Goal: Task Accomplishment & Management: Use online tool/utility

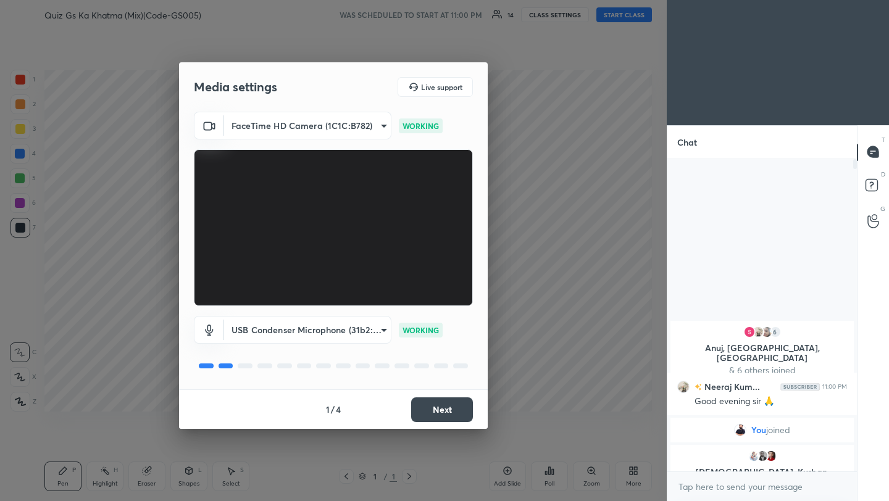
click at [437, 414] on button "Next" at bounding box center [442, 410] width 62 height 25
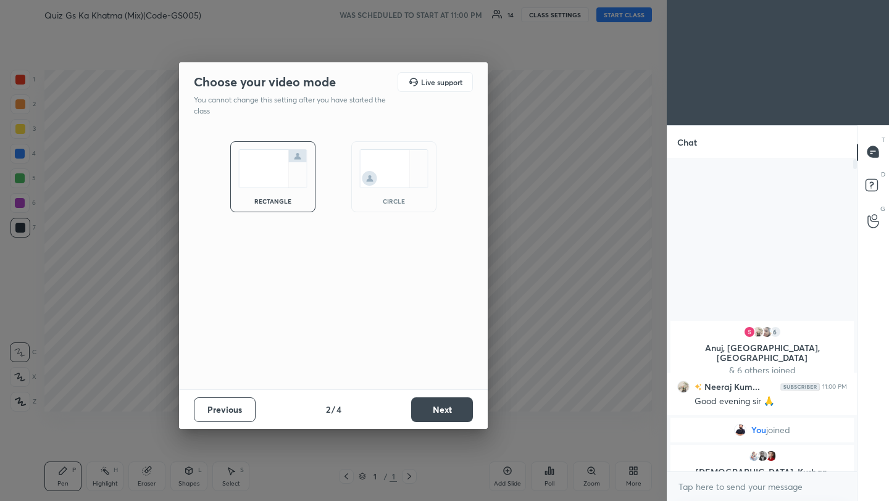
click at [437, 414] on button "Next" at bounding box center [442, 410] width 62 height 25
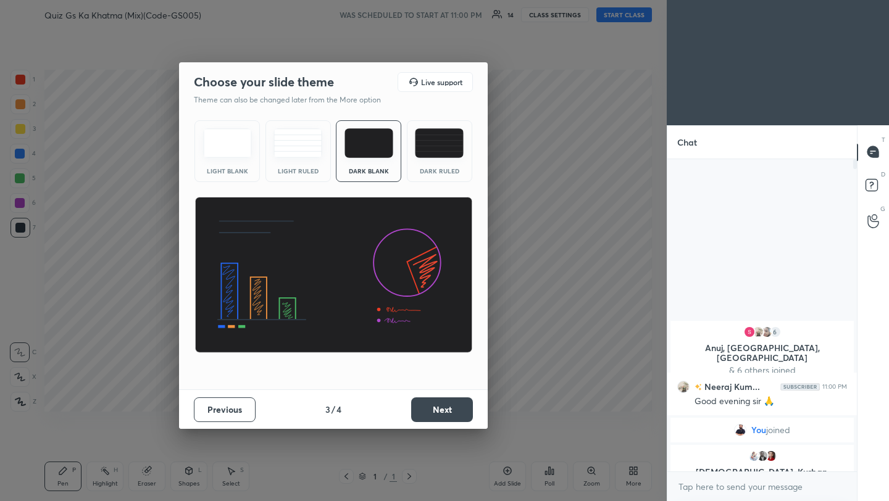
click at [437, 414] on button "Next" at bounding box center [442, 410] width 62 height 25
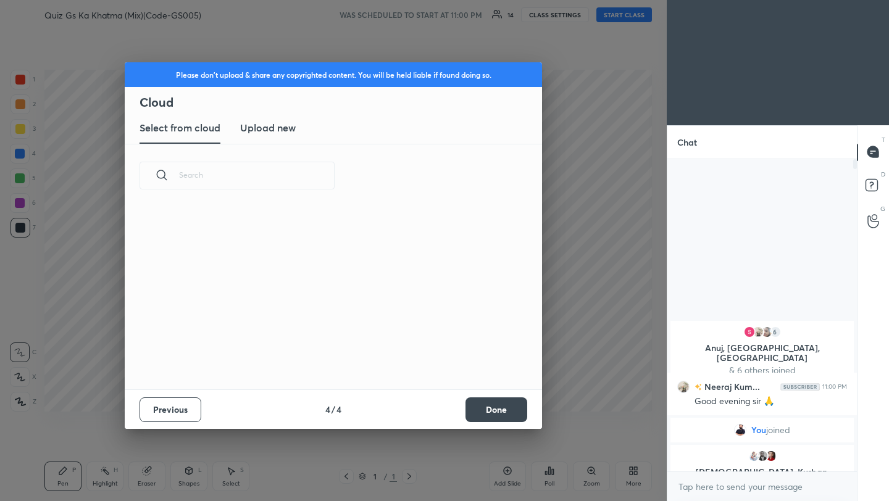
scroll to position [182, 396]
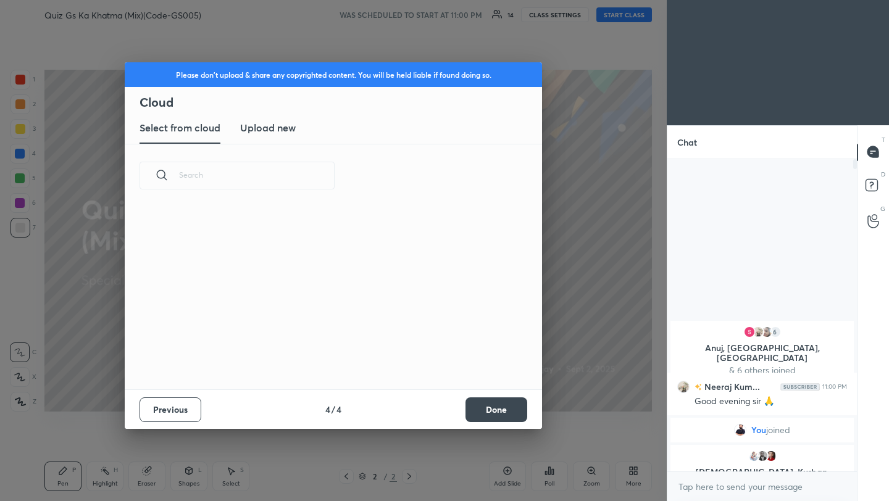
click at [273, 127] on h3 "Upload new" at bounding box center [268, 127] width 56 height 15
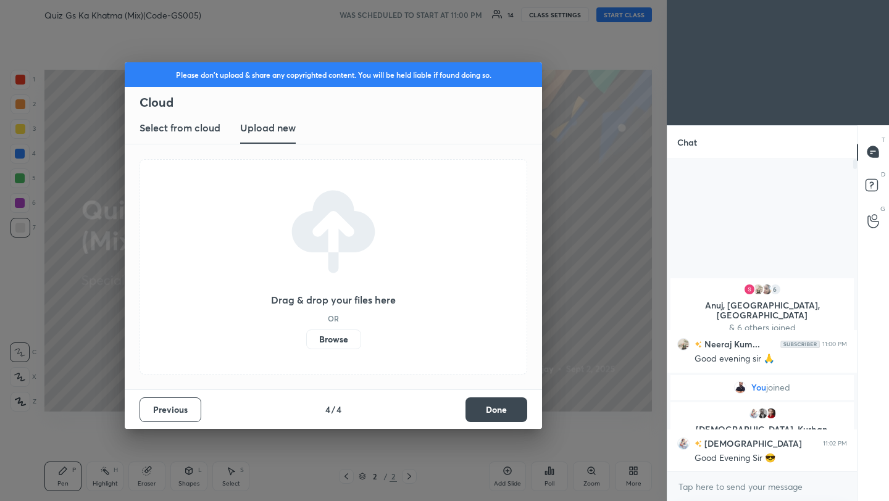
click at [330, 344] on label "Browse" at bounding box center [333, 340] width 55 height 20
click at [306, 344] on input "Browse" at bounding box center [306, 340] width 0 height 20
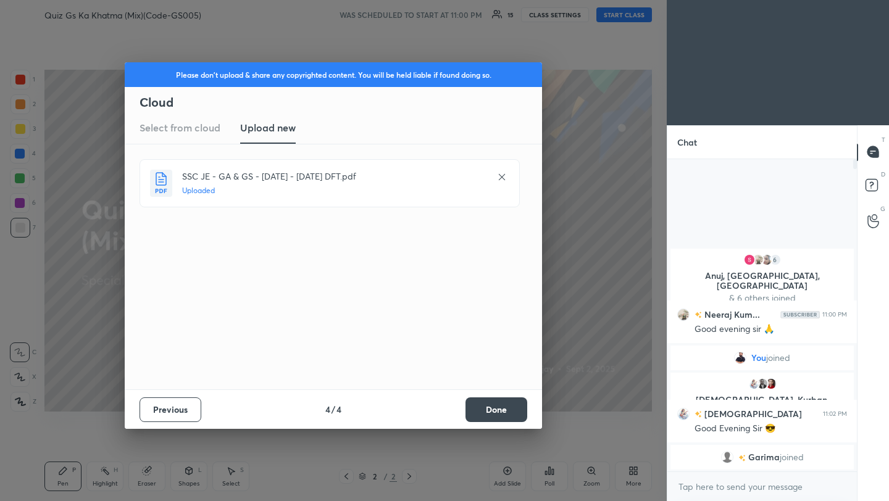
click at [501, 412] on button "Done" at bounding box center [497, 410] width 62 height 25
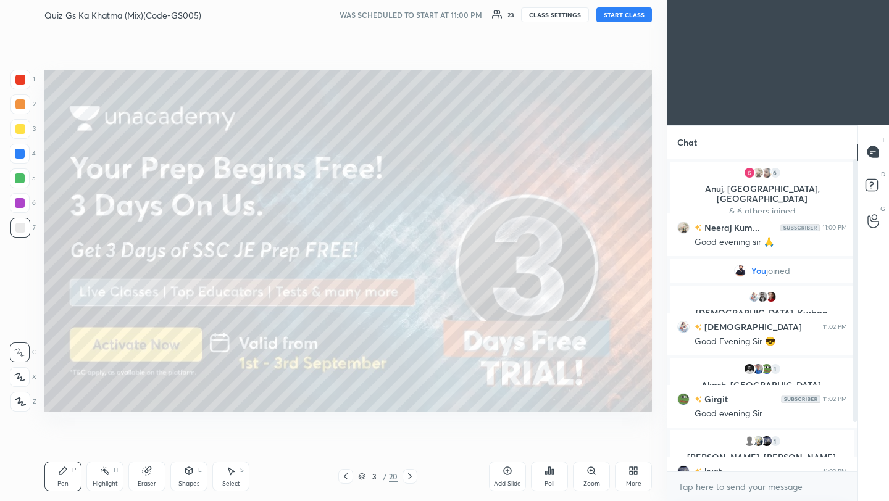
scroll to position [4, 4]
click at [613, 17] on button "START CLASS" at bounding box center [624, 14] width 56 height 15
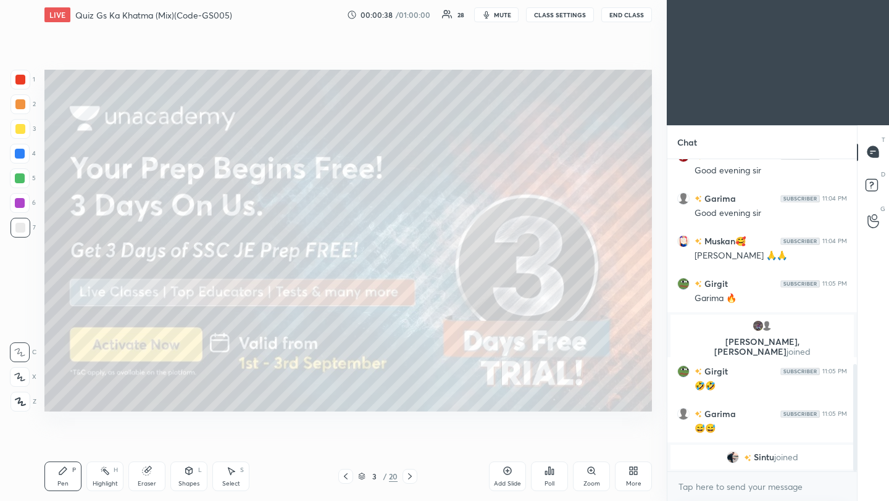
scroll to position [611, 0]
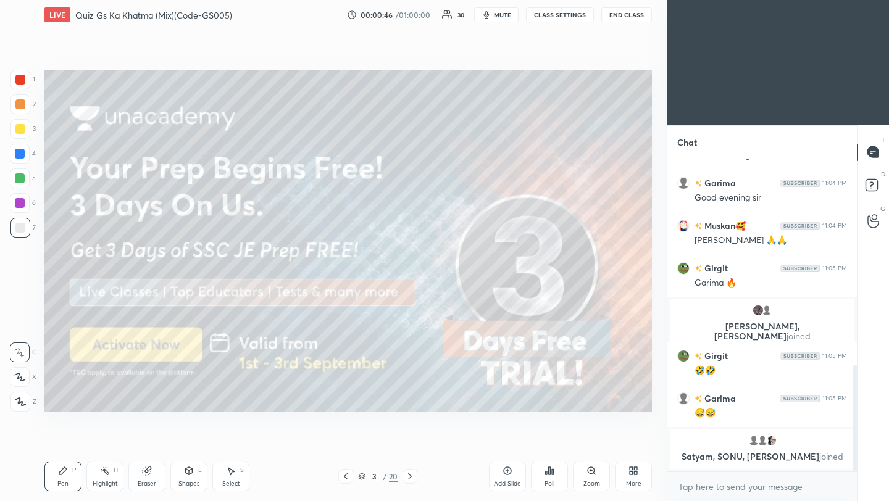
click at [21, 77] on div at bounding box center [20, 80] width 10 height 10
click at [20, 409] on div at bounding box center [20, 402] width 20 height 20
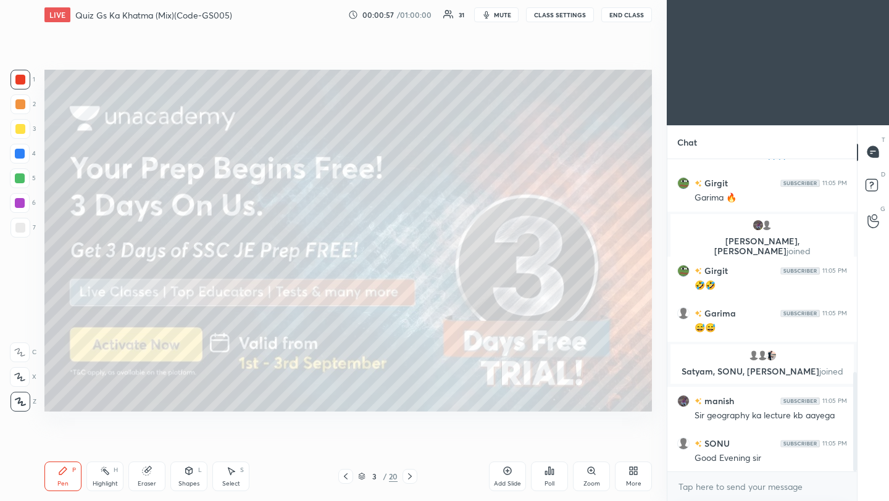
scroll to position [716, 0]
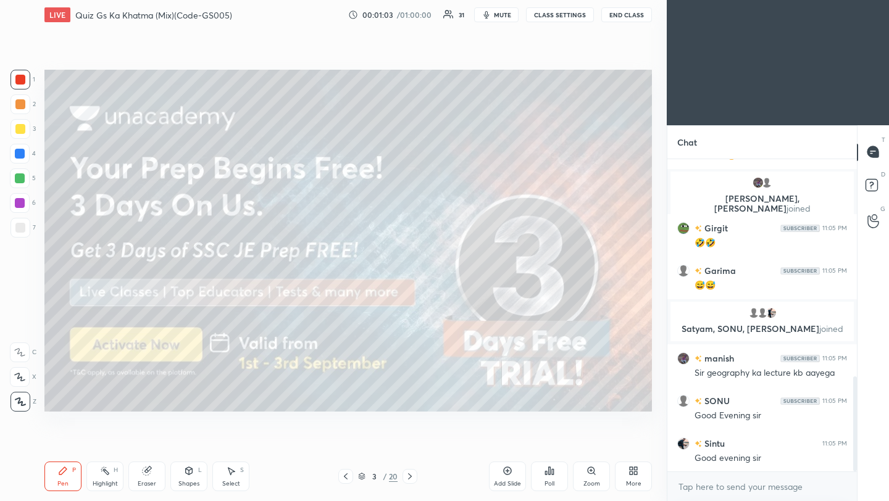
click at [409, 476] on icon at bounding box center [410, 477] width 10 height 10
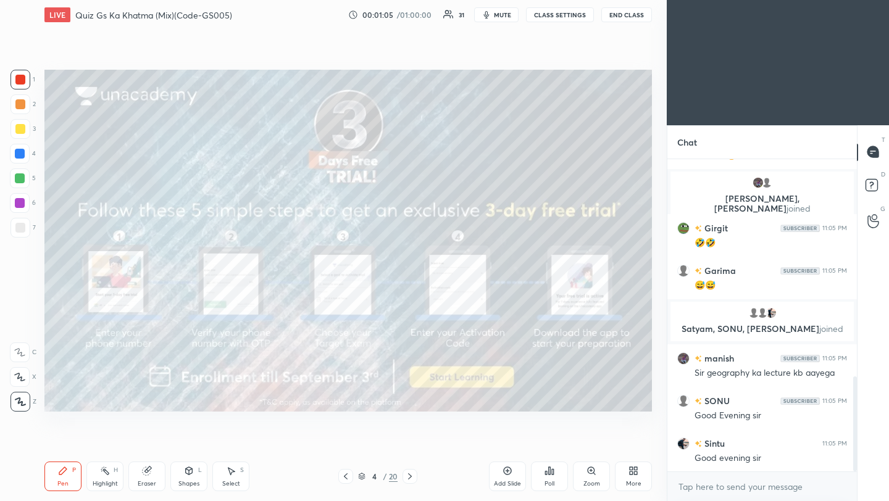
click at [79, 346] on div "1 2 3 4 5 6 7 C X Z C X Z E E Erase all H H LIVE Quiz Gs Ka Khatma (Mix)(Code-G…" at bounding box center [328, 250] width 657 height 501
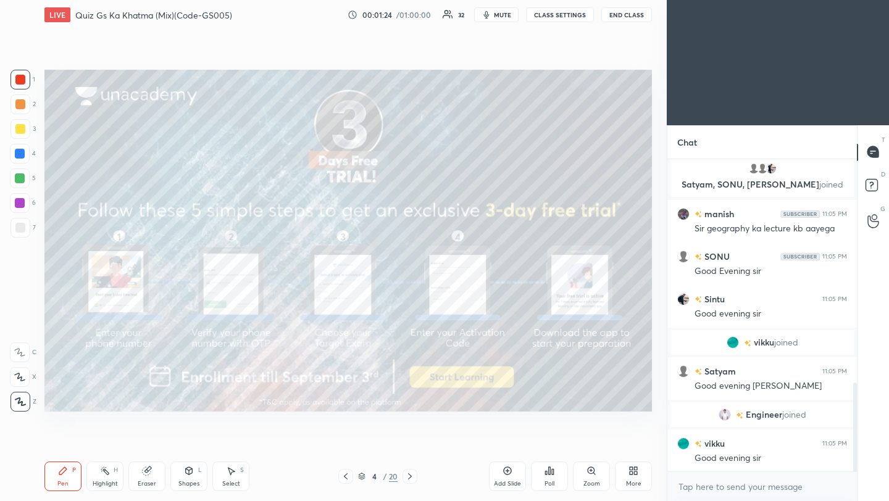
scroll to position [834, 0]
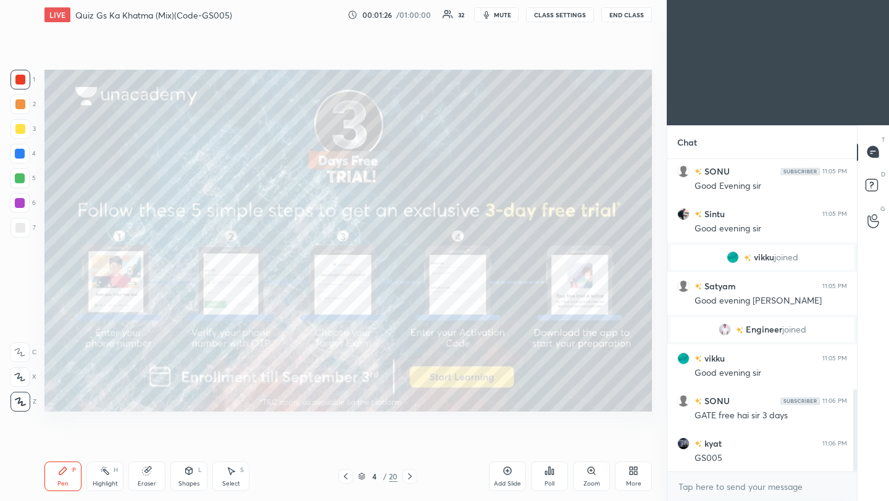
click at [406, 474] on icon at bounding box center [410, 477] width 10 height 10
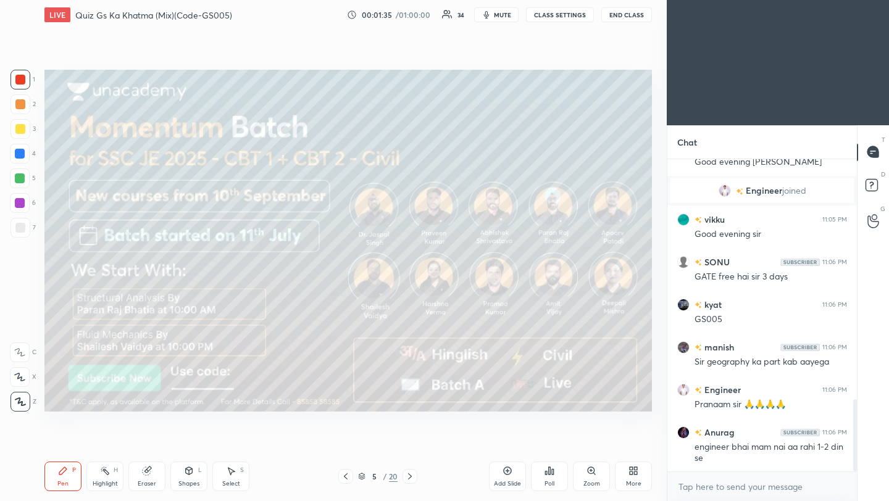
scroll to position [1045, 0]
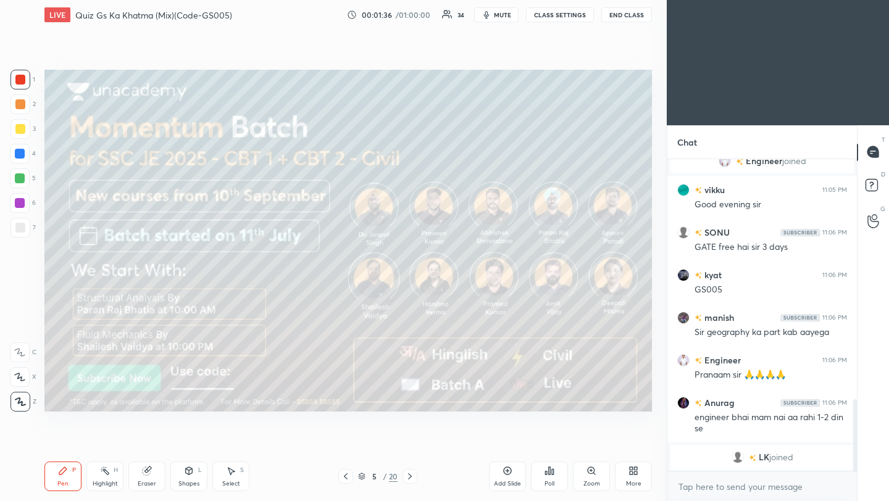
click at [412, 479] on icon at bounding box center [410, 477] width 10 height 10
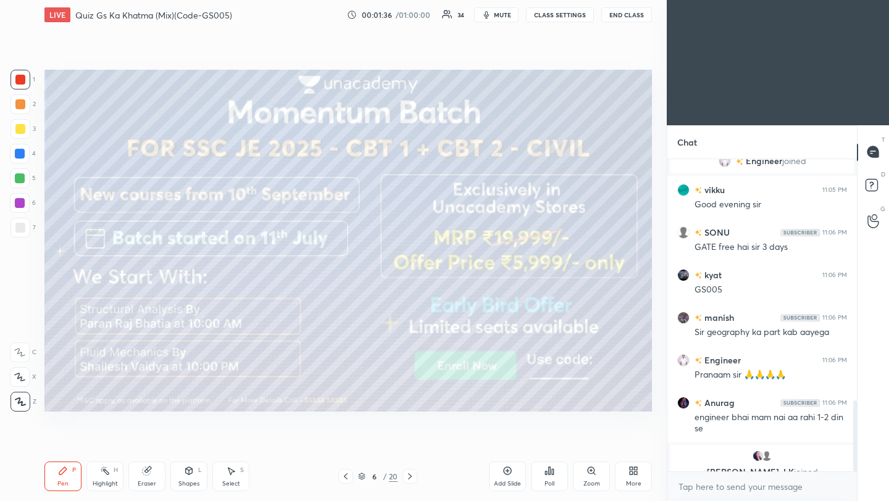
scroll to position [1060, 0]
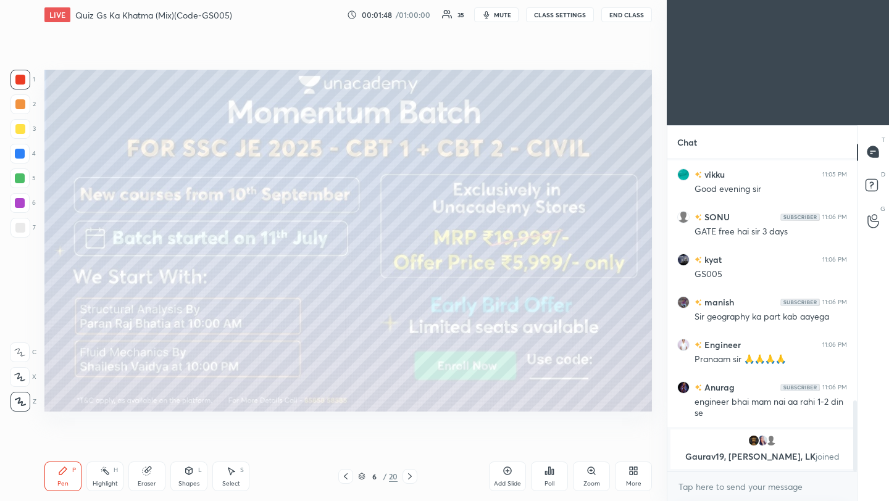
click at [409, 478] on icon at bounding box center [410, 477] width 10 height 10
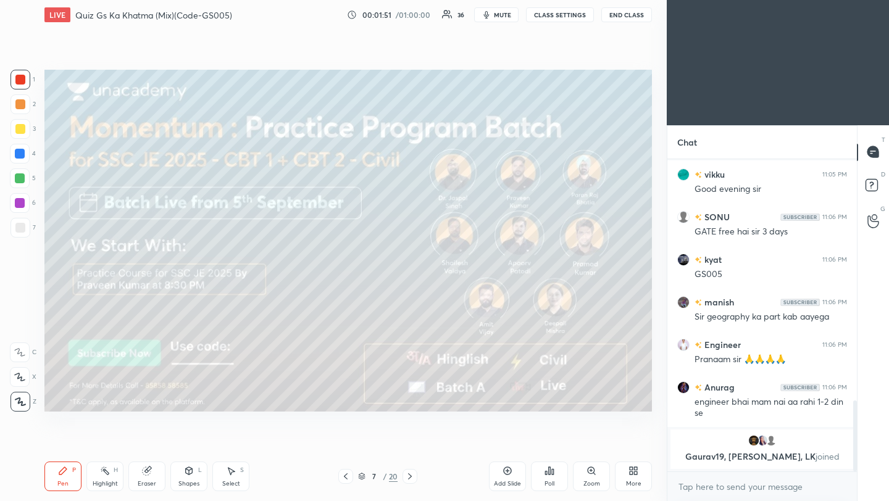
scroll to position [1069, 0]
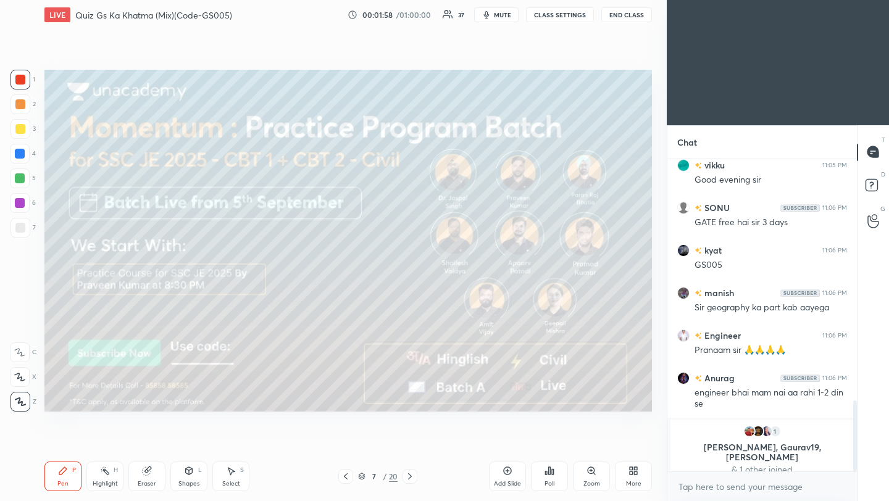
click at [408, 477] on icon at bounding box center [410, 477] width 10 height 10
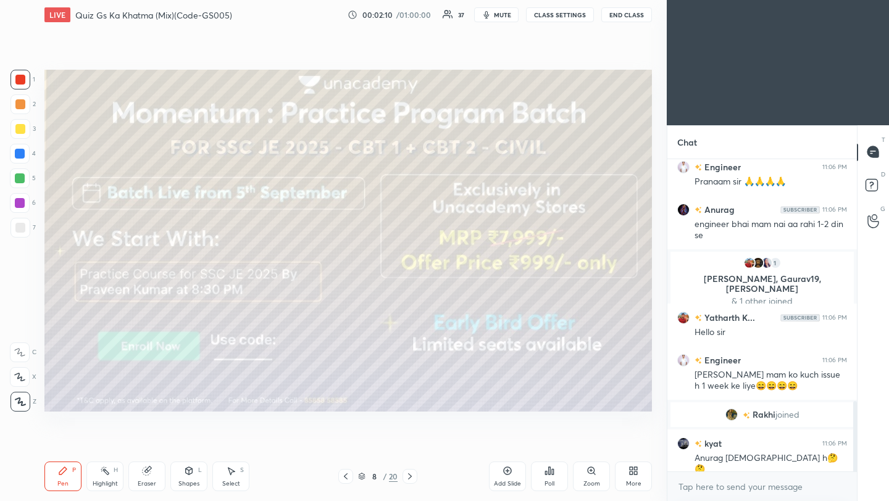
scroll to position [1123, 0]
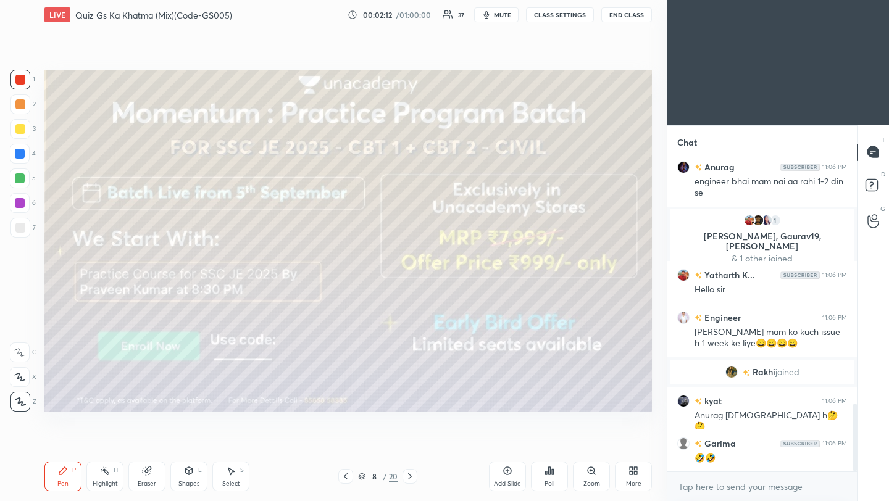
click at [408, 475] on icon at bounding box center [410, 477] width 10 height 10
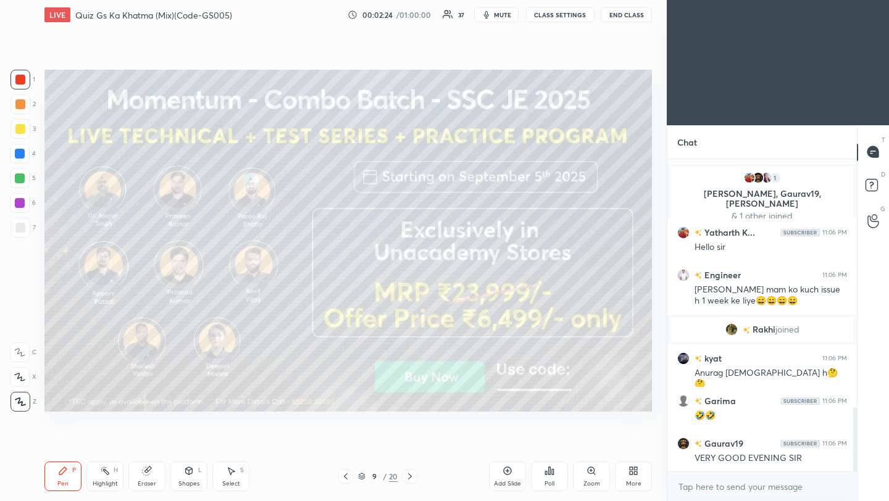
scroll to position [1208, 0]
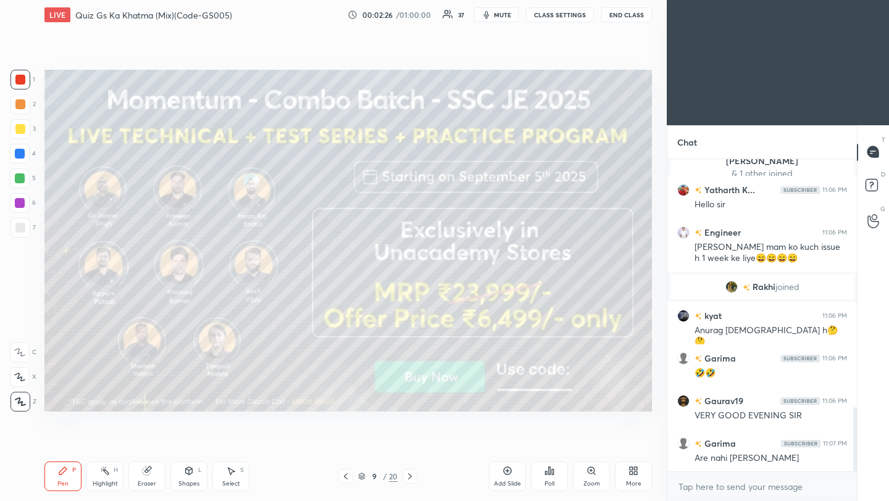
click at [409, 477] on icon at bounding box center [410, 477] width 10 height 10
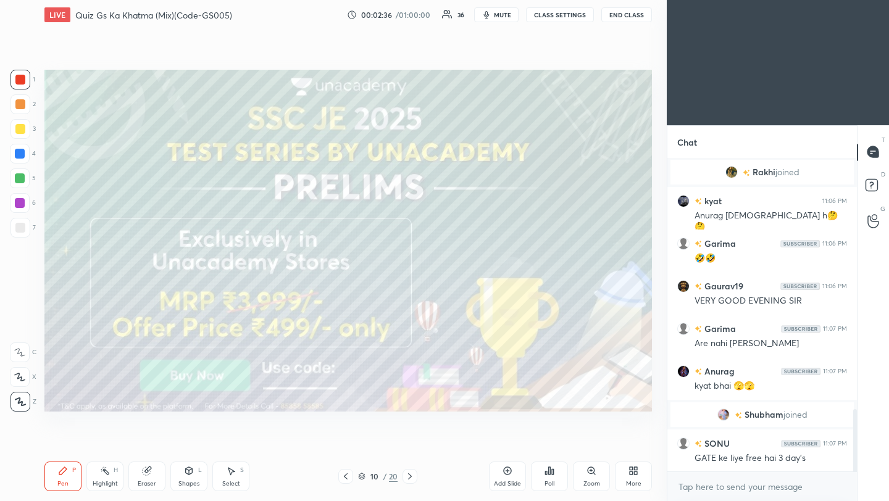
scroll to position [1305, 0]
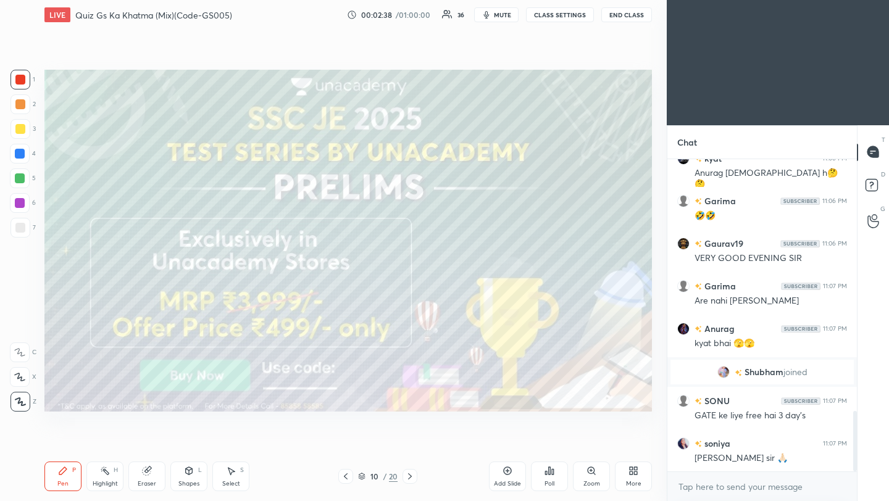
click at [409, 476] on icon at bounding box center [410, 477] width 10 height 10
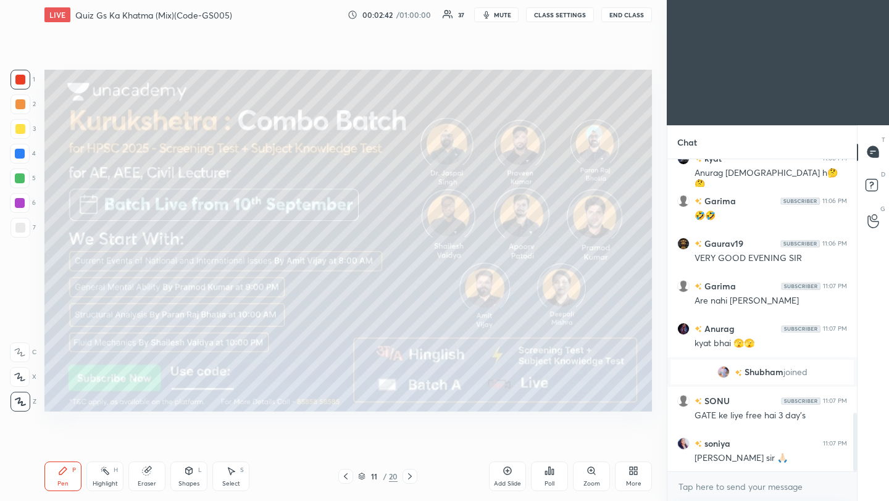
scroll to position [1347, 0]
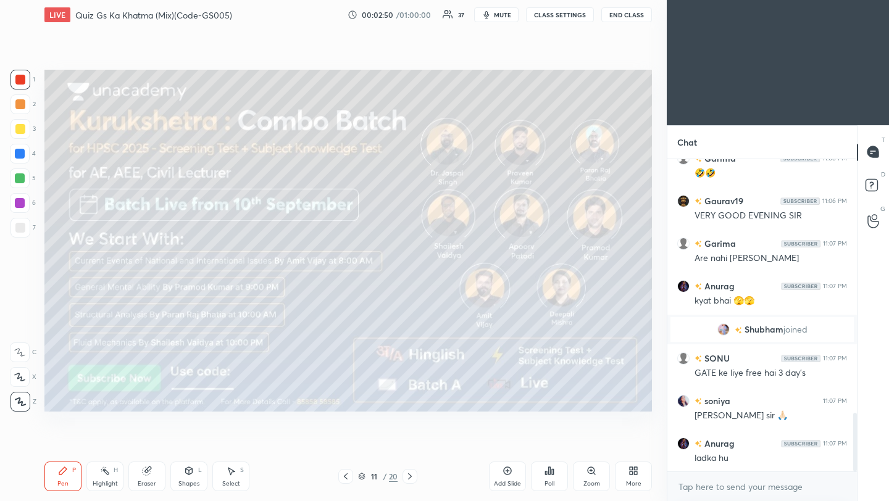
click at [411, 479] on icon at bounding box center [410, 477] width 10 height 10
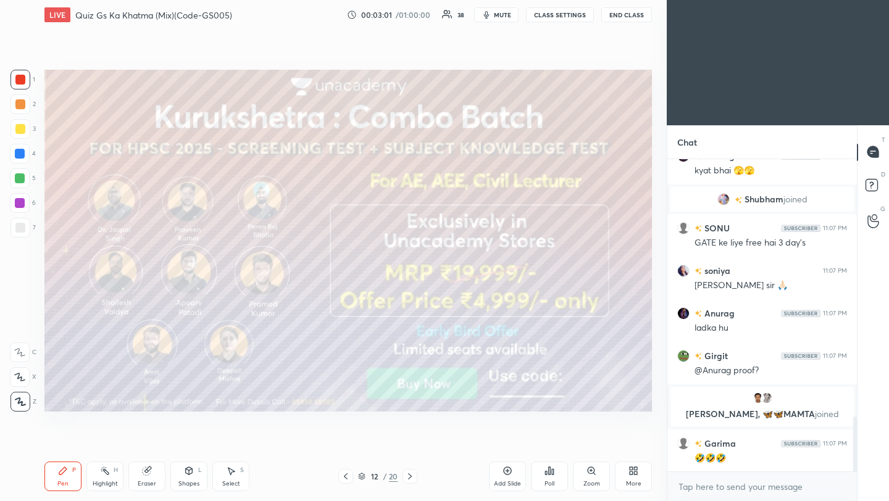
scroll to position [1511, 0]
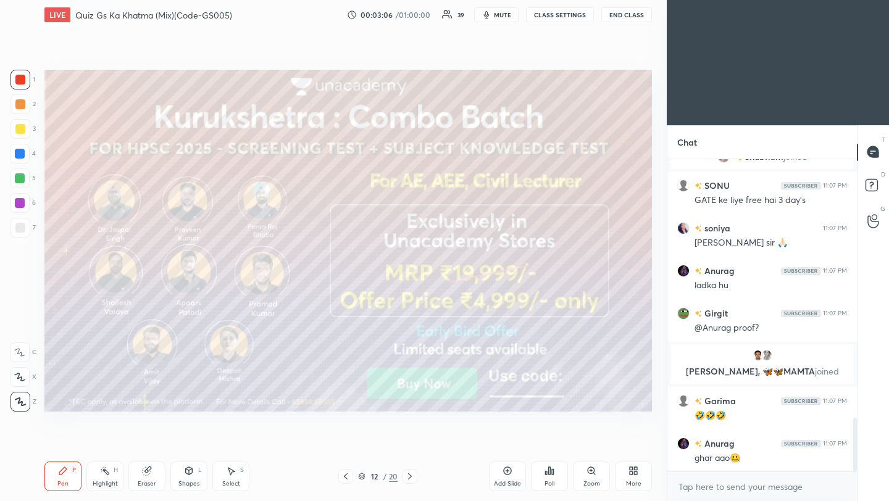
click at [415, 464] on div "Pen P Highlight H Eraser Shapes L Select S 12 / 20 Add Slide Poll Zoom More" at bounding box center [348, 476] width 608 height 49
click at [411, 477] on icon at bounding box center [410, 477] width 10 height 10
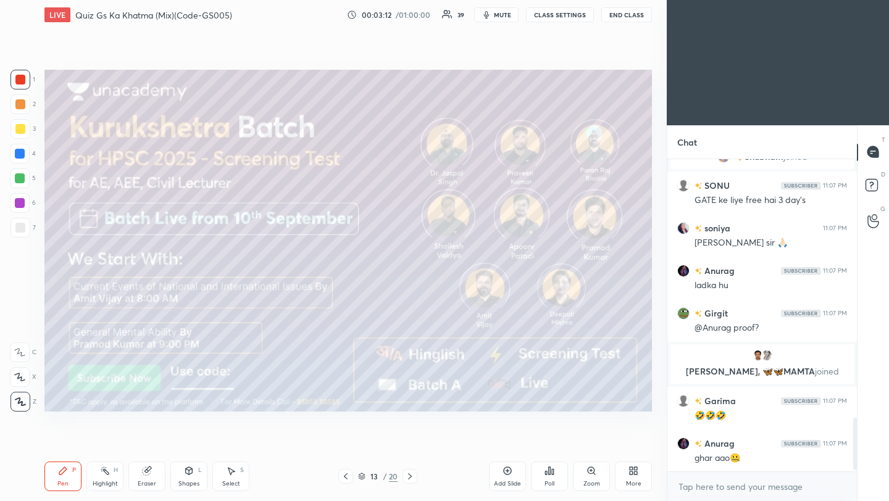
scroll to position [1553, 0]
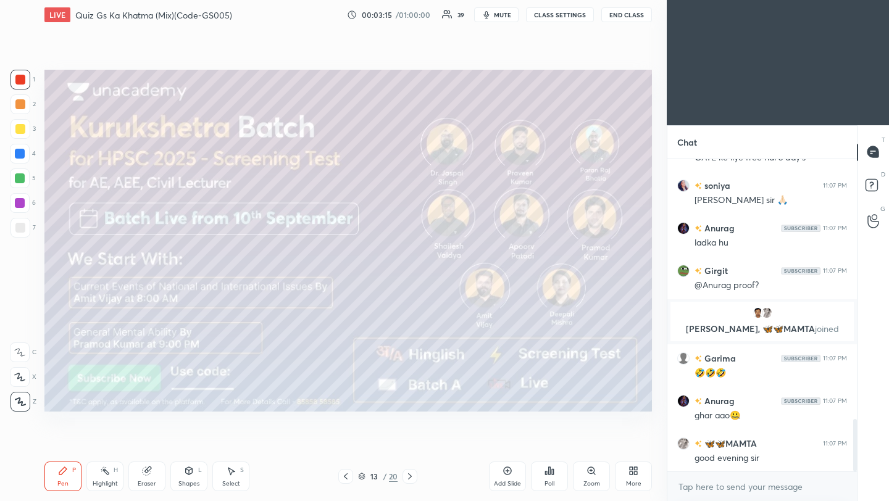
click at [409, 478] on icon at bounding box center [410, 477] width 10 height 10
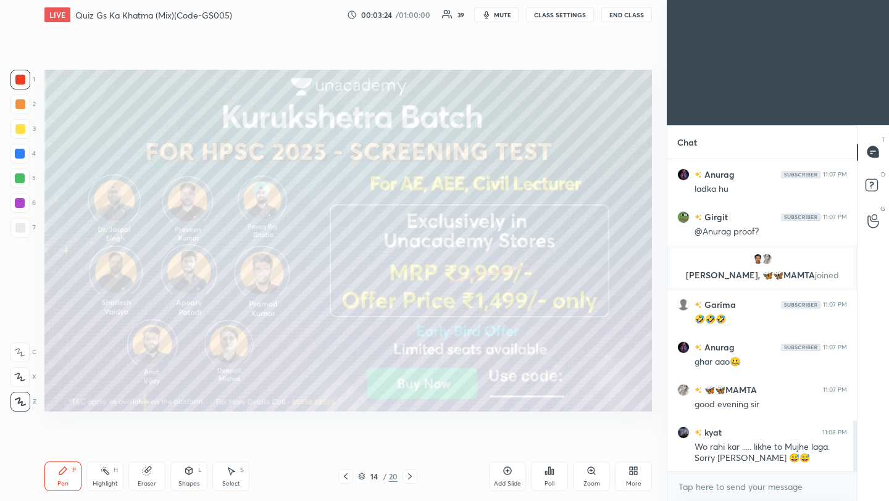
scroll to position [1650, 0]
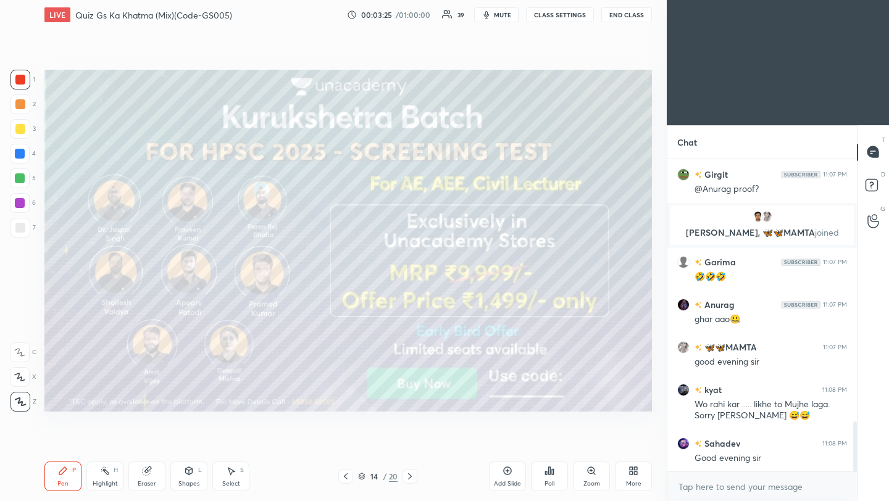
click at [411, 476] on icon at bounding box center [410, 477] width 4 height 6
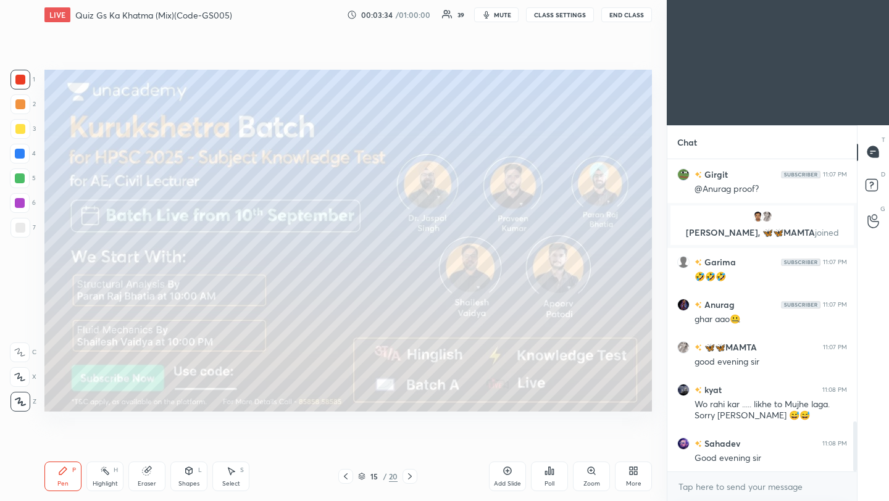
click at [411, 476] on icon at bounding box center [410, 477] width 4 height 6
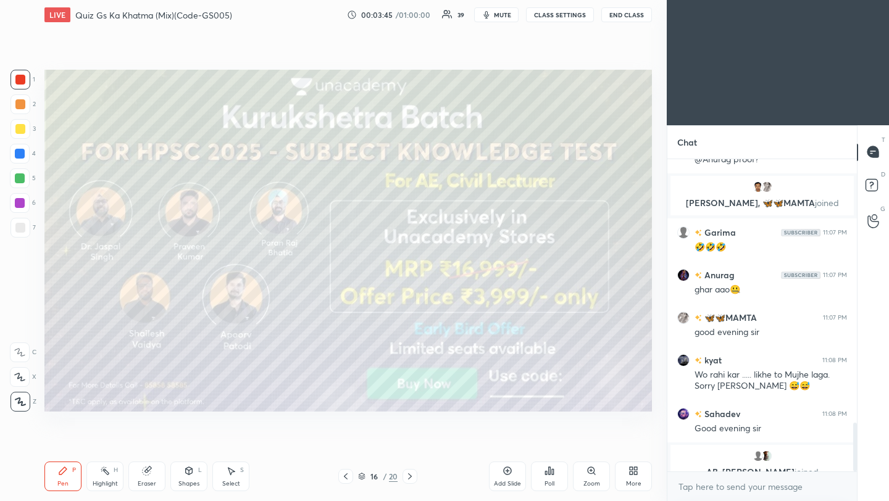
scroll to position [1695, 0]
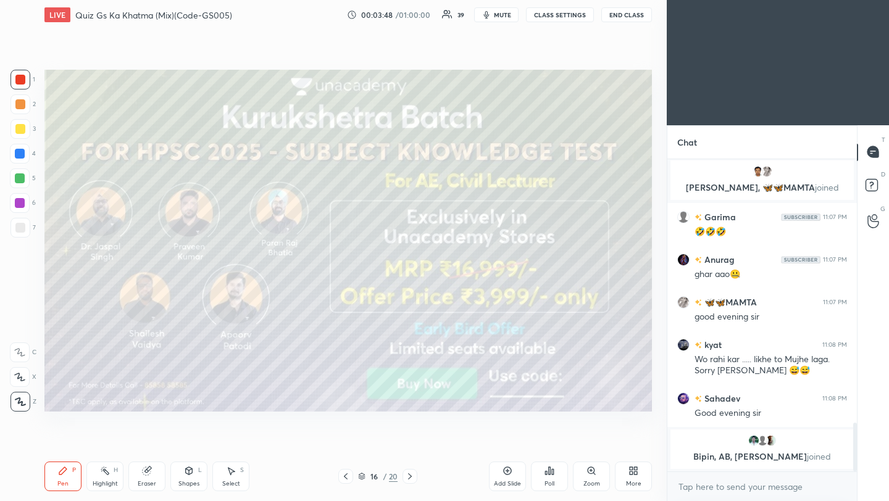
click at [411, 477] on icon at bounding box center [410, 477] width 4 height 6
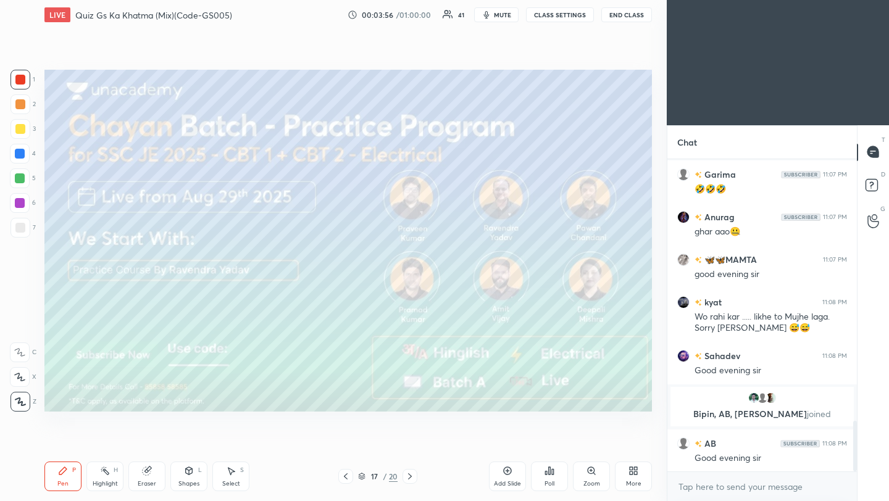
scroll to position [1628, 0]
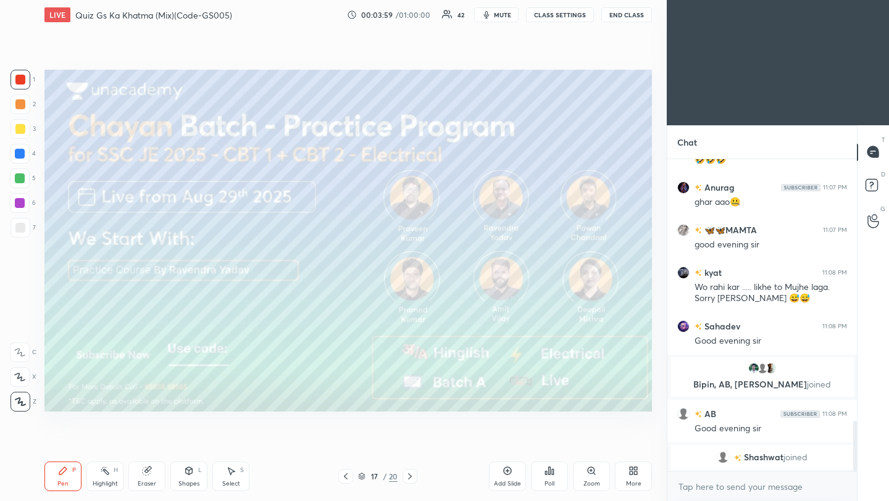
click at [411, 477] on icon at bounding box center [410, 477] width 4 height 6
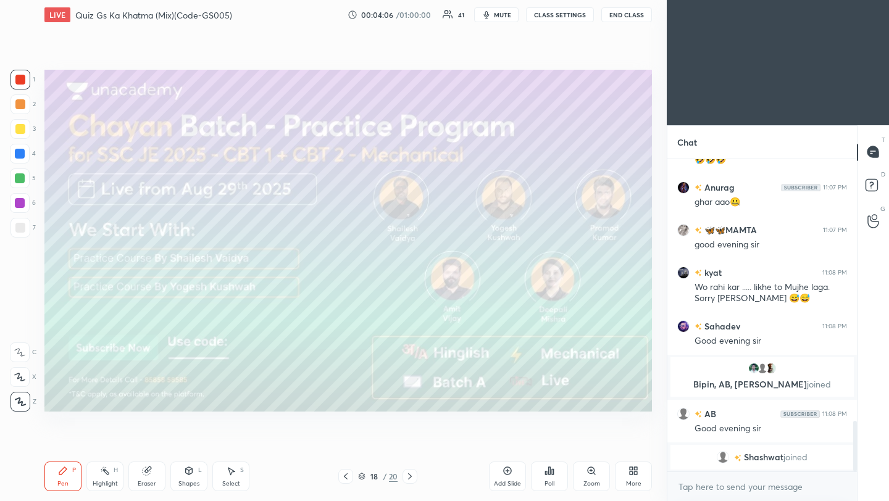
scroll to position [1671, 0]
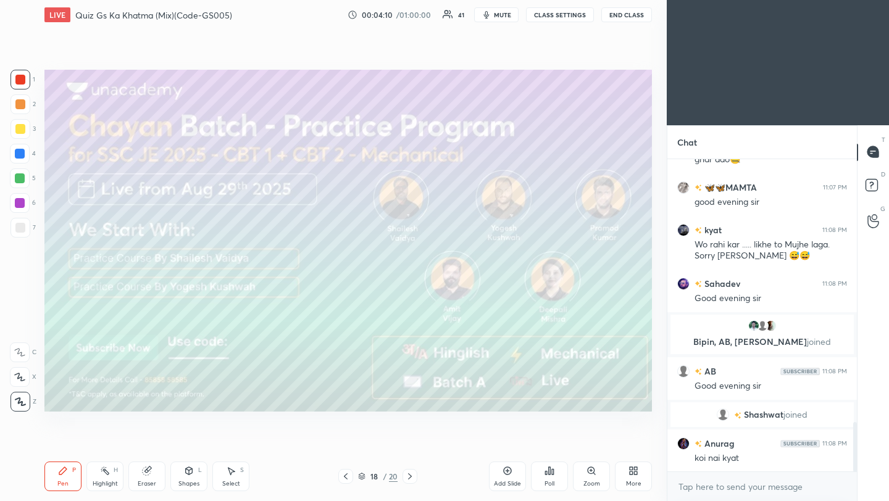
click at [413, 475] on icon at bounding box center [410, 477] width 10 height 10
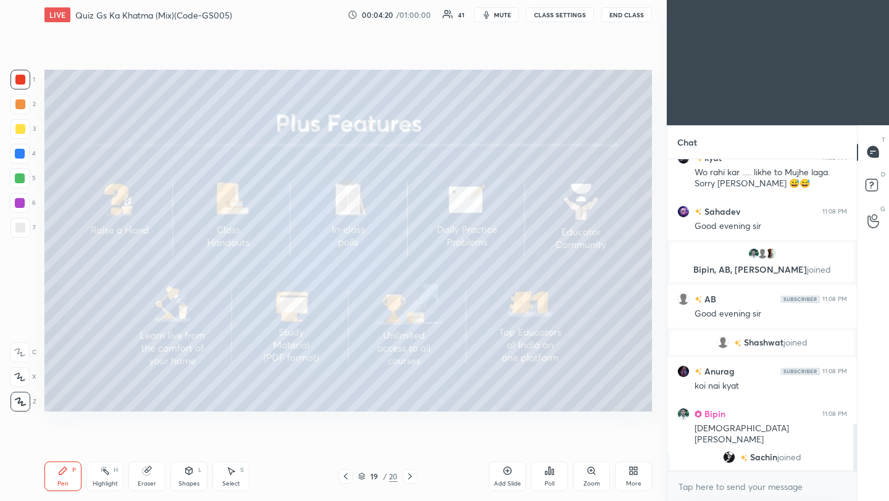
scroll to position [1759, 0]
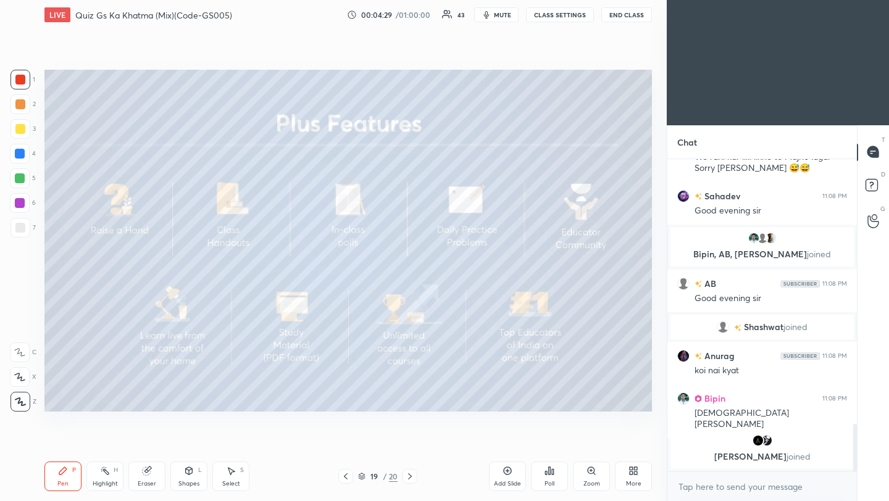
click at [411, 479] on icon at bounding box center [410, 477] width 10 height 10
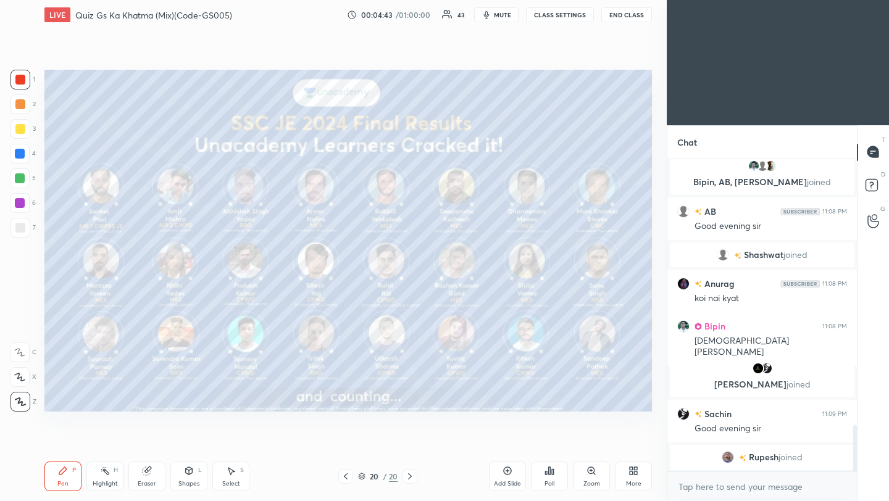
scroll to position [1827, 0]
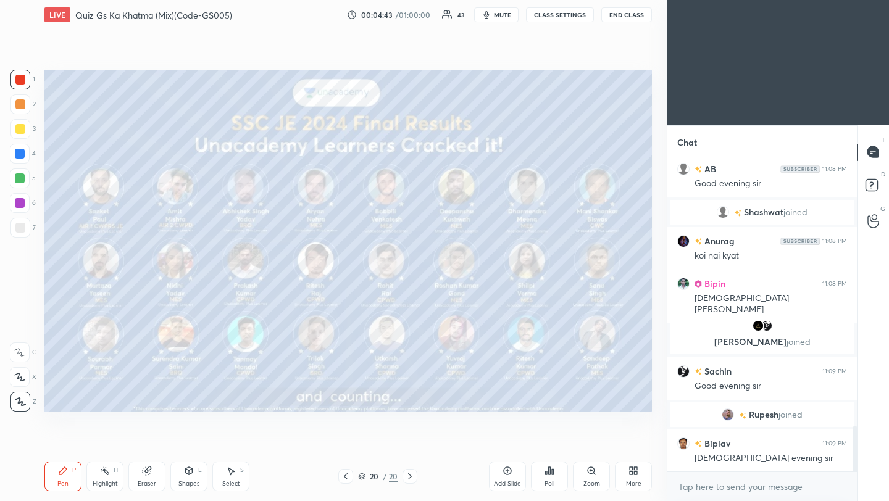
click at [636, 472] on icon at bounding box center [635, 473] width 3 height 3
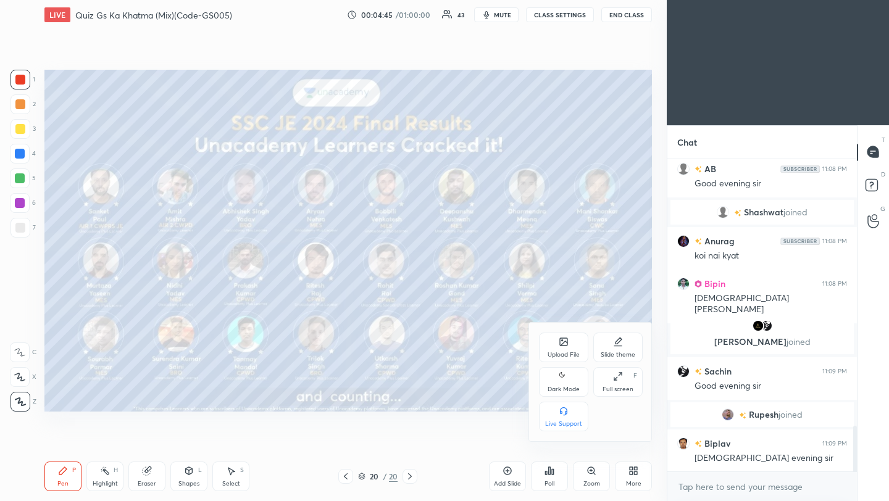
click at [559, 346] on div "Upload File" at bounding box center [563, 348] width 49 height 30
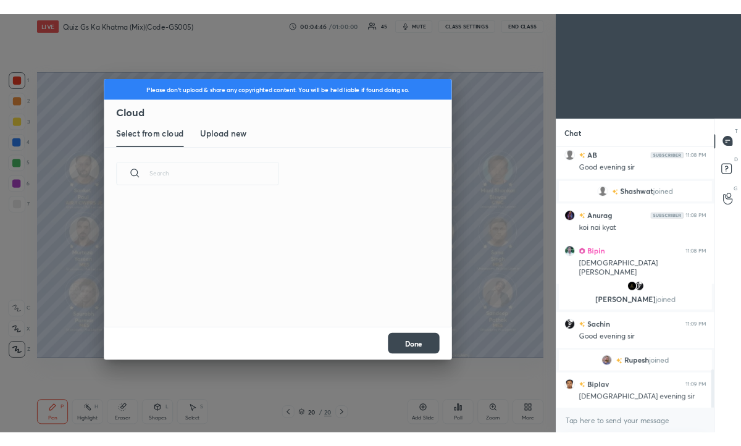
scroll to position [152, 396]
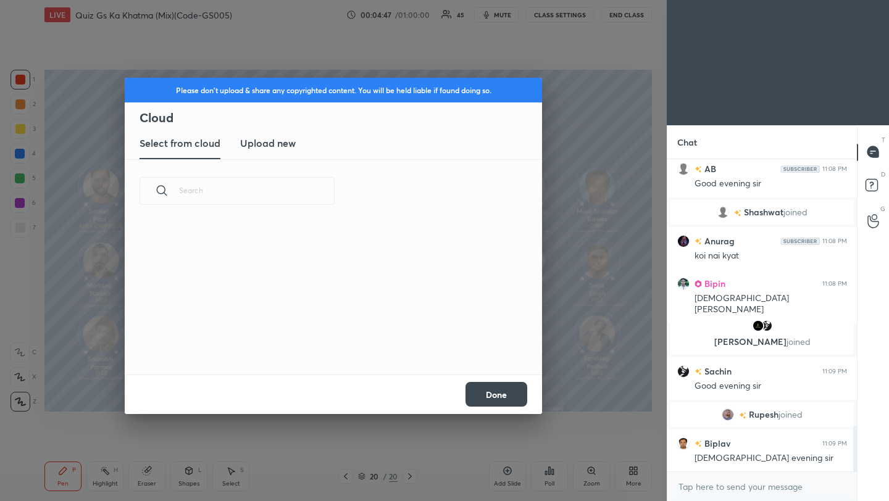
click at [269, 141] on h3 "Upload new" at bounding box center [268, 143] width 56 height 15
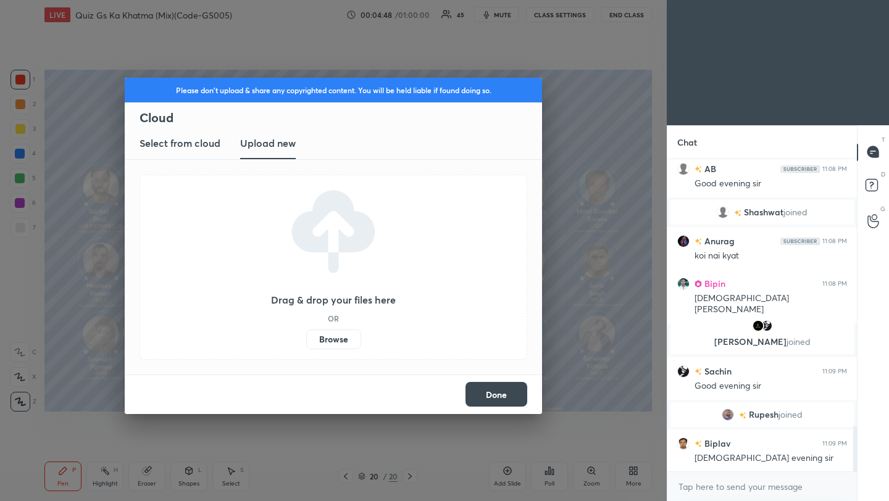
click at [334, 341] on label "Browse" at bounding box center [333, 340] width 55 height 20
click at [306, 341] on input "Browse" at bounding box center [306, 340] width 0 height 20
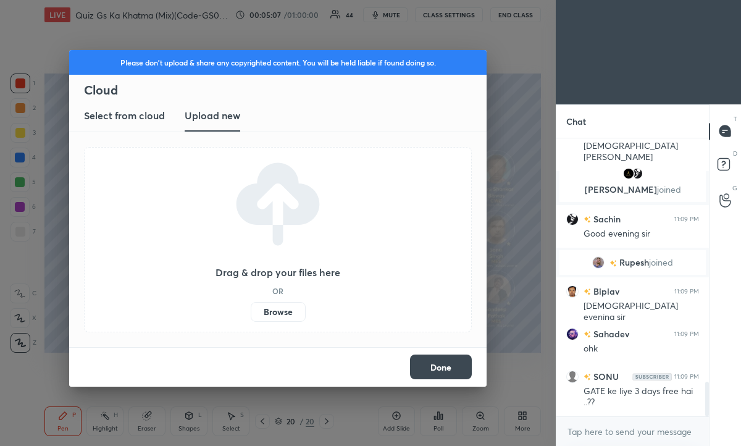
scroll to position [2012, 0]
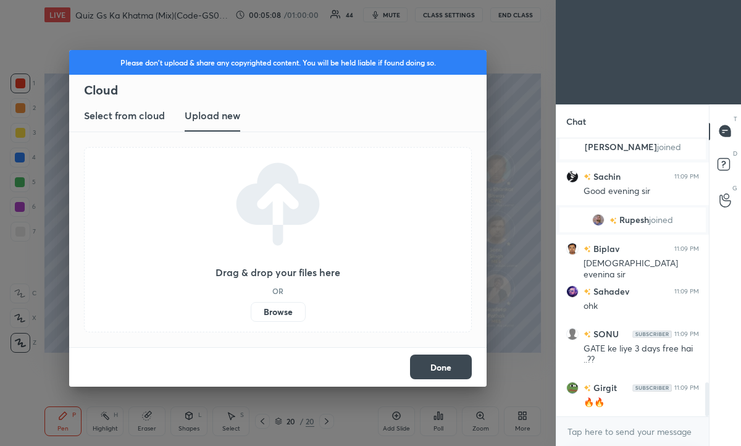
click at [279, 312] on label "Browse" at bounding box center [278, 312] width 55 height 20
click at [251, 312] on input "Browse" at bounding box center [251, 312] width 0 height 20
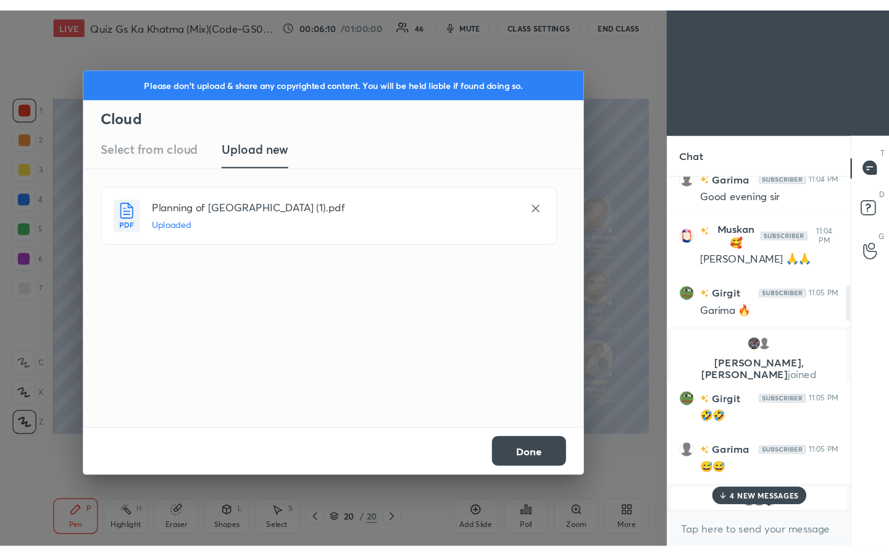
scroll to position [595, 0]
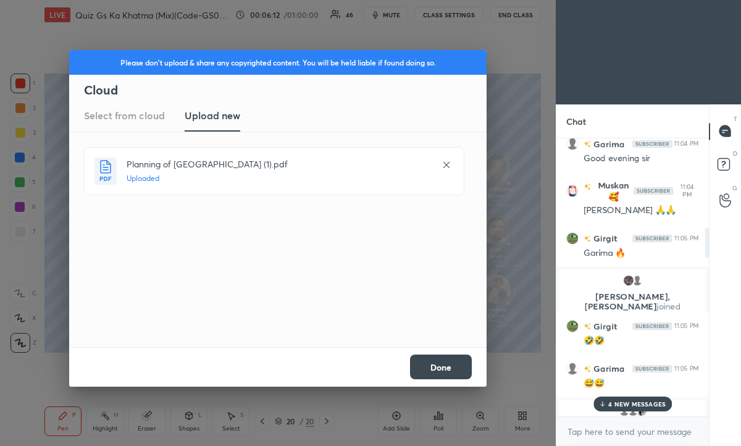
click at [447, 368] on button "Done" at bounding box center [441, 366] width 62 height 25
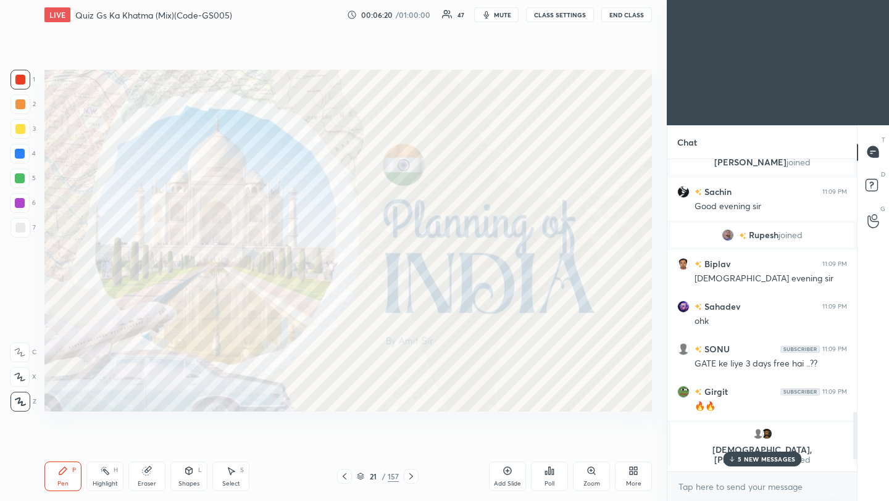
scroll to position [2728, 0]
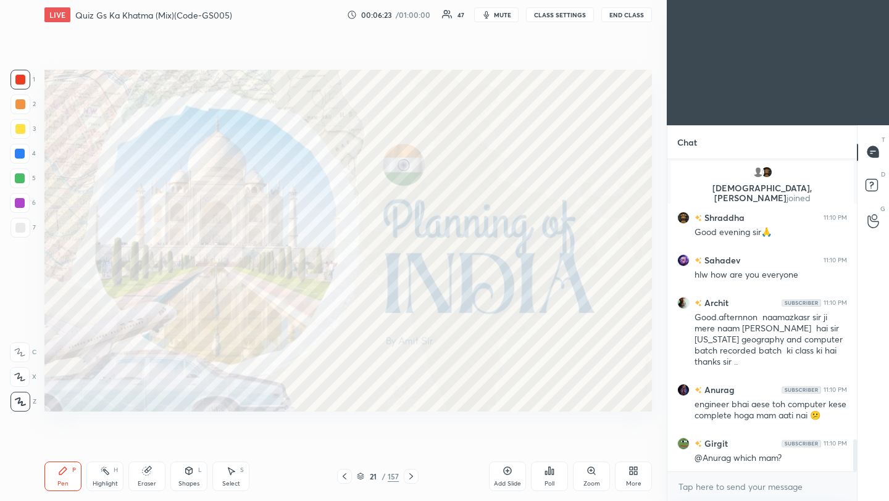
click at [620, 12] on button "End Class" at bounding box center [626, 14] width 51 height 15
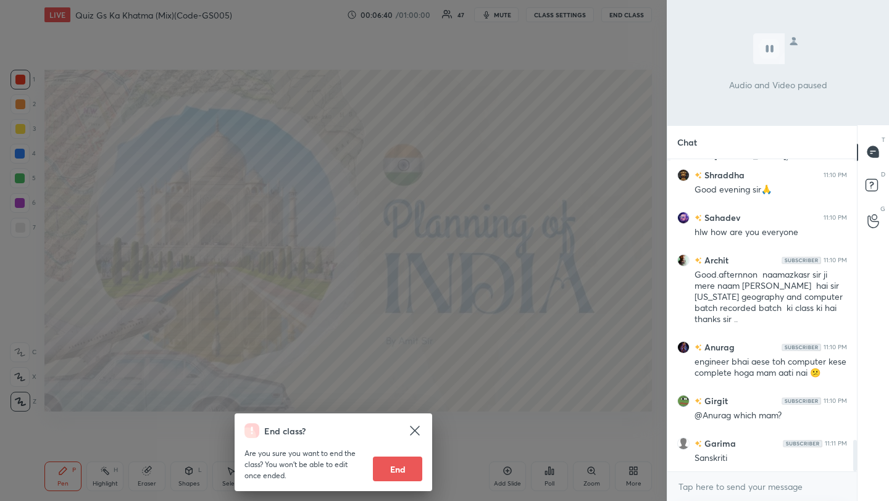
scroll to position [2814, 0]
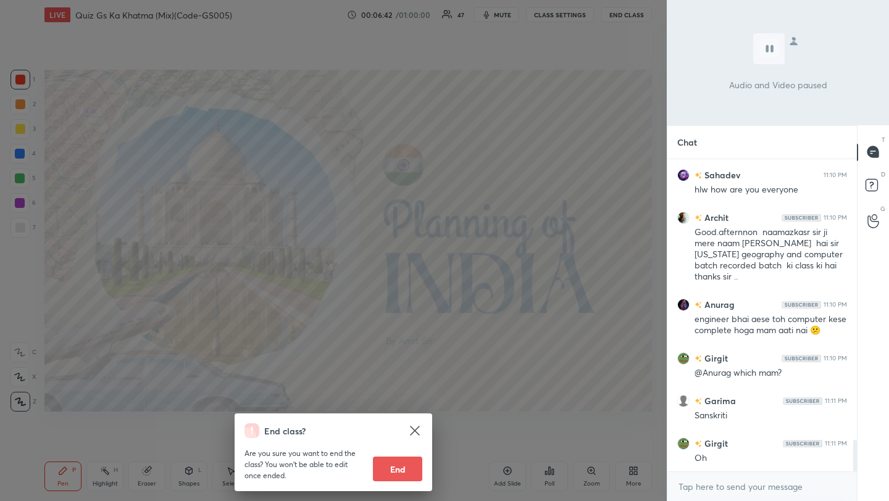
click at [541, 169] on div "End class? Are you sure you want to end the class? You won’t be able to edit on…" at bounding box center [333, 250] width 667 height 501
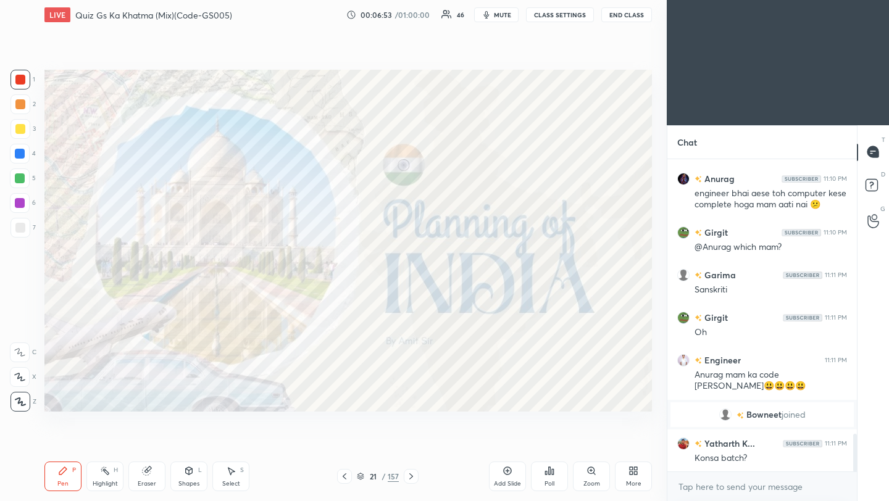
scroll to position [2344, 0]
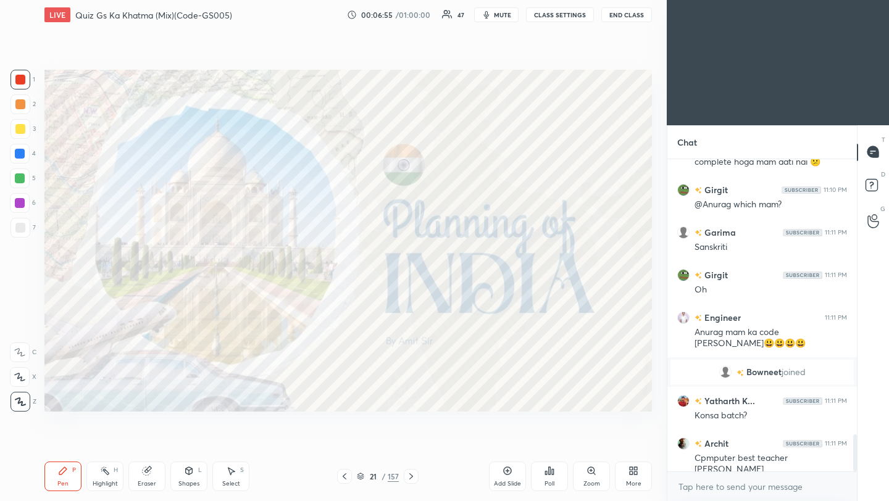
click at [411, 478] on icon at bounding box center [411, 477] width 4 height 6
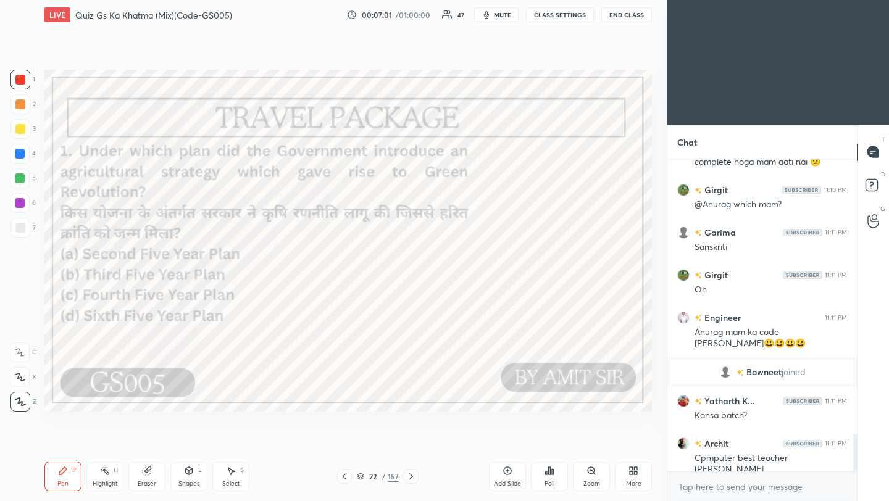
scroll to position [2398, 0]
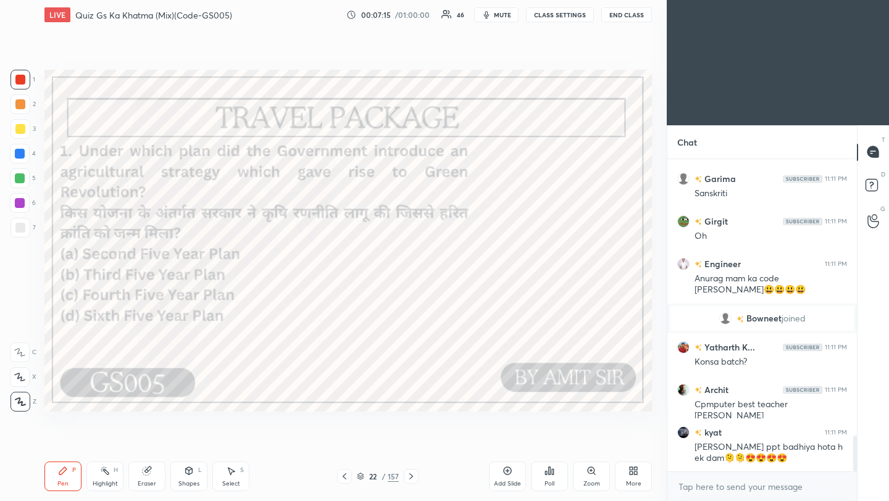
click at [552, 476] on div "Poll" at bounding box center [549, 477] width 37 height 30
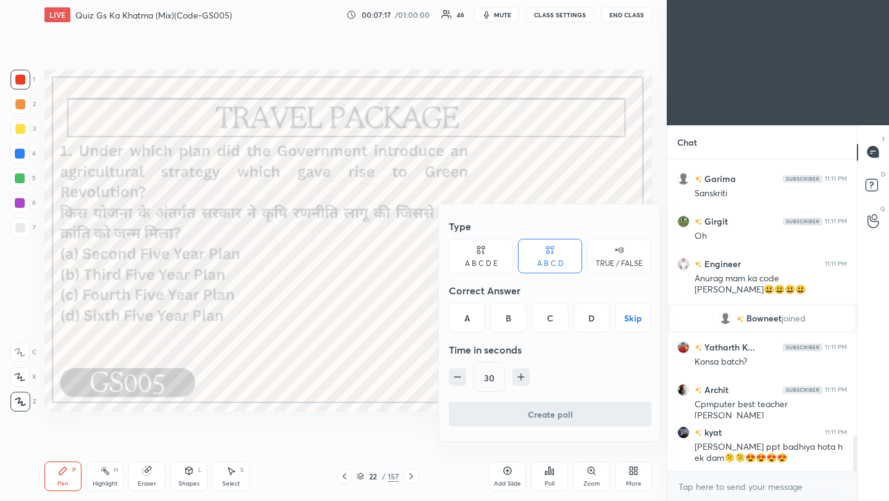
click at [514, 319] on div "B" at bounding box center [508, 318] width 36 height 30
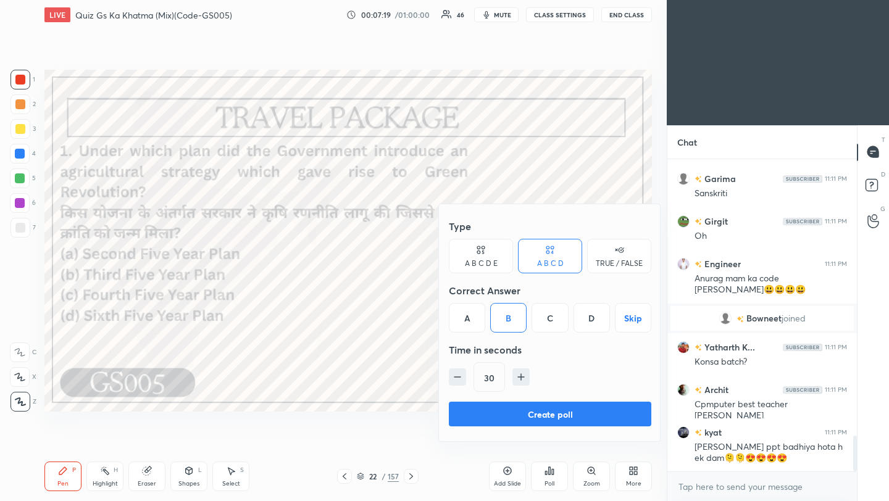
click at [547, 417] on button "Create poll" at bounding box center [550, 414] width 203 height 25
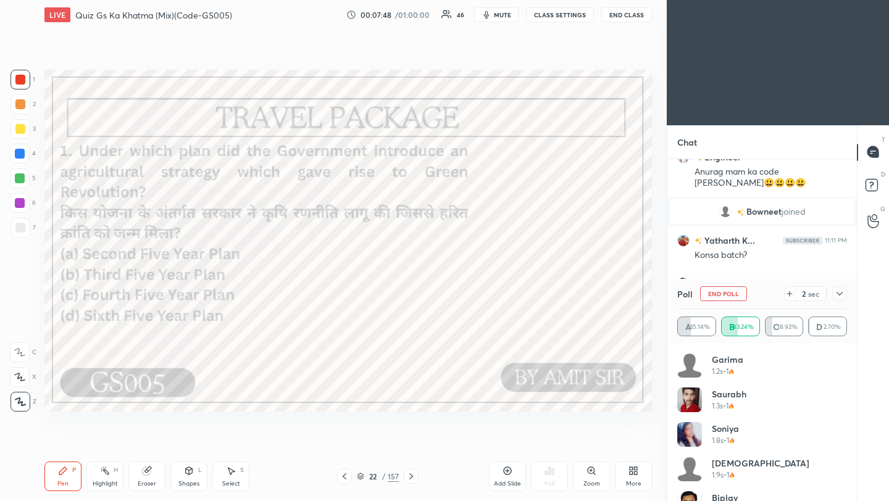
scroll to position [2548, 0]
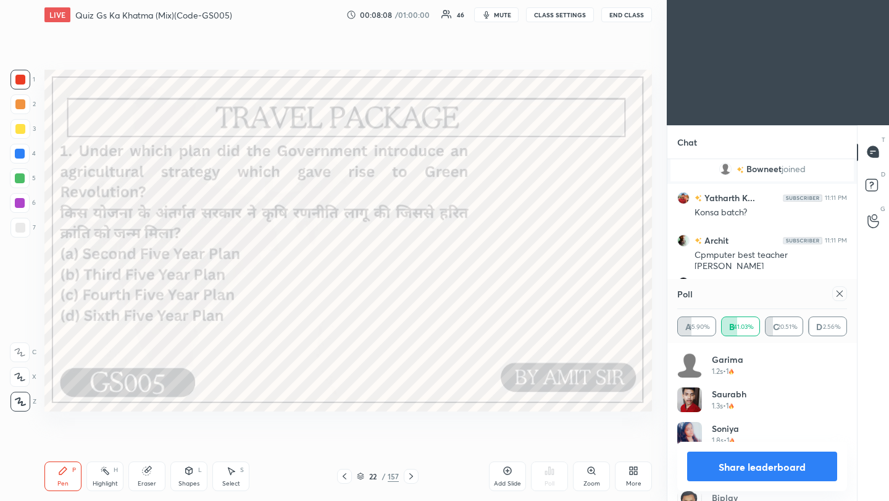
click at [845, 291] on div at bounding box center [839, 293] width 15 height 15
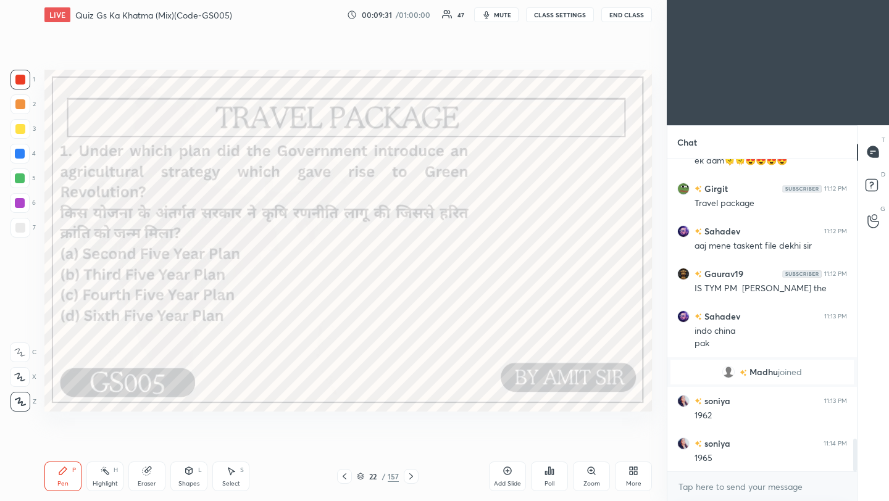
scroll to position [2689, 0]
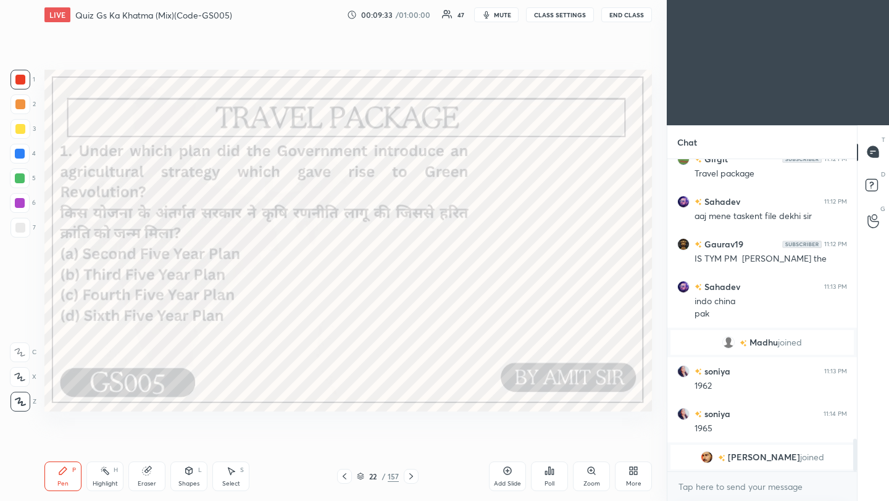
click at [413, 477] on icon at bounding box center [411, 477] width 10 height 10
click at [411, 478] on icon at bounding box center [411, 477] width 10 height 10
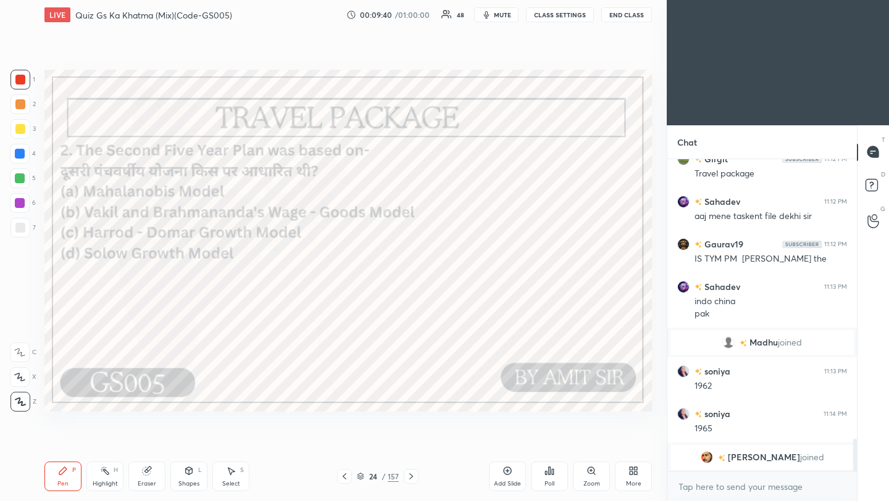
click at [554, 477] on div "Poll" at bounding box center [549, 477] width 37 height 30
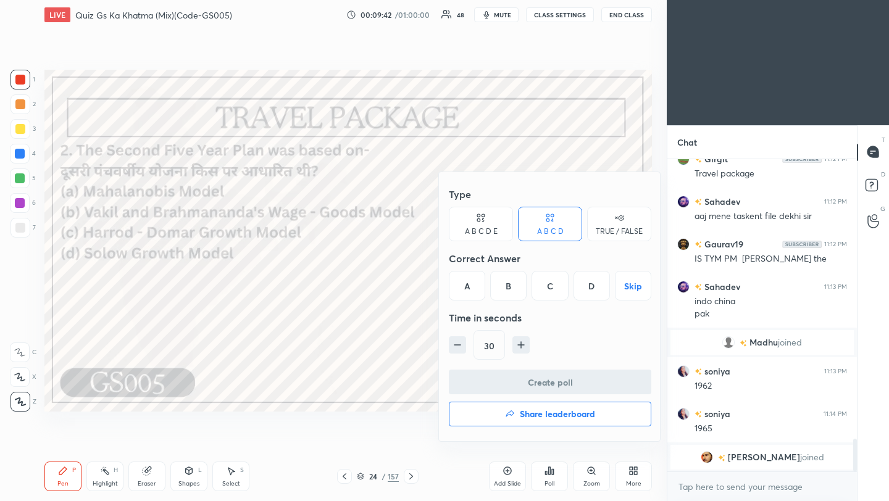
click at [468, 287] on div "A" at bounding box center [467, 286] width 36 height 30
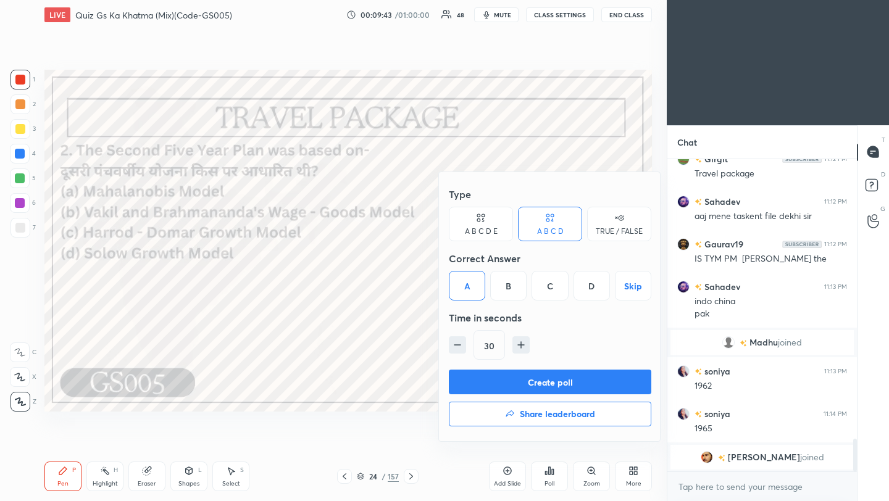
click at [508, 385] on button "Create poll" at bounding box center [550, 382] width 203 height 25
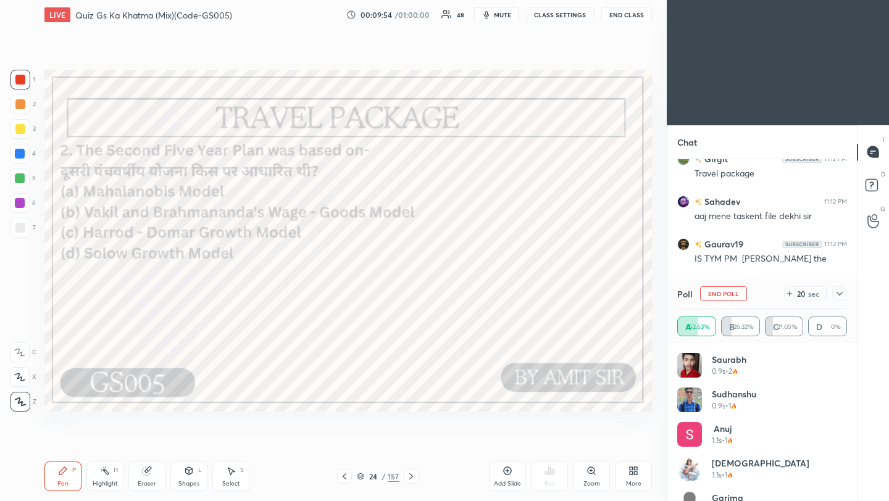
scroll to position [2677, 0]
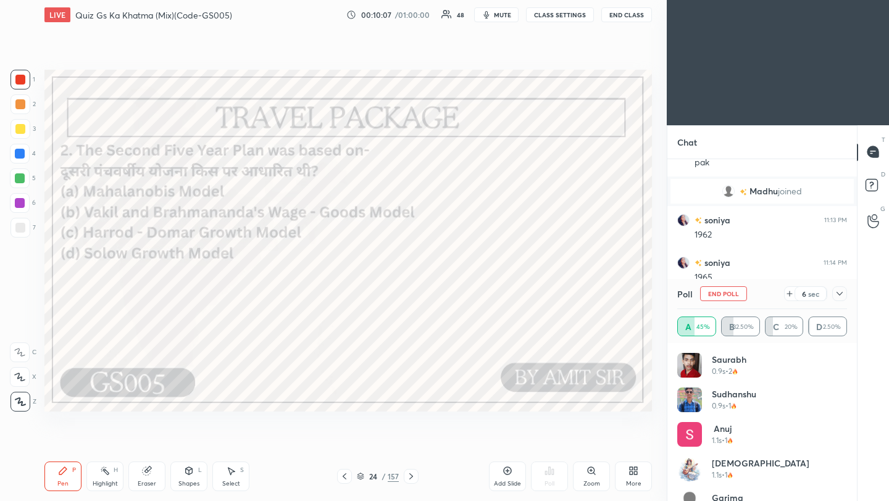
click at [842, 293] on icon at bounding box center [840, 294] width 6 height 4
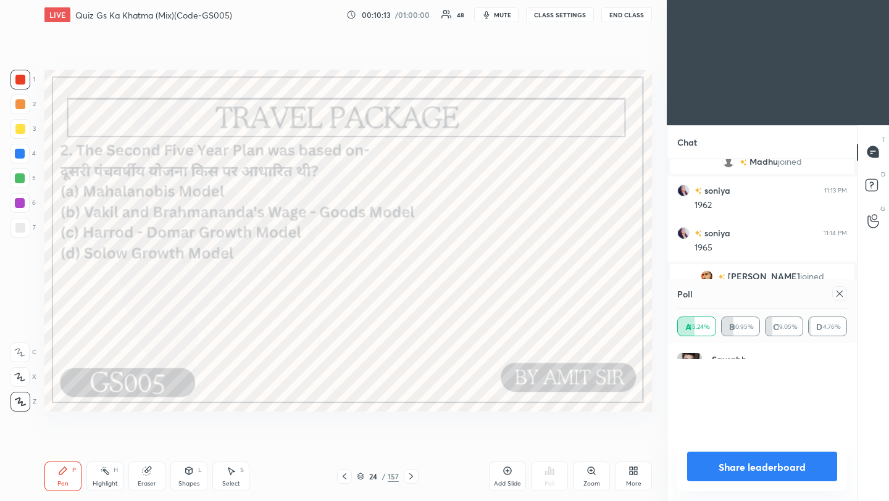
scroll to position [144, 166]
click at [837, 294] on icon at bounding box center [840, 294] width 10 height 10
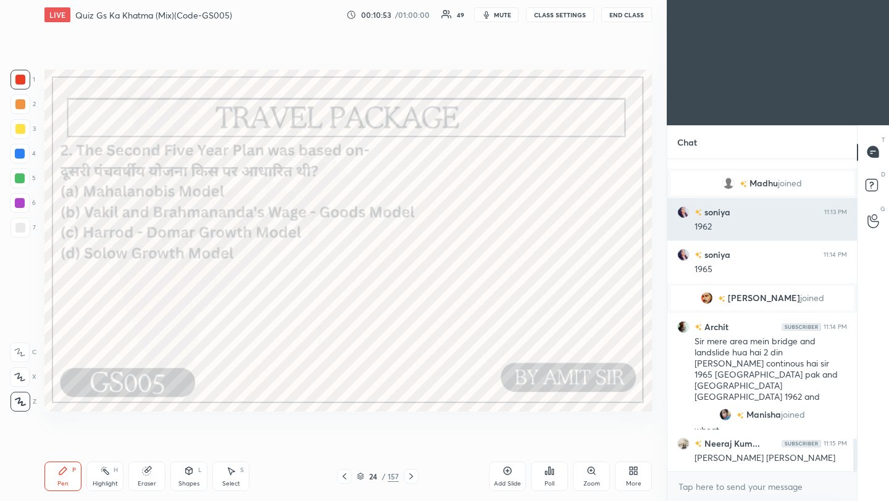
scroll to position [2715, 0]
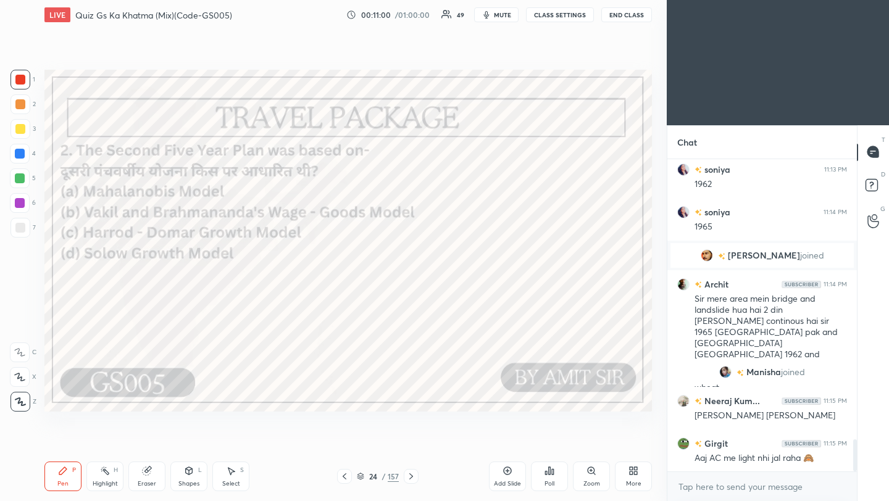
click at [411, 476] on icon at bounding box center [411, 477] width 10 height 10
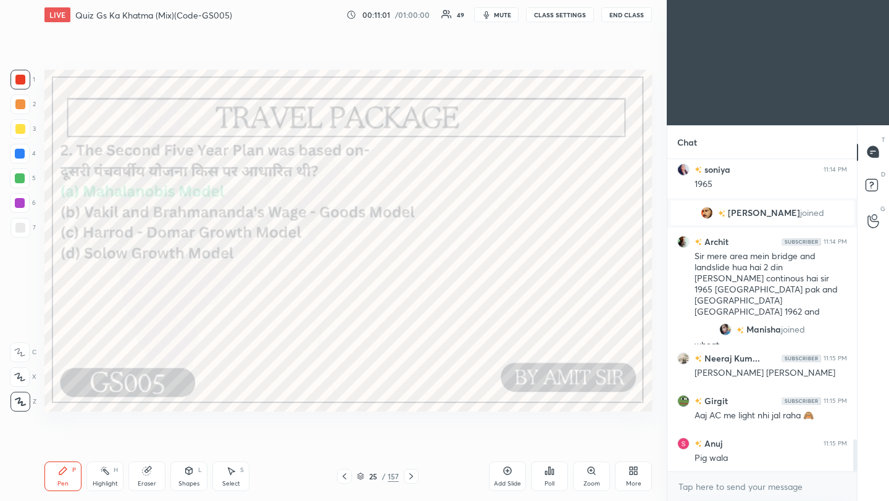
click at [409, 475] on icon at bounding box center [411, 477] width 10 height 10
click at [555, 480] on div "Poll" at bounding box center [549, 477] width 37 height 30
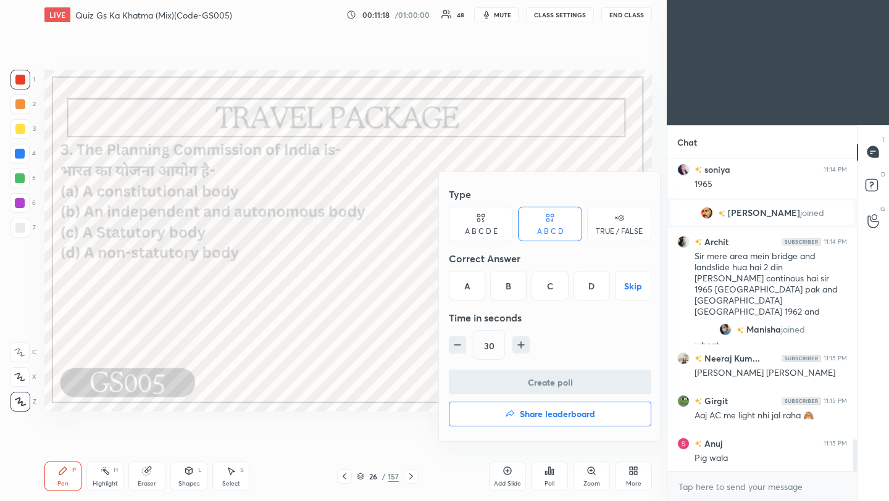
click at [592, 288] on div "D" at bounding box center [592, 286] width 36 height 30
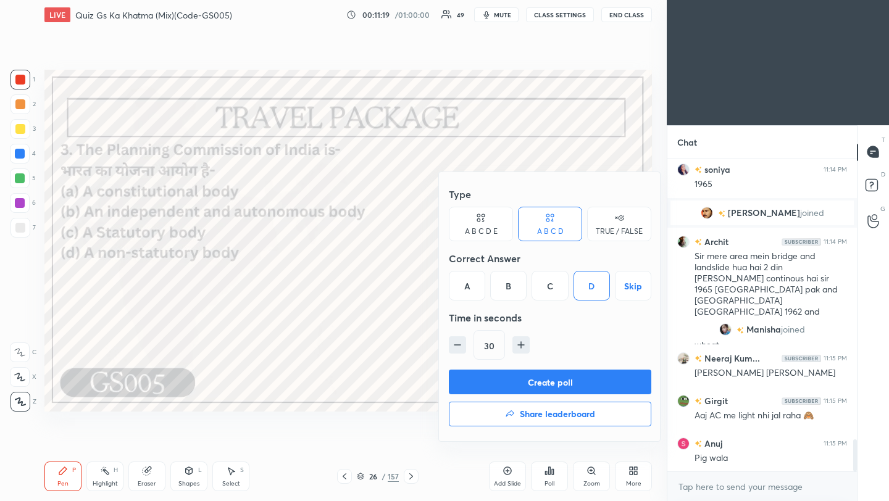
click at [567, 386] on button "Create poll" at bounding box center [550, 382] width 203 height 25
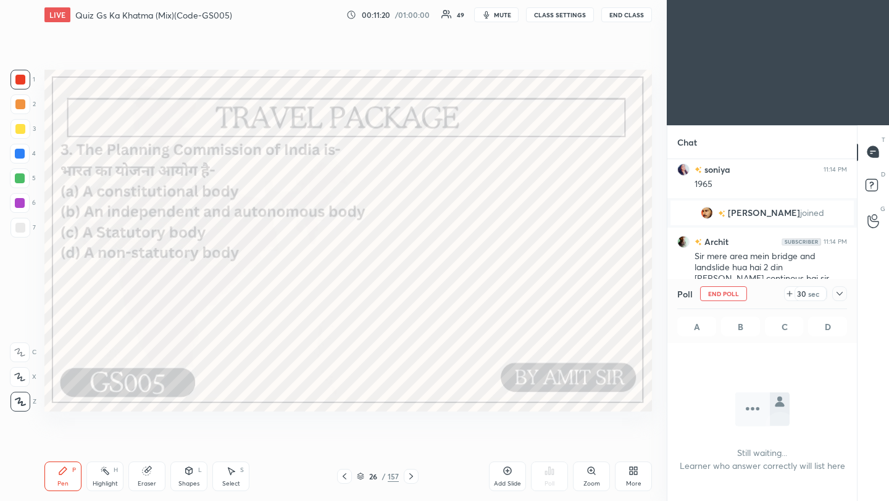
scroll to position [141, 186]
click at [841, 295] on icon at bounding box center [840, 294] width 10 height 10
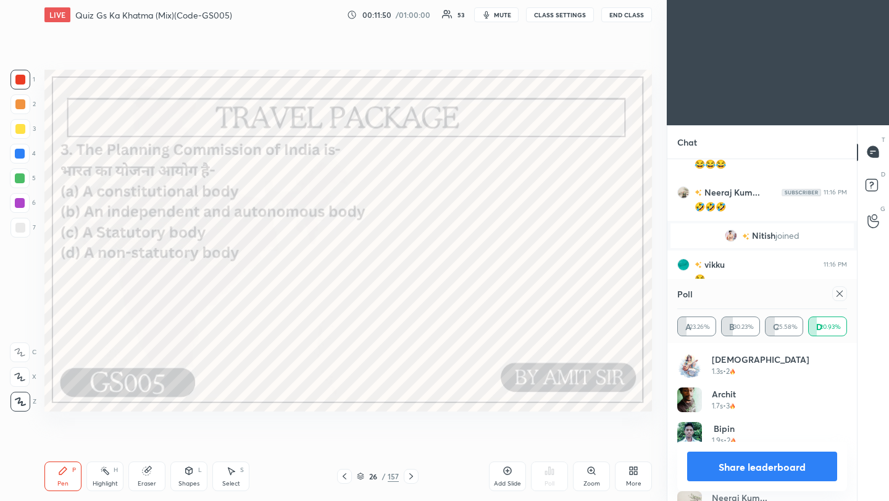
scroll to position [144, 166]
click at [837, 294] on icon at bounding box center [840, 294] width 10 height 10
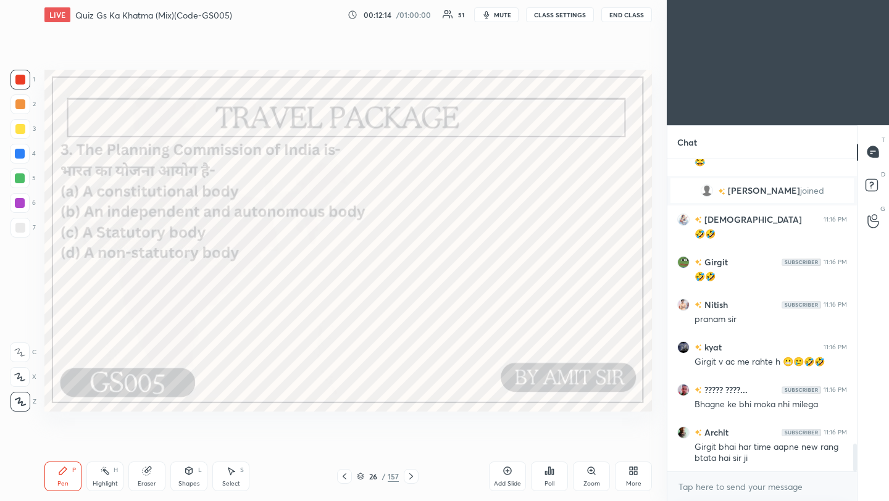
click at [412, 479] on icon at bounding box center [411, 477] width 10 height 10
click at [412, 474] on icon at bounding box center [411, 477] width 10 height 10
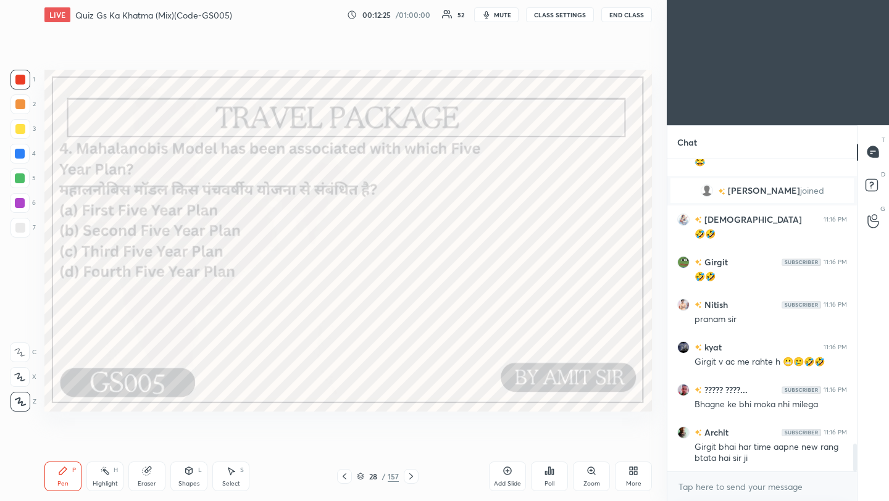
click at [554, 477] on div "Poll" at bounding box center [549, 477] width 37 height 30
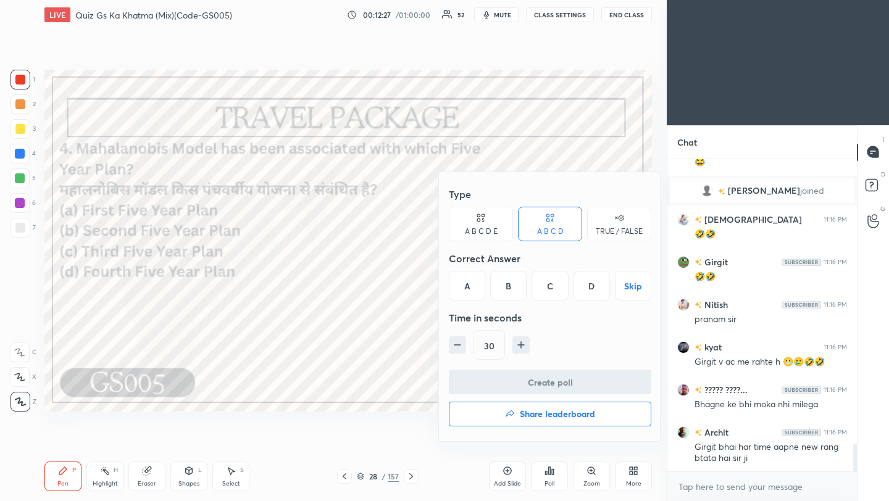
click at [508, 284] on div "B" at bounding box center [508, 286] width 36 height 30
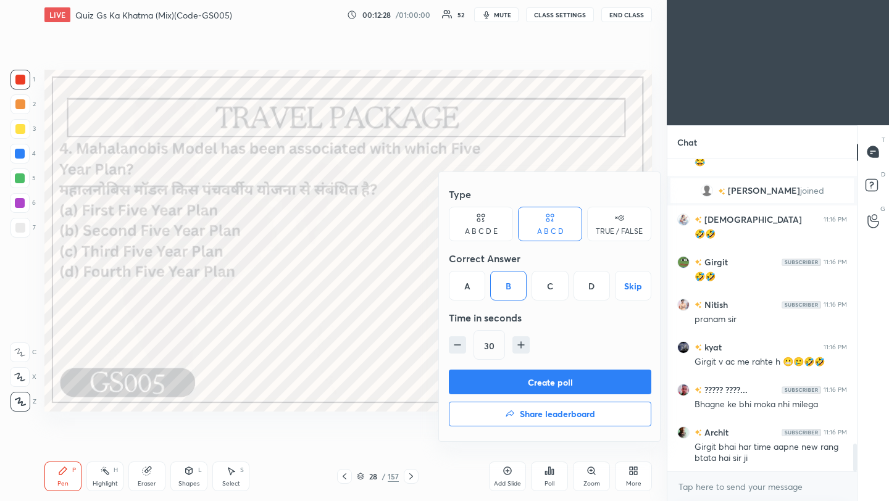
click at [515, 385] on button "Create poll" at bounding box center [550, 382] width 203 height 25
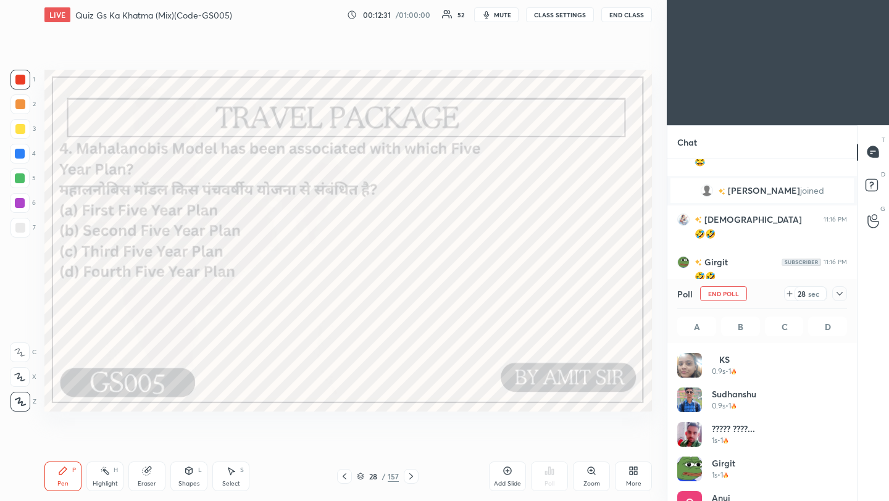
click at [840, 295] on icon at bounding box center [840, 294] width 10 height 10
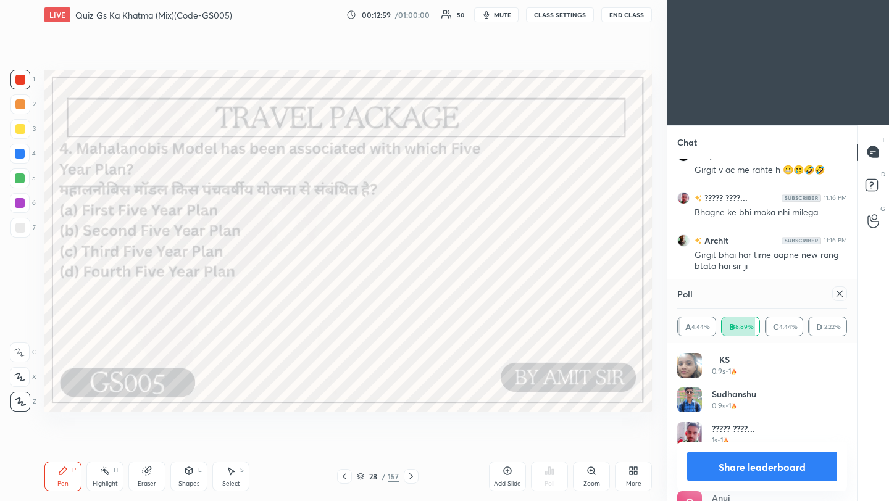
scroll to position [144, 166]
click at [840, 293] on icon at bounding box center [840, 294] width 6 height 6
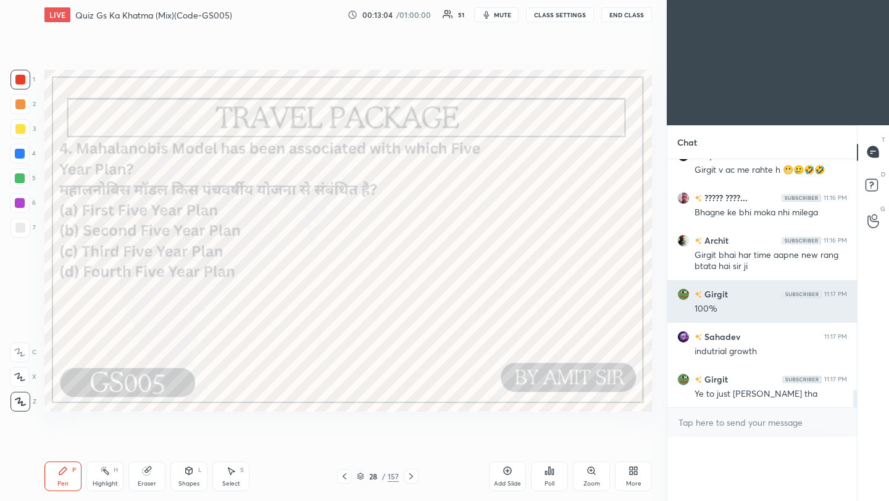
scroll to position [0, 0]
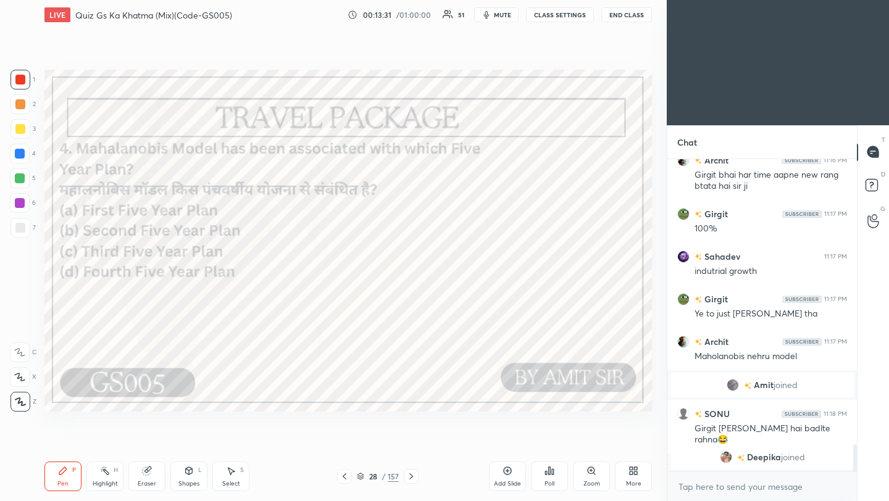
click at [412, 478] on icon at bounding box center [411, 477] width 10 height 10
click at [412, 477] on icon at bounding box center [411, 477] width 10 height 10
click at [556, 475] on div "Poll" at bounding box center [549, 477] width 37 height 30
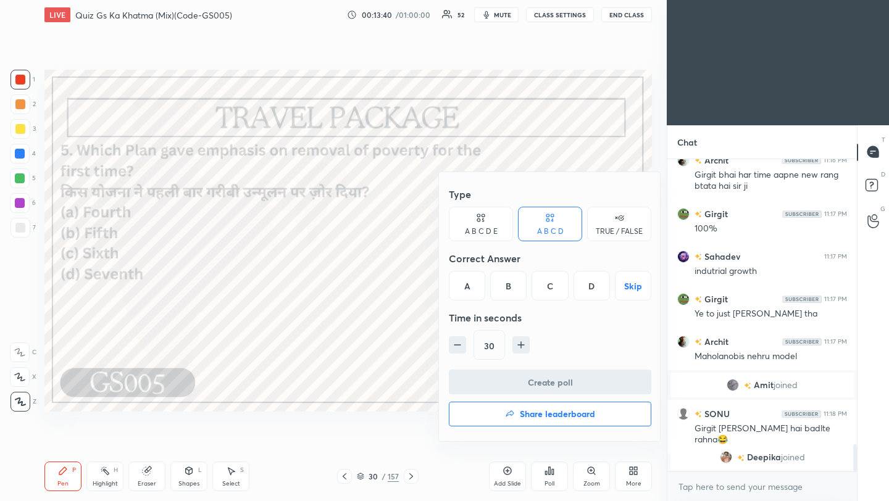
scroll to position [3325, 0]
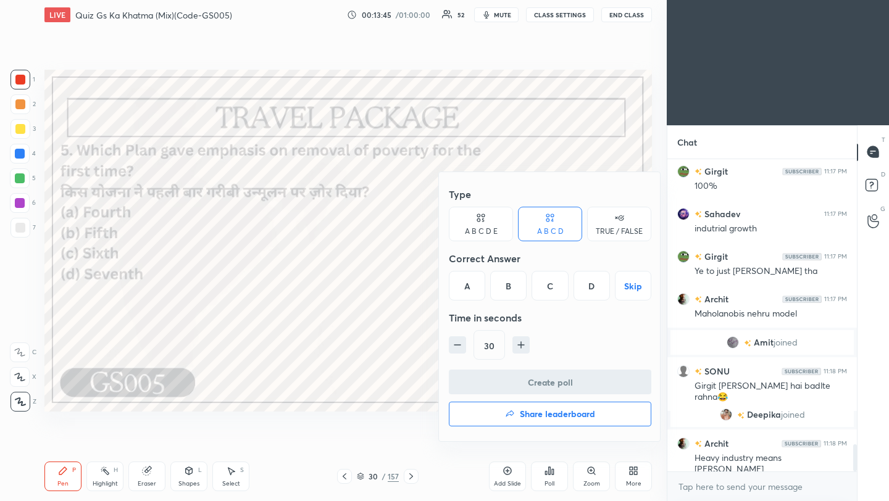
click at [511, 289] on div "B" at bounding box center [508, 286] width 36 height 30
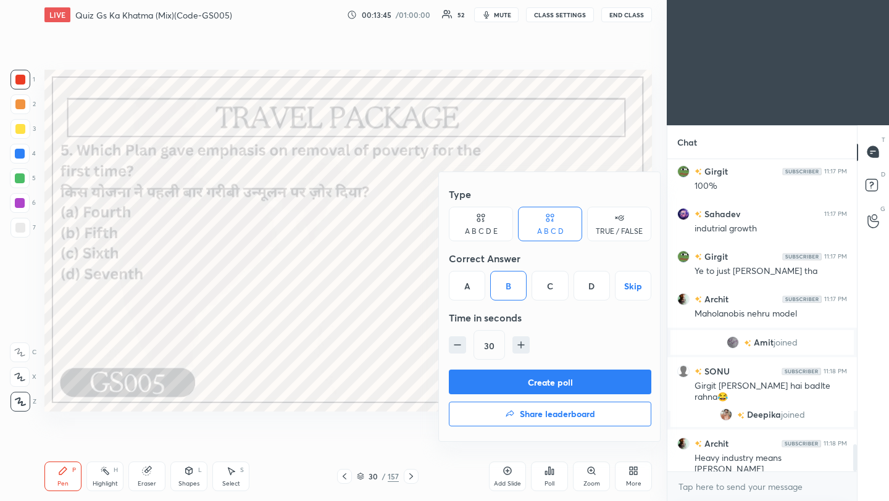
click at [519, 381] on button "Create poll" at bounding box center [550, 382] width 203 height 25
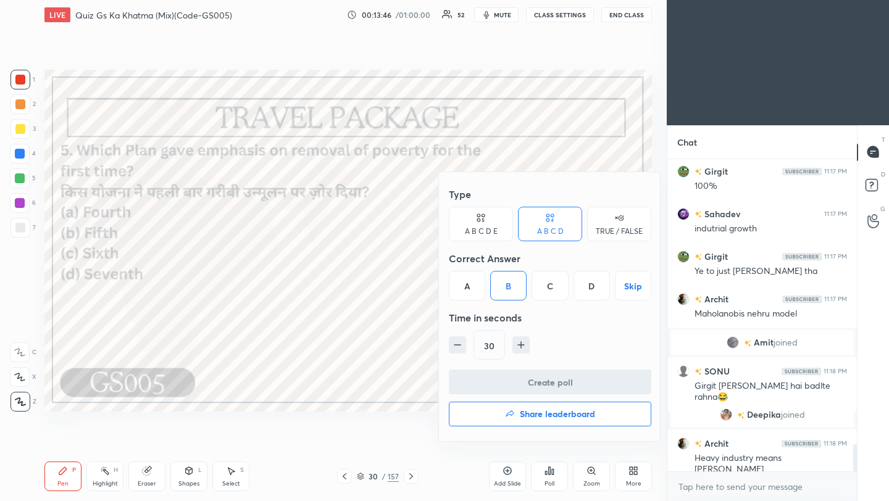
scroll to position [283, 186]
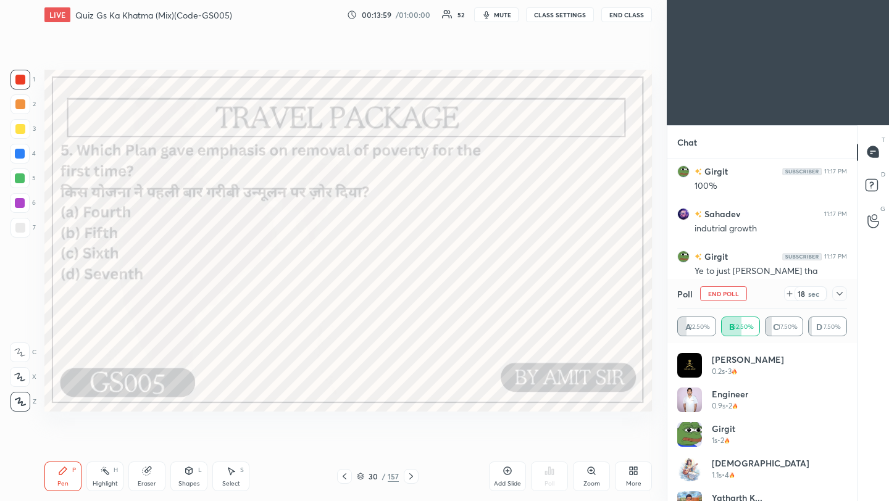
click at [838, 297] on icon at bounding box center [840, 294] width 10 height 10
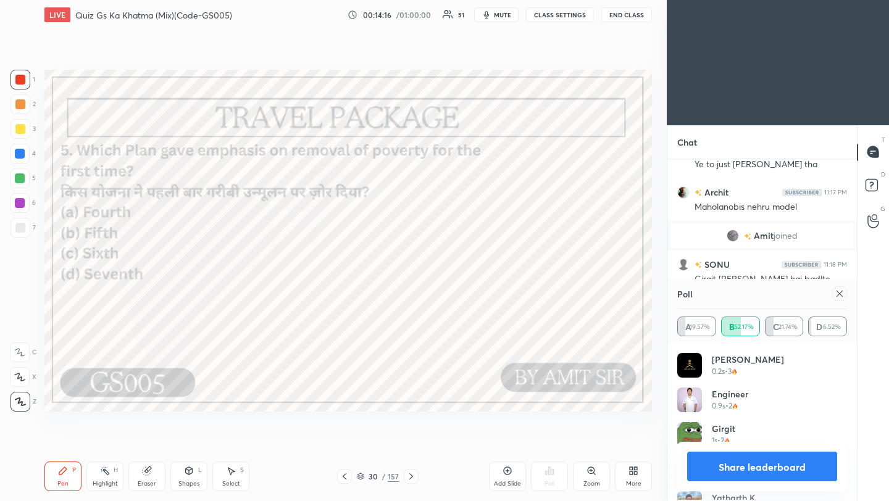
scroll to position [144, 166]
click at [834, 293] on div at bounding box center [839, 293] width 15 height 15
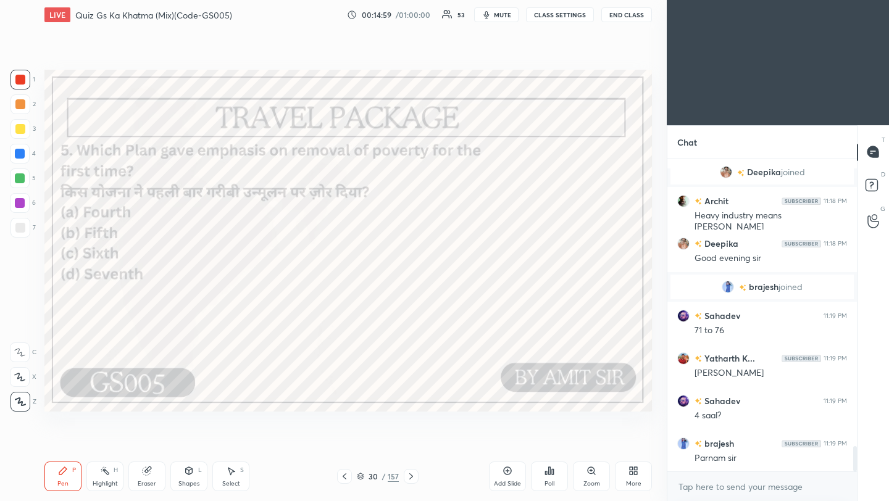
scroll to position [3631, 0]
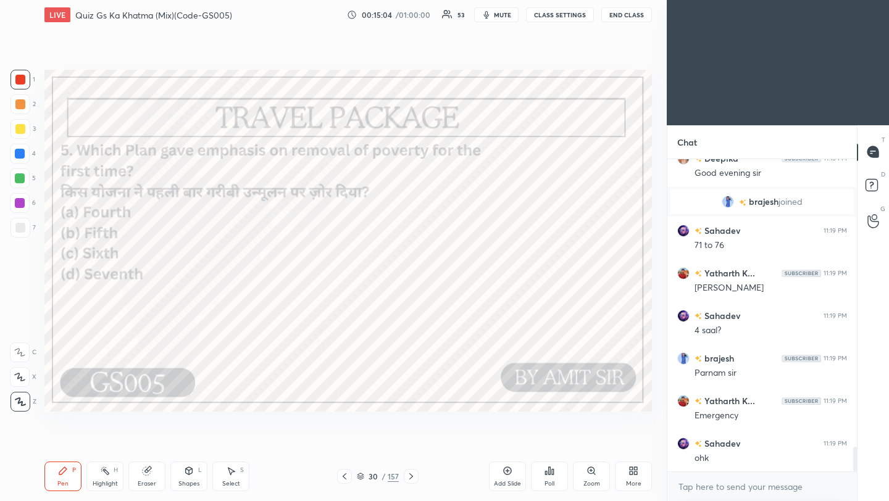
click at [412, 480] on icon at bounding box center [411, 477] width 10 height 10
click at [411, 477] on icon at bounding box center [411, 477] width 10 height 10
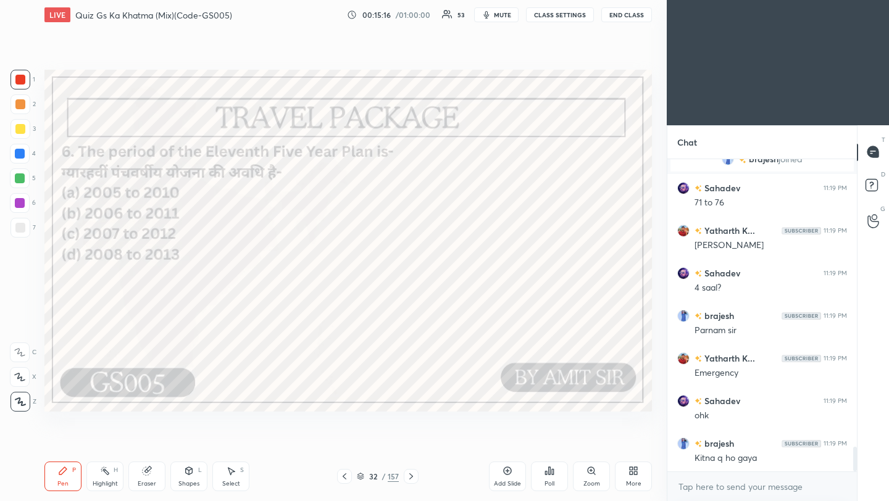
scroll to position [3716, 0]
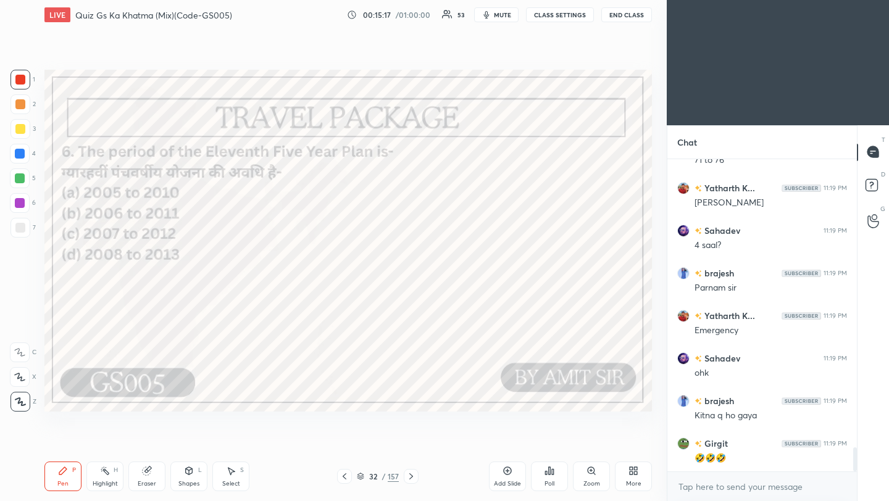
click at [552, 481] on div "Poll" at bounding box center [550, 484] width 10 height 6
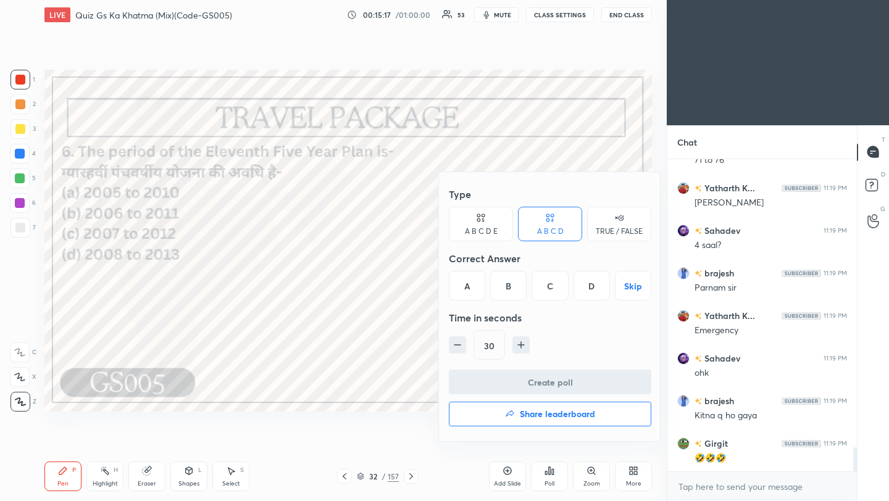
scroll to position [3789, 0]
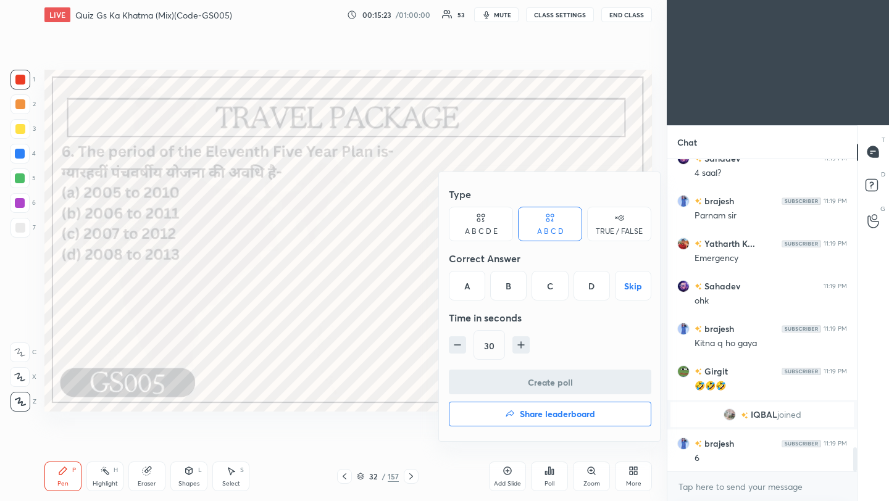
click at [550, 291] on div "C" at bounding box center [550, 286] width 36 height 30
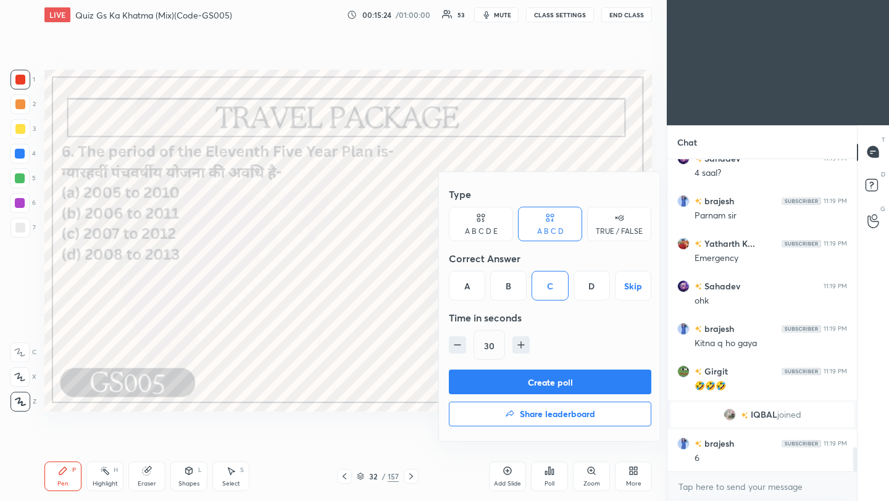
click at [553, 391] on button "Create poll" at bounding box center [550, 382] width 203 height 25
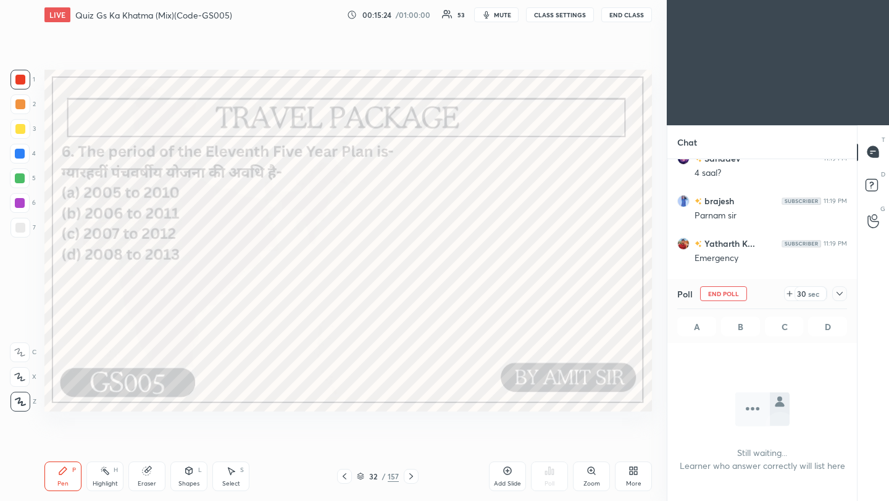
scroll to position [4, 4]
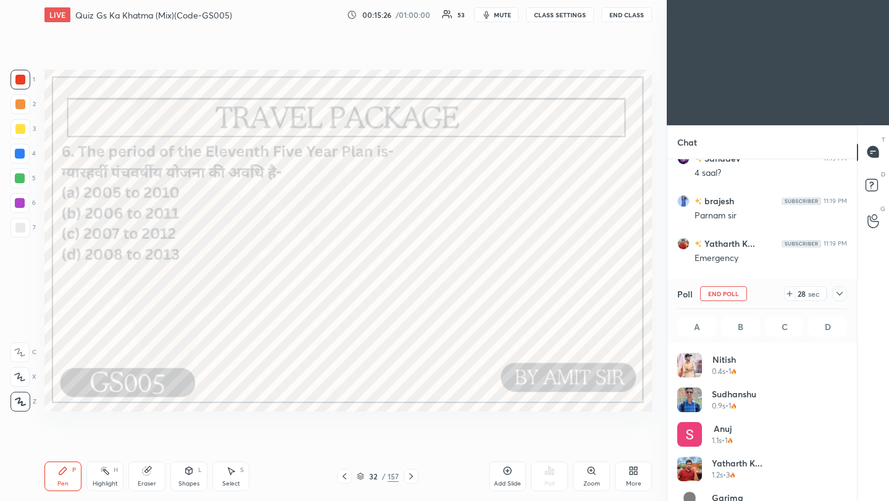
click at [839, 296] on icon at bounding box center [840, 294] width 10 height 10
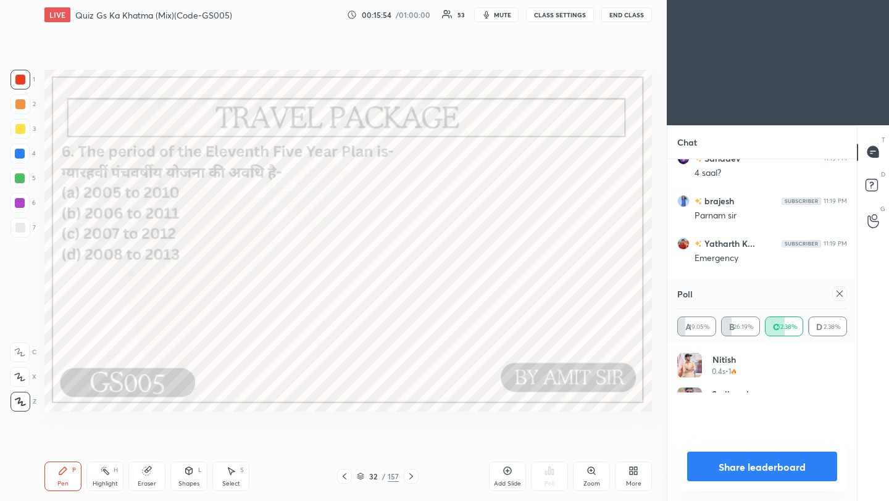
scroll to position [144, 166]
click at [838, 296] on icon at bounding box center [840, 294] width 10 height 10
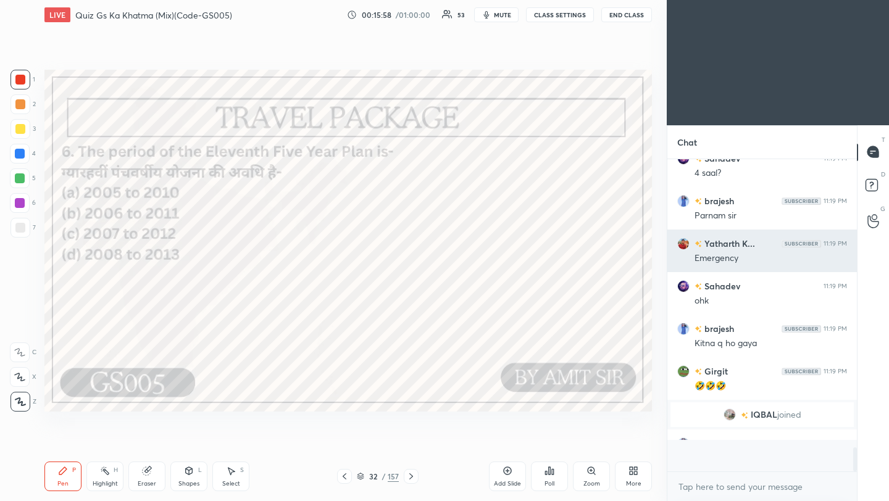
scroll to position [4, 4]
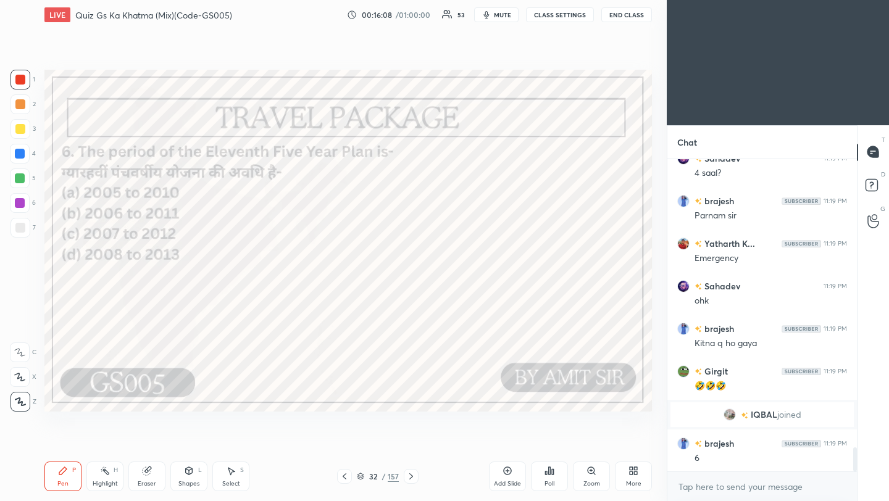
click at [411, 479] on icon at bounding box center [411, 477] width 10 height 10
click at [409, 478] on icon at bounding box center [411, 477] width 10 height 10
click at [550, 481] on div "Poll" at bounding box center [550, 484] width 10 height 6
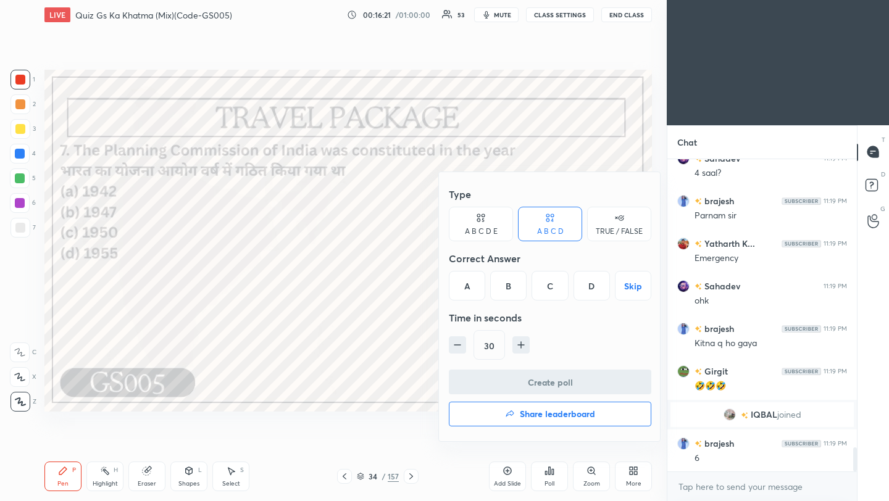
drag, startPoint x: 551, startPoint y: 283, endPoint x: 556, endPoint y: 360, distance: 76.7
click at [552, 284] on div "C" at bounding box center [550, 286] width 36 height 30
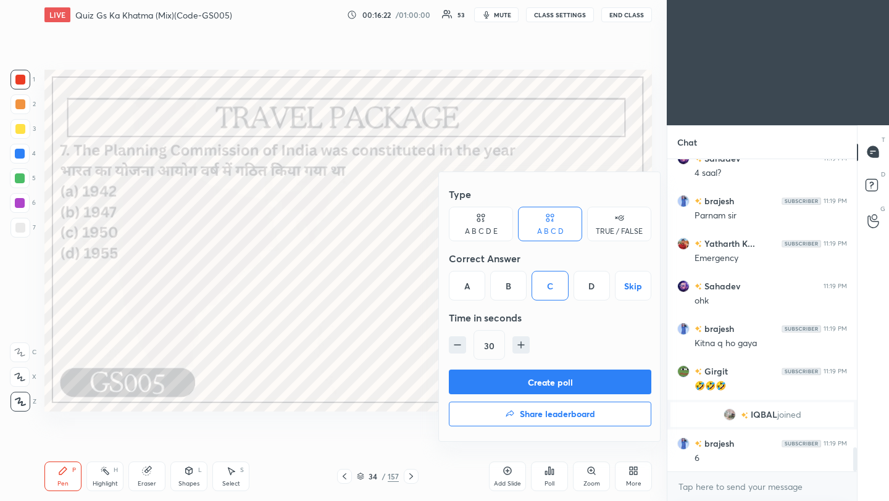
click at [559, 385] on button "Create poll" at bounding box center [550, 382] width 203 height 25
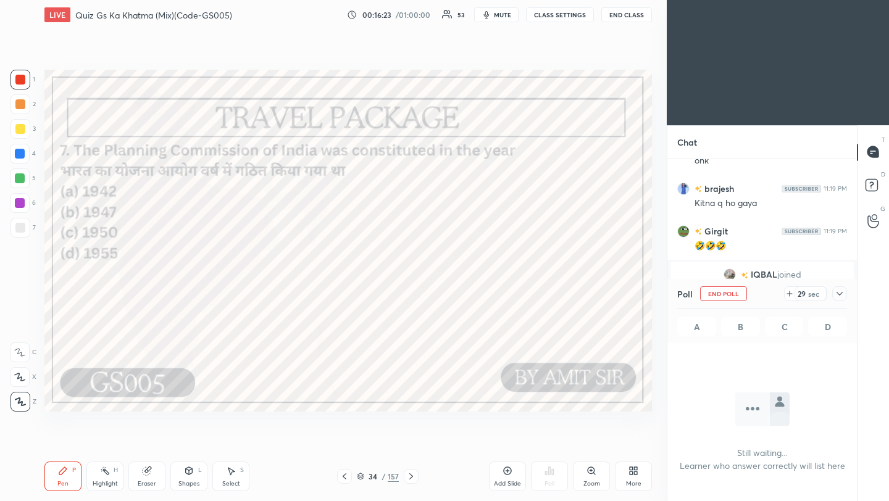
drag, startPoint x: 838, startPoint y: 292, endPoint x: 808, endPoint y: 273, distance: 35.8
click at [838, 292] on icon at bounding box center [840, 294] width 10 height 10
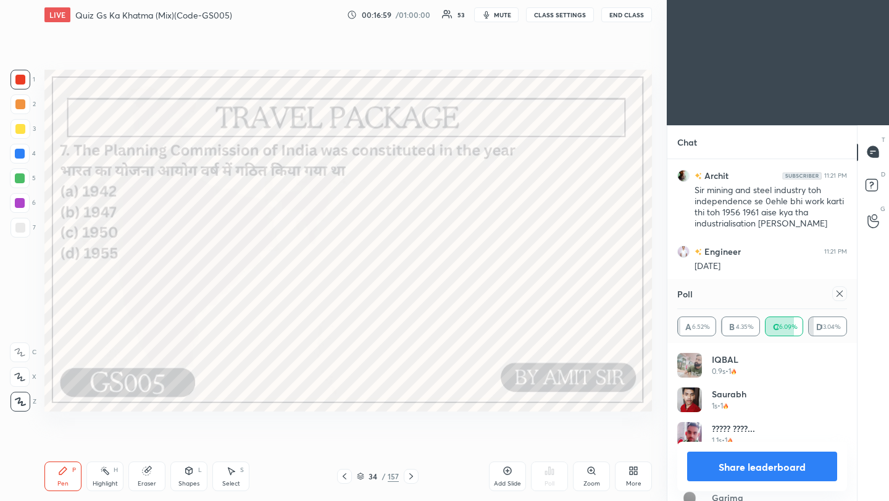
scroll to position [4142, 0]
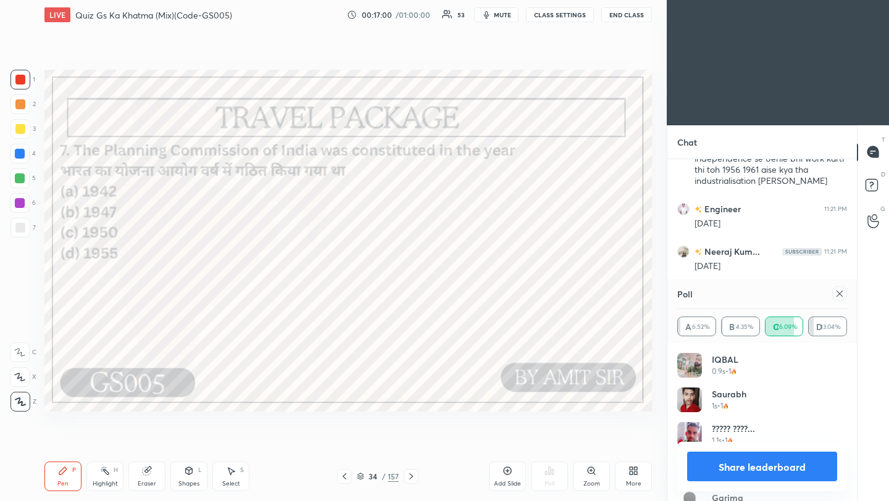
click at [840, 294] on icon at bounding box center [840, 294] width 6 height 6
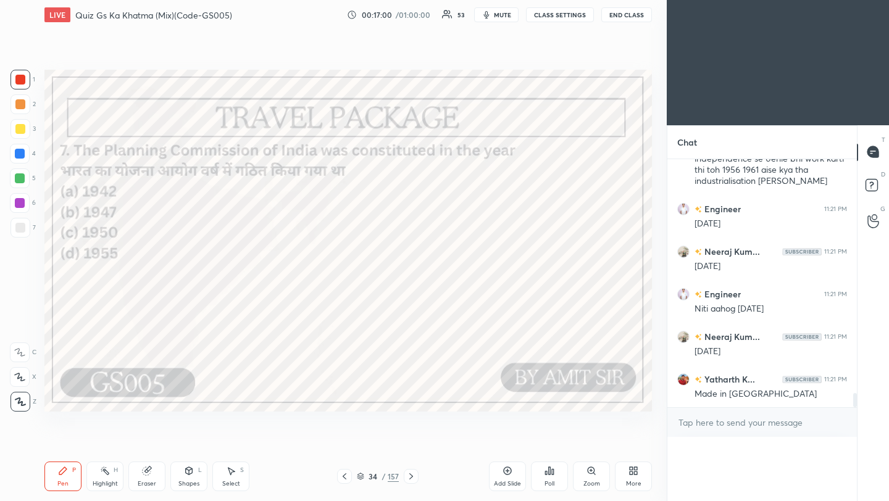
scroll to position [4116, 0]
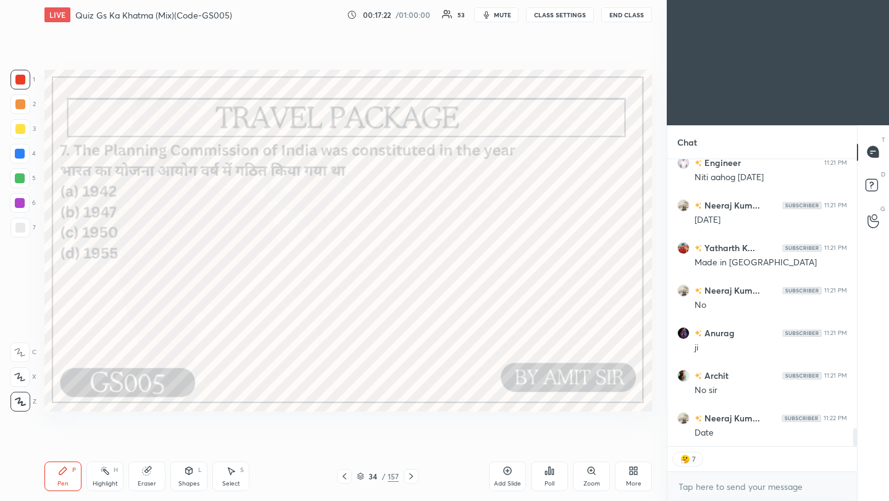
click at [411, 479] on icon at bounding box center [411, 477] width 10 height 10
click at [412, 480] on icon at bounding box center [411, 477] width 10 height 10
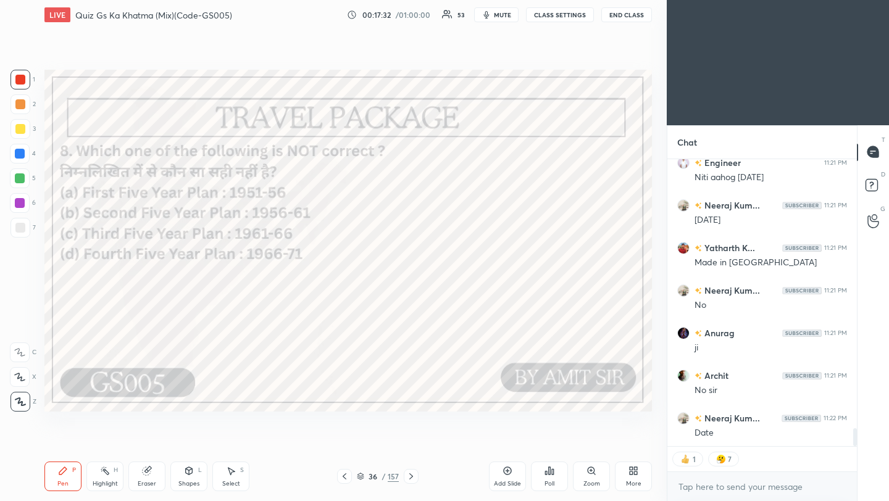
click at [552, 475] on icon at bounding box center [553, 472] width 2 height 6
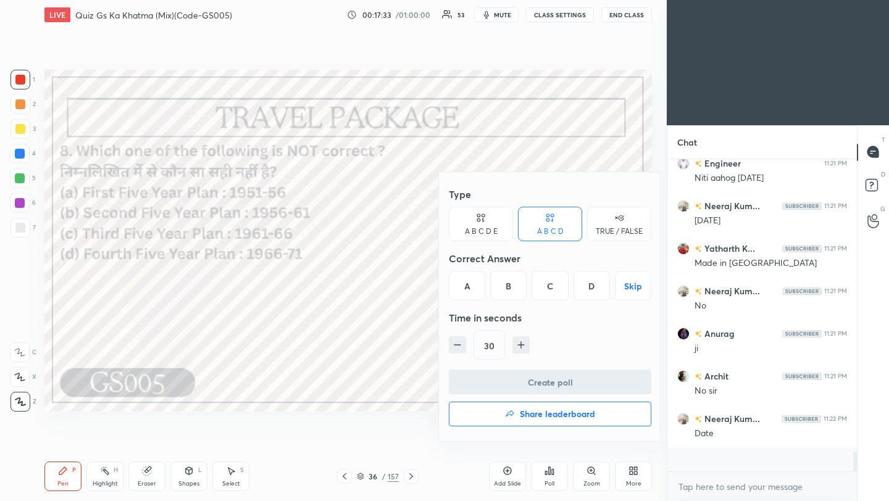
scroll to position [4249, 0]
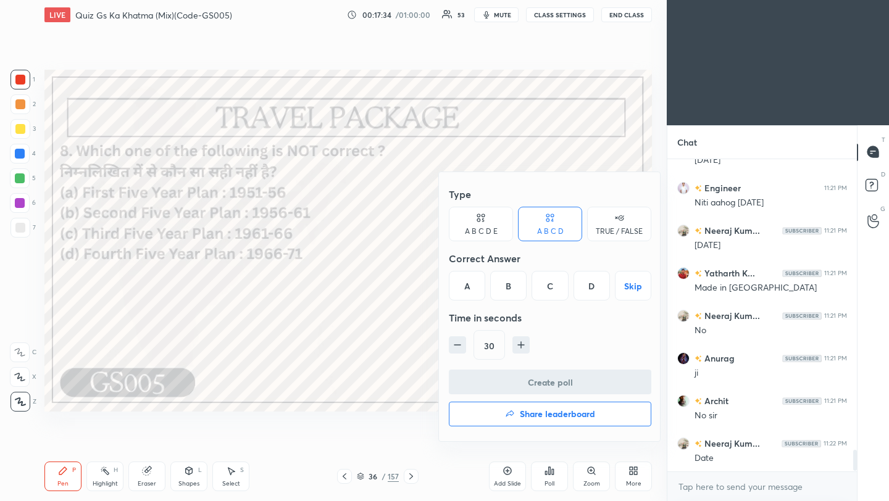
click at [590, 289] on div "D" at bounding box center [592, 286] width 36 height 30
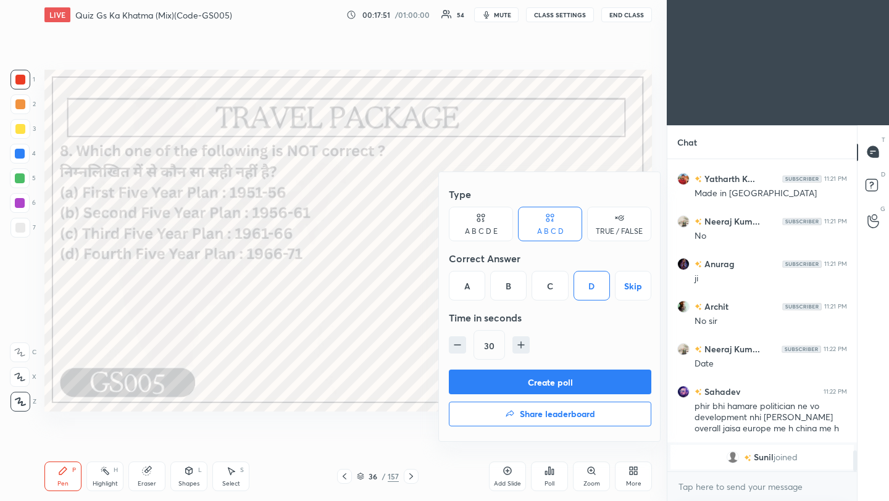
click at [582, 386] on button "Create poll" at bounding box center [550, 382] width 203 height 25
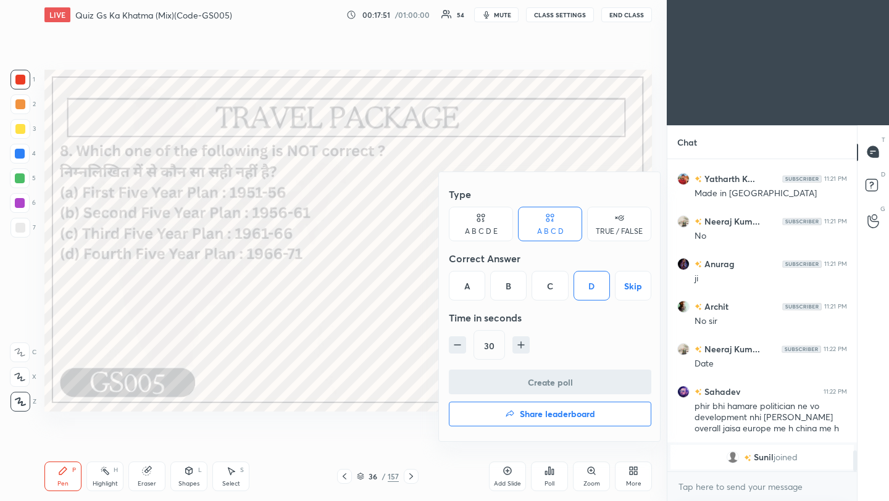
scroll to position [283, 186]
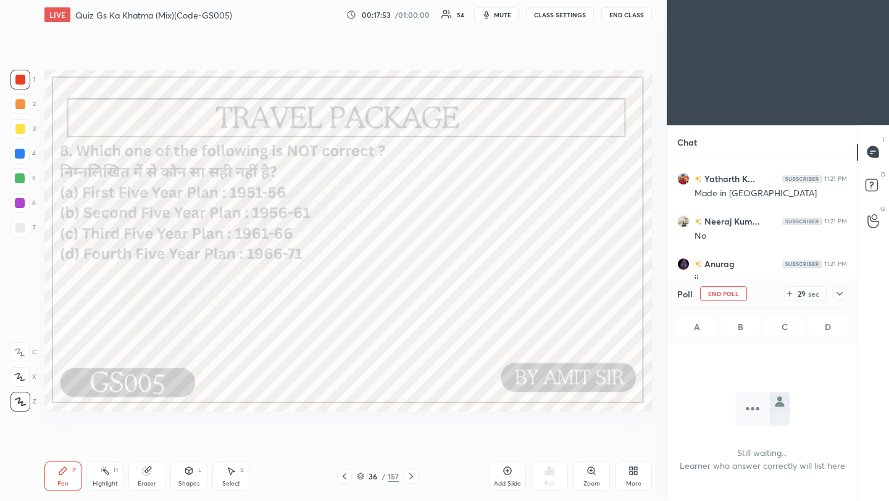
click at [840, 295] on icon at bounding box center [840, 294] width 10 height 10
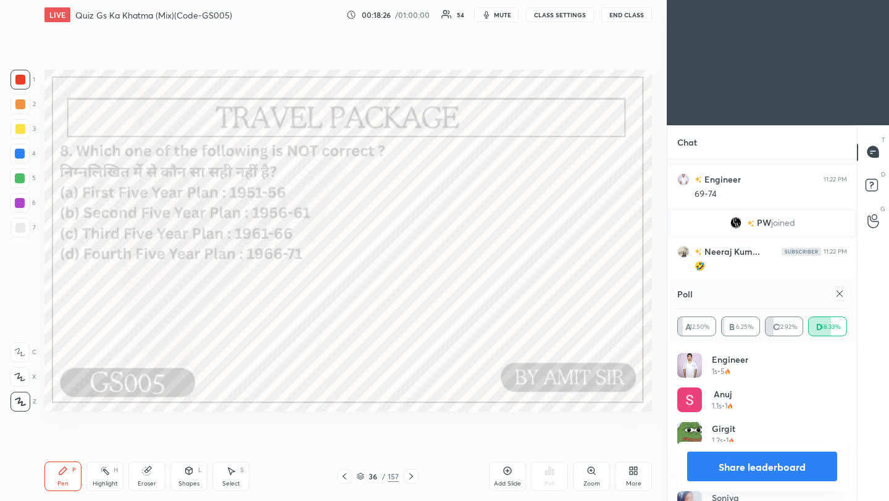
scroll to position [4464, 0]
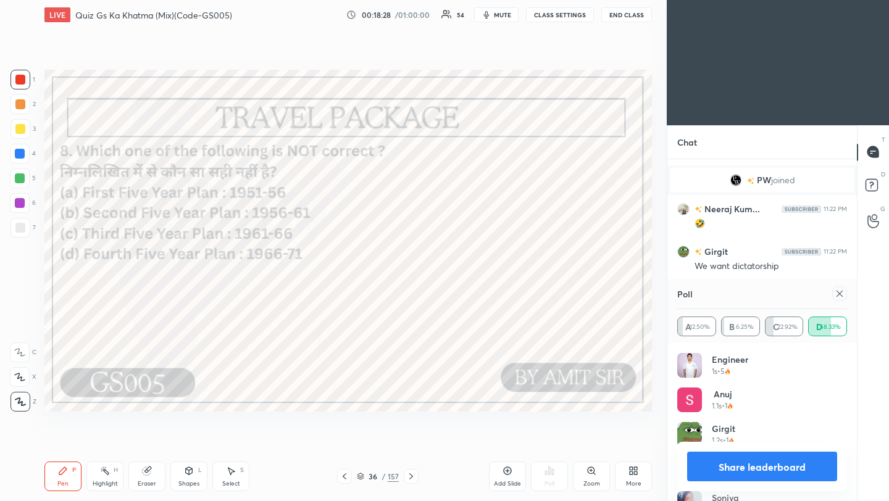
click at [838, 295] on icon at bounding box center [840, 294] width 6 height 6
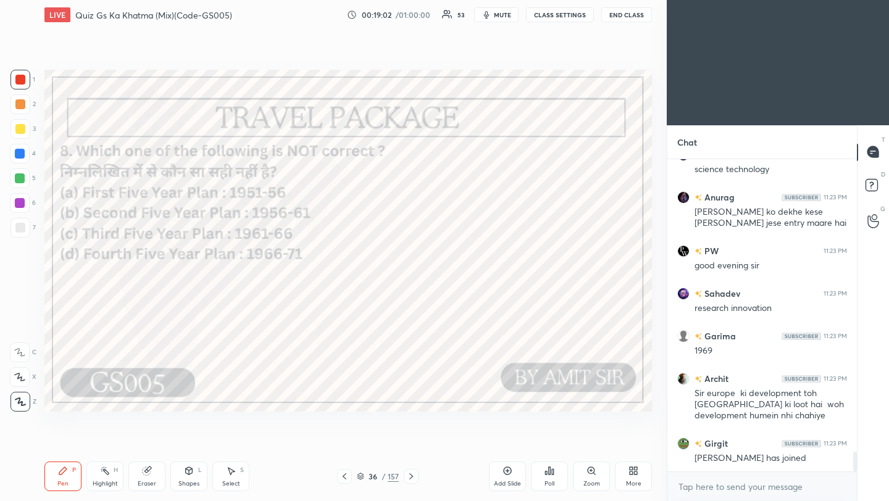
click at [411, 479] on icon at bounding box center [411, 477] width 10 height 10
drag, startPoint x: 409, startPoint y: 476, endPoint x: 411, endPoint y: 462, distance: 14.3
click at [410, 476] on icon at bounding box center [411, 477] width 10 height 10
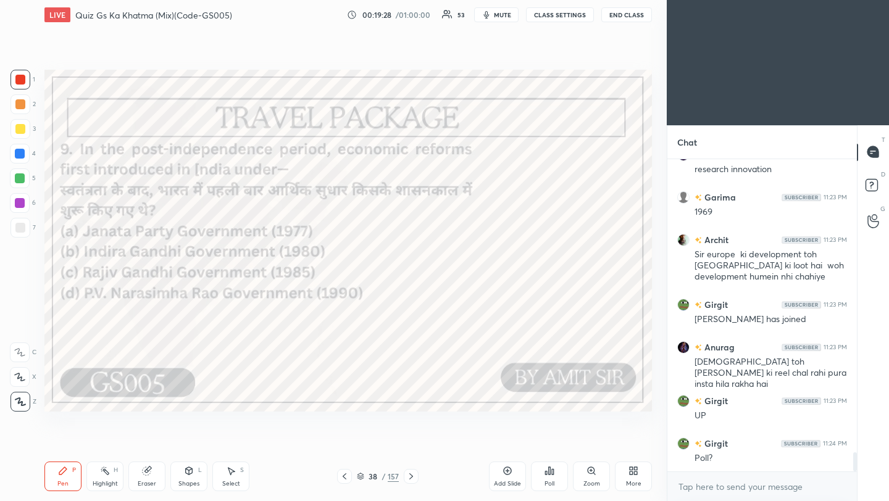
scroll to position [4870, 0]
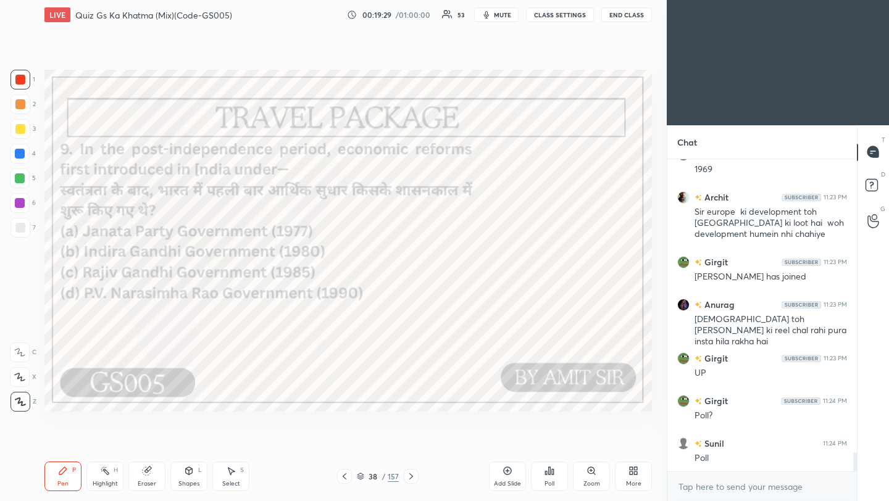
click at [547, 473] on icon at bounding box center [550, 471] width 10 height 10
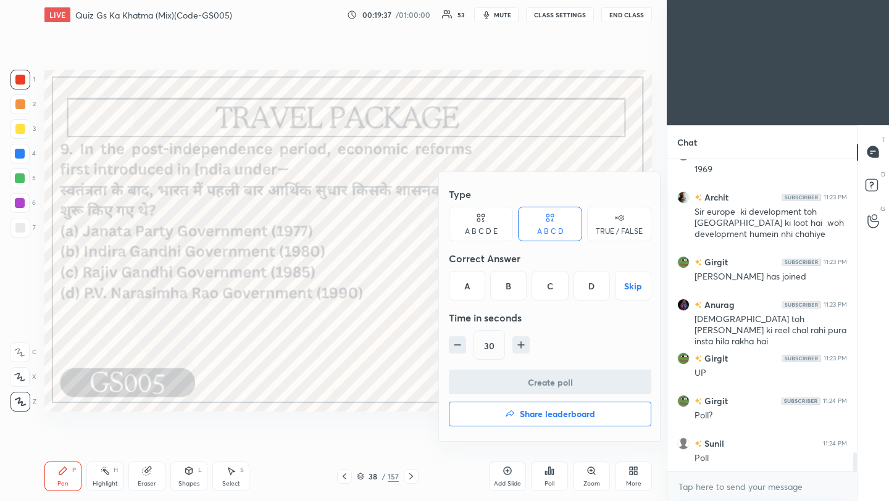
click at [592, 290] on div "D" at bounding box center [592, 286] width 36 height 30
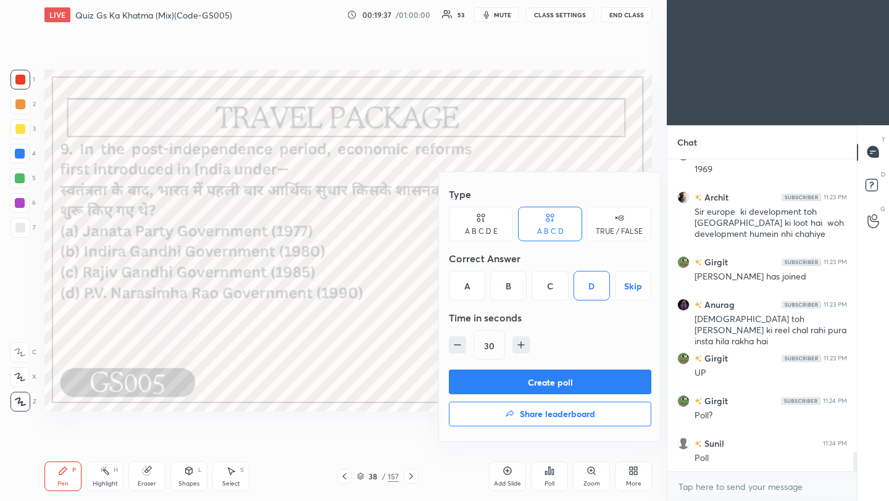
scroll to position [4913, 0]
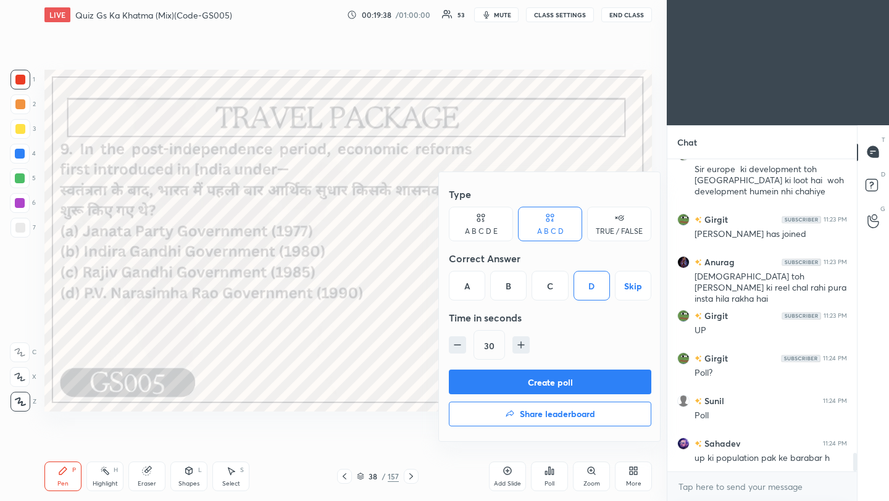
click at [577, 383] on button "Create poll" at bounding box center [550, 382] width 203 height 25
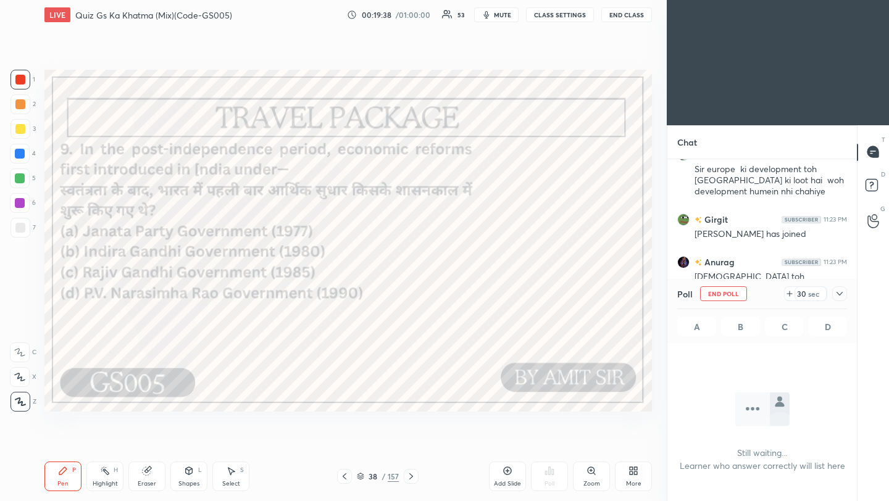
scroll to position [4, 4]
click at [842, 294] on icon at bounding box center [840, 294] width 10 height 10
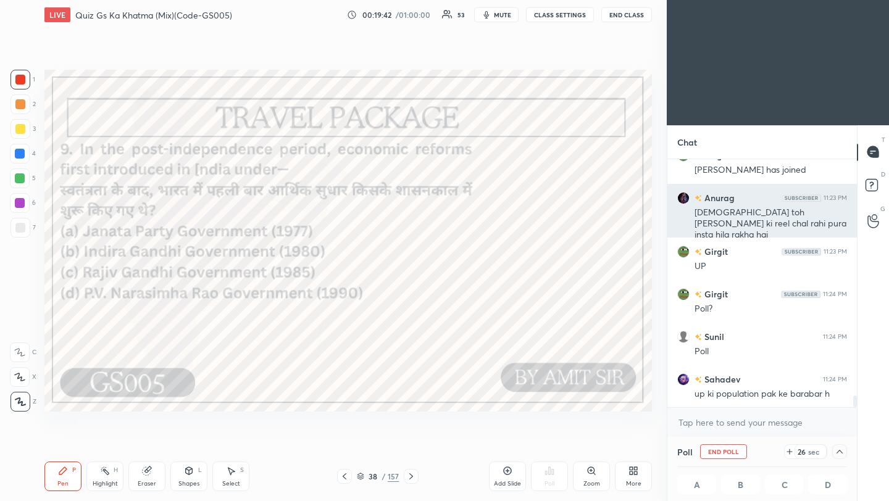
scroll to position [5020, 0]
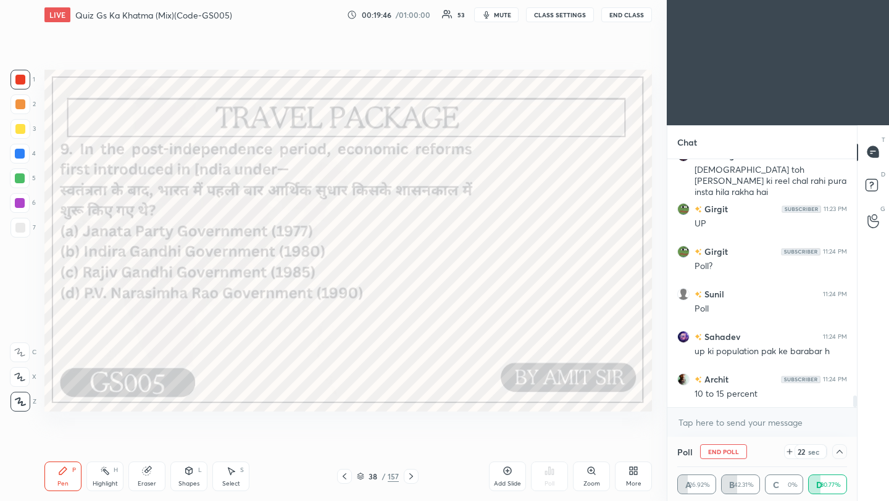
click at [638, 16] on button "End Class" at bounding box center [626, 14] width 51 height 15
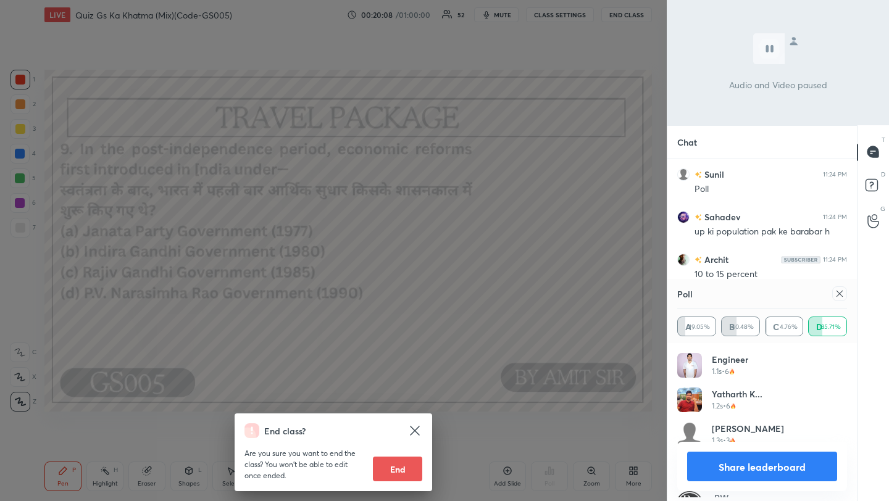
scroll to position [144, 166]
click at [546, 253] on div "End class? Are you sure you want to end the class? You won’t be able to edit on…" at bounding box center [333, 250] width 667 height 501
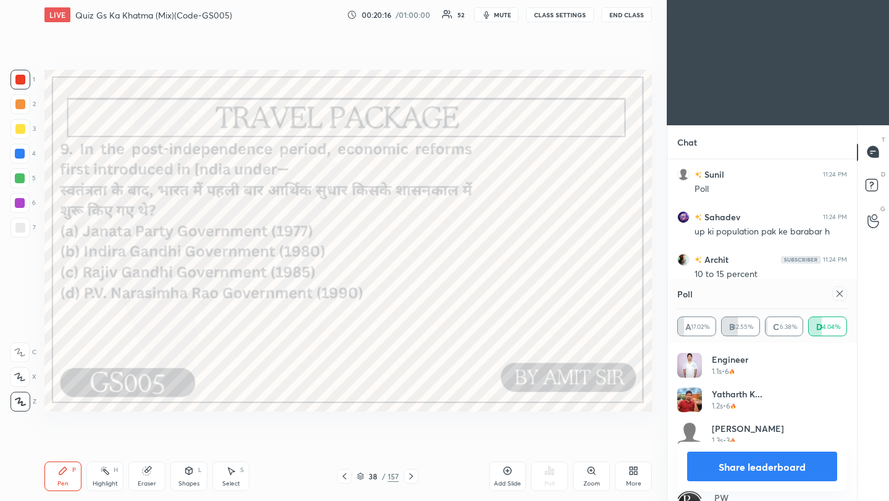
click at [839, 292] on icon at bounding box center [840, 294] width 10 height 10
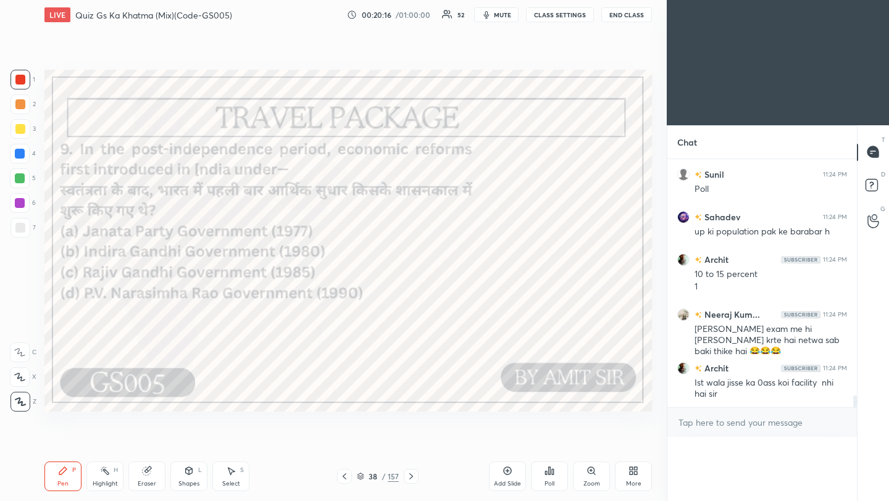
scroll to position [5114, 0]
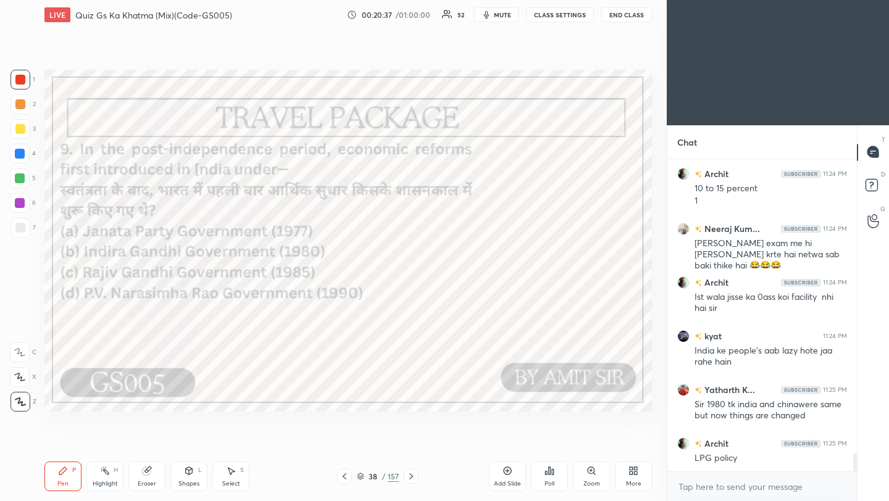
click at [409, 476] on icon at bounding box center [411, 477] width 10 height 10
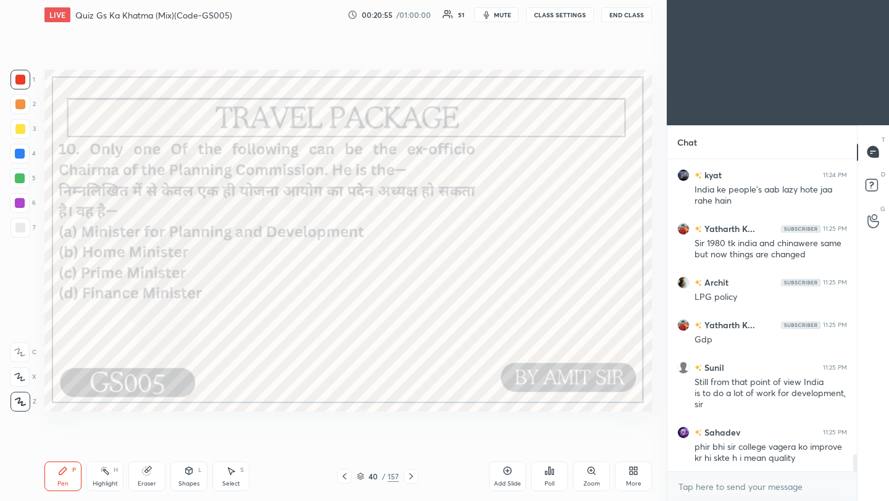
scroll to position [5429, 0]
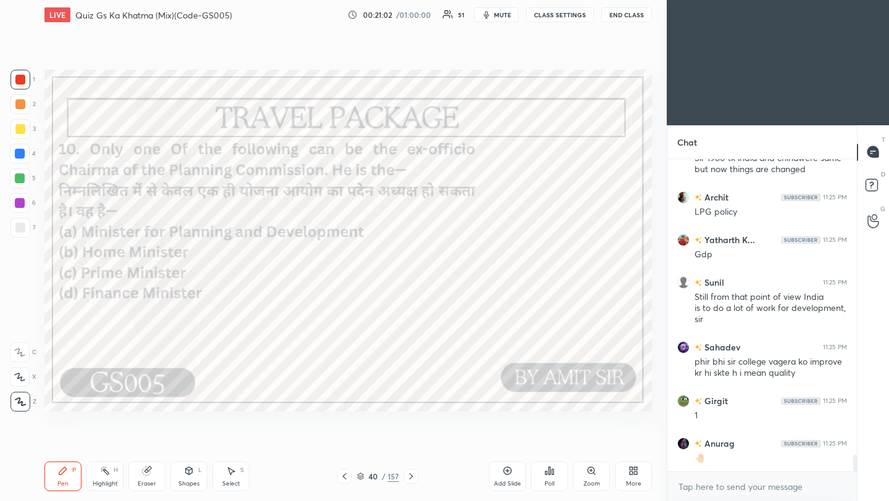
click at [550, 476] on div "Poll" at bounding box center [549, 477] width 37 height 30
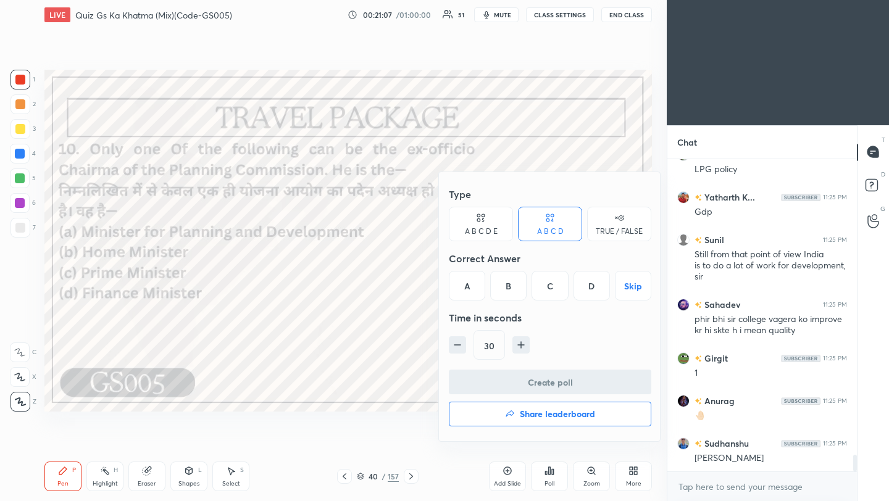
click at [550, 289] on div "C" at bounding box center [550, 286] width 36 height 30
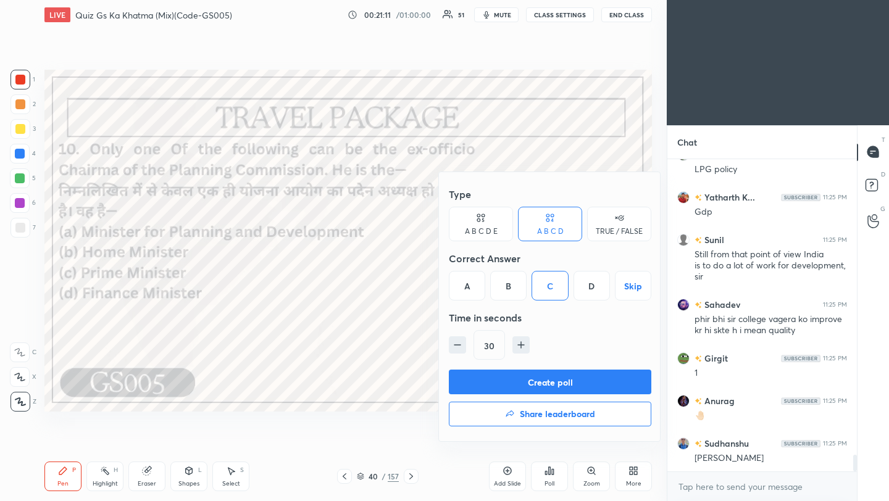
click at [548, 387] on button "Create poll" at bounding box center [550, 382] width 203 height 25
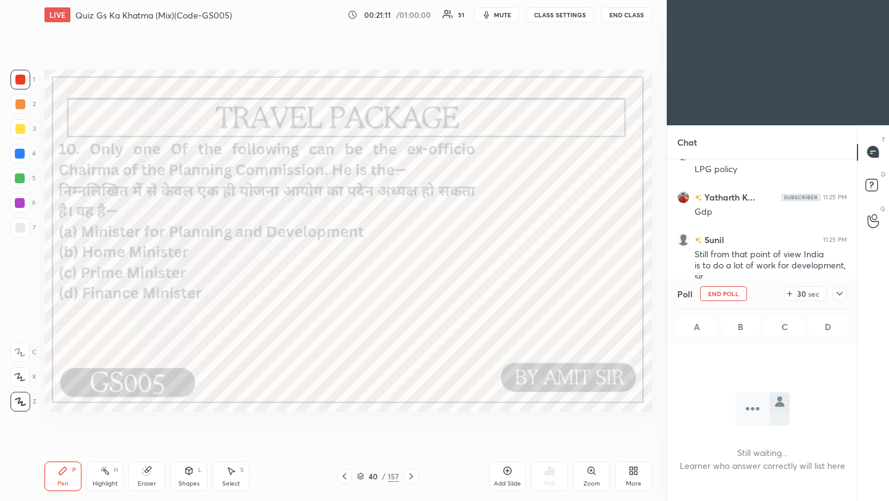
scroll to position [4, 4]
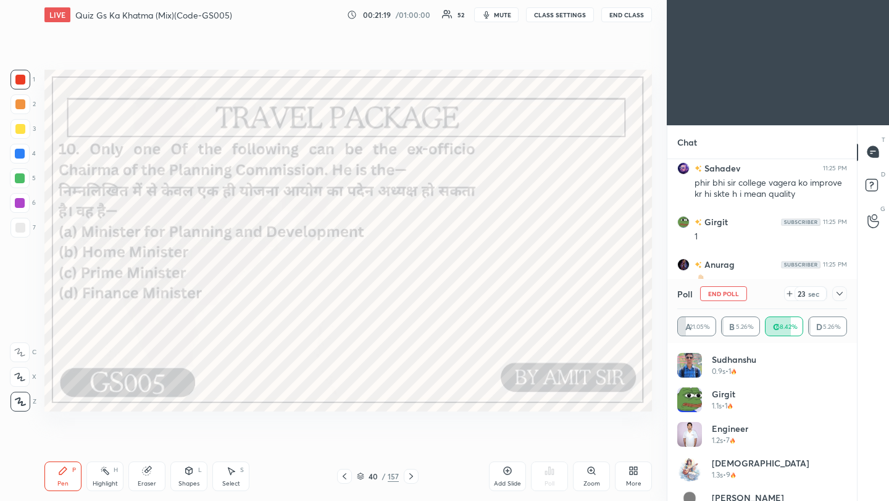
click at [843, 294] on icon at bounding box center [840, 294] width 10 height 10
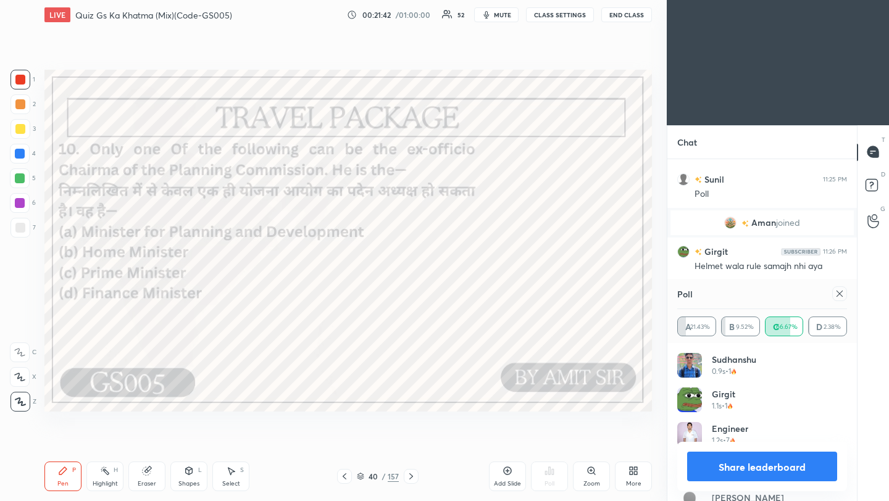
scroll to position [5462, 0]
click at [841, 294] on icon at bounding box center [840, 294] width 10 height 10
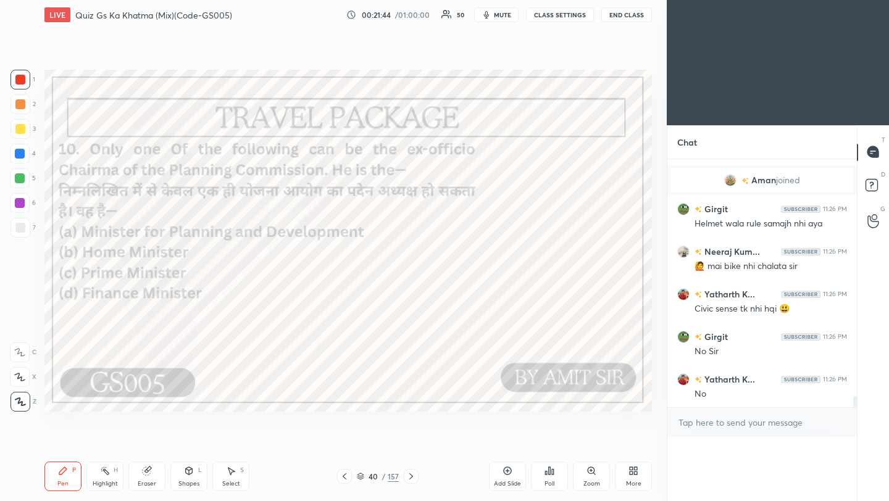
scroll to position [1, 4]
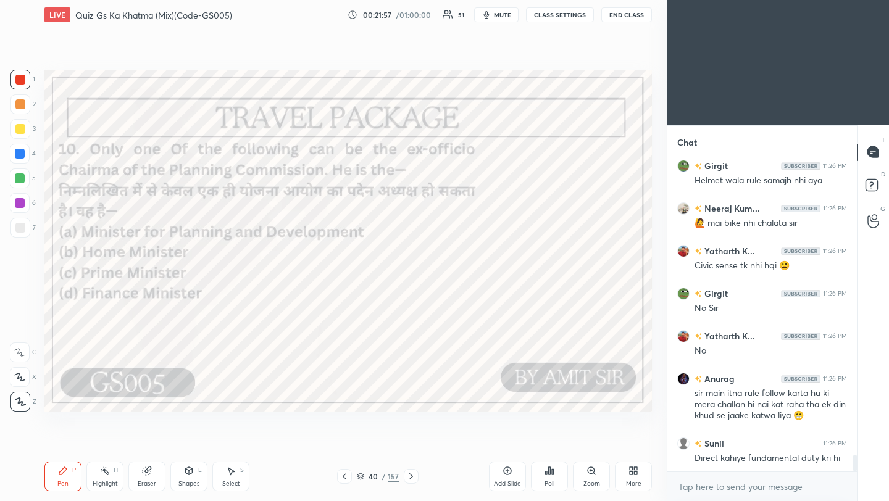
click at [414, 477] on icon at bounding box center [411, 477] width 10 height 10
click at [411, 476] on icon at bounding box center [411, 477] width 4 height 6
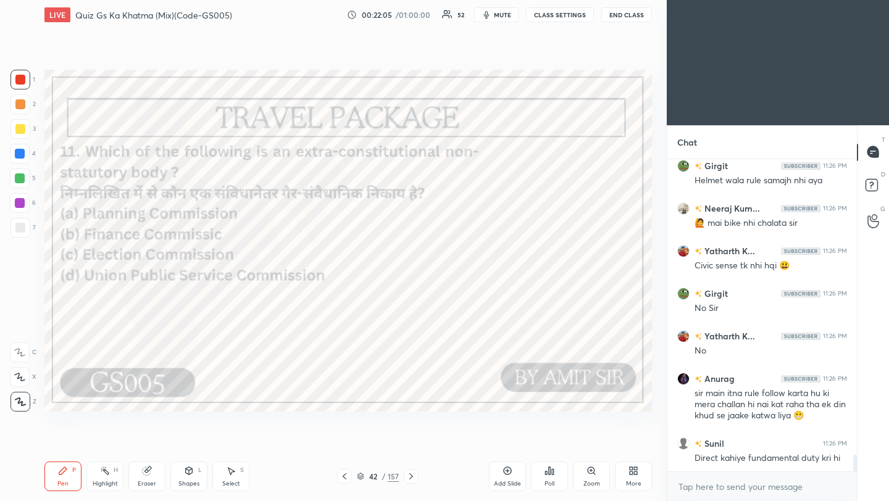
click at [559, 476] on div "Poll" at bounding box center [549, 477] width 37 height 30
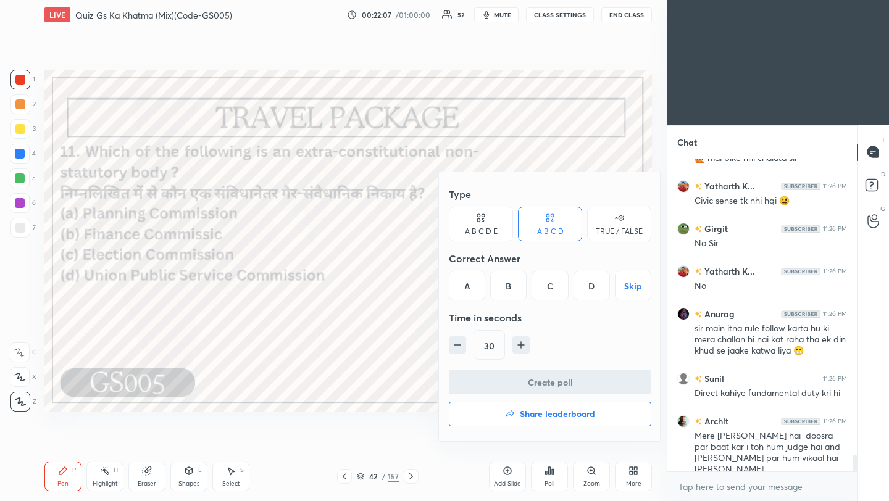
click at [469, 288] on div "A" at bounding box center [467, 286] width 36 height 30
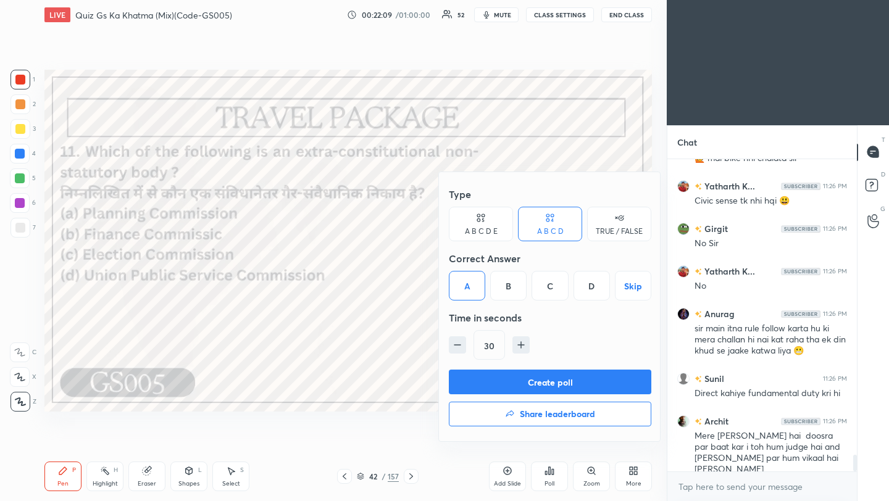
drag, startPoint x: 503, startPoint y: 383, endPoint x: 520, endPoint y: 379, distance: 17.8
click at [503, 383] on button "Create poll" at bounding box center [550, 382] width 203 height 25
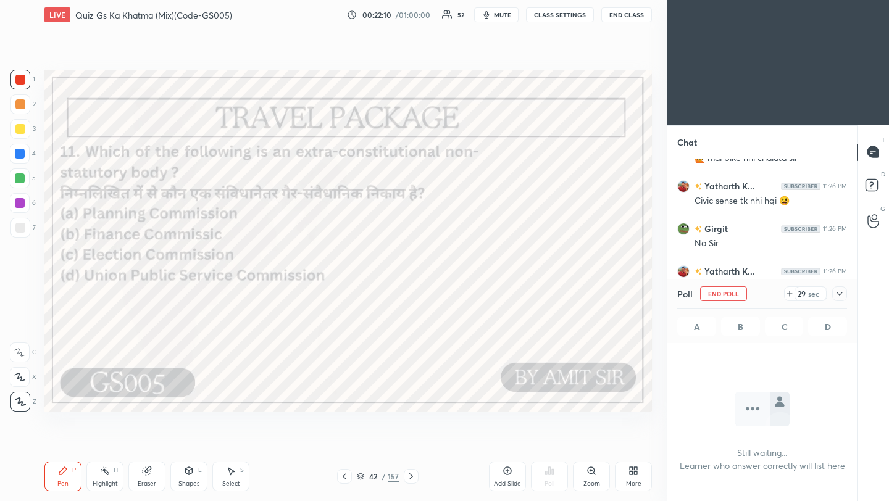
click at [842, 296] on icon at bounding box center [840, 294] width 10 height 10
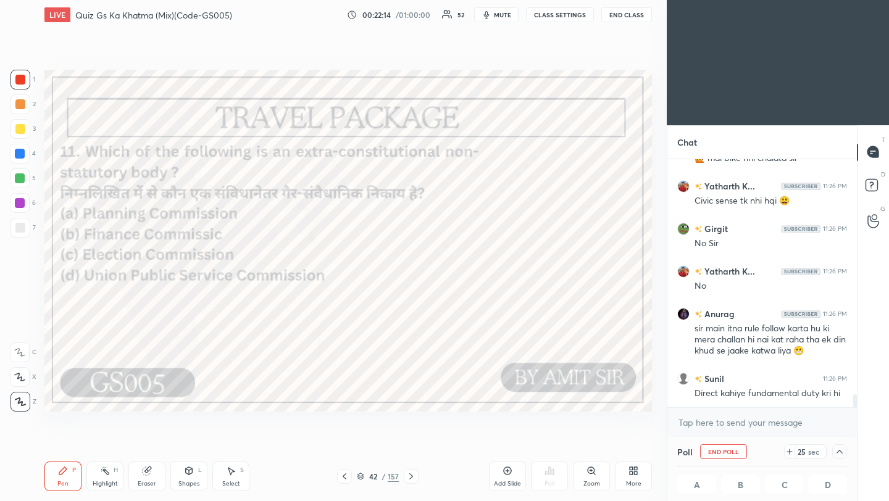
click at [630, 15] on button "End Class" at bounding box center [626, 14] width 51 height 15
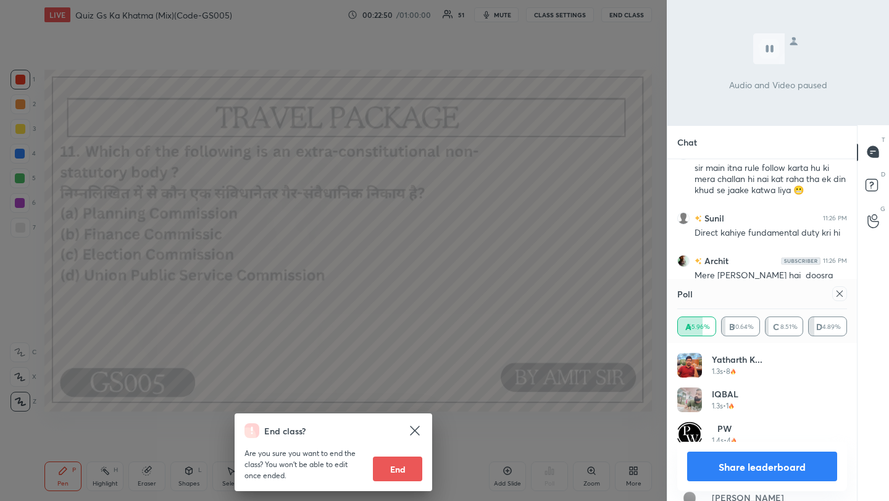
click at [562, 214] on div "End class? Are you sure you want to end the class? You won’t be able to edit on…" at bounding box center [333, 250] width 667 height 501
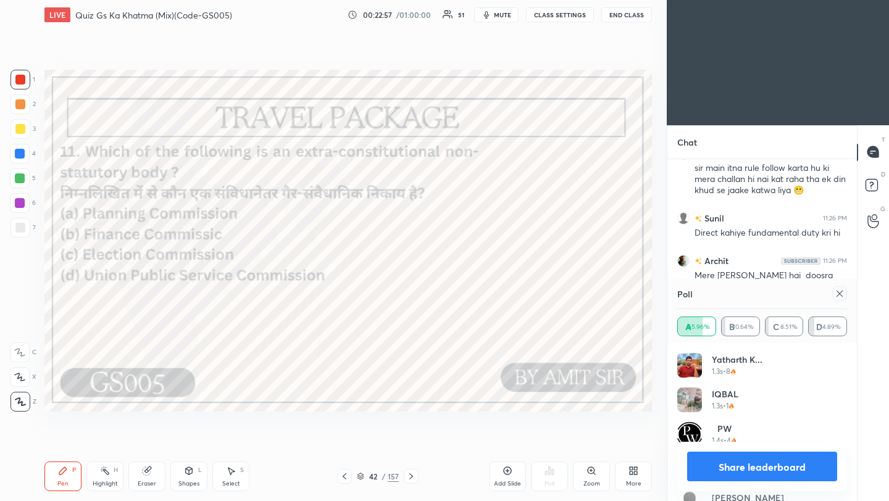
click at [842, 294] on icon at bounding box center [840, 294] width 10 height 10
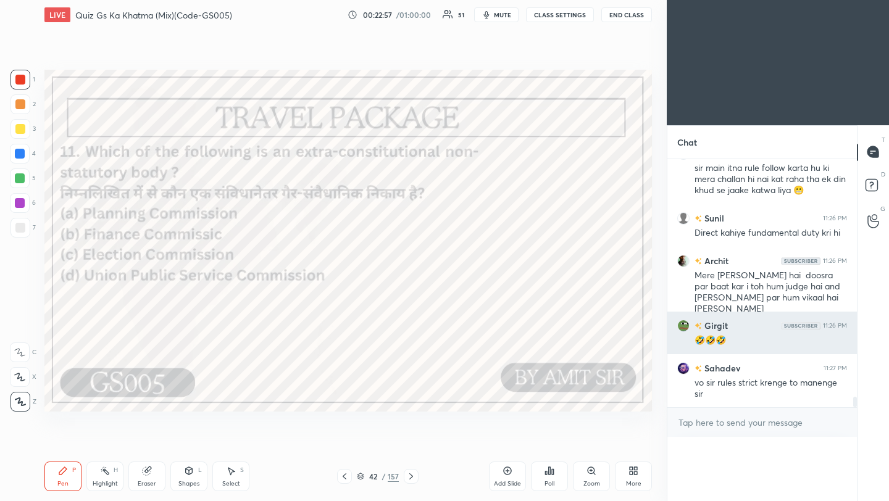
scroll to position [5704, 0]
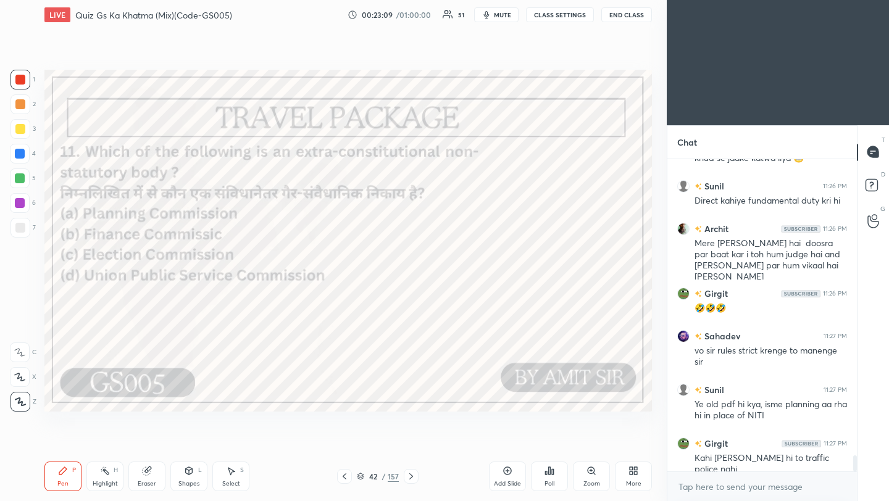
click at [411, 477] on icon at bounding box center [411, 477] width 10 height 10
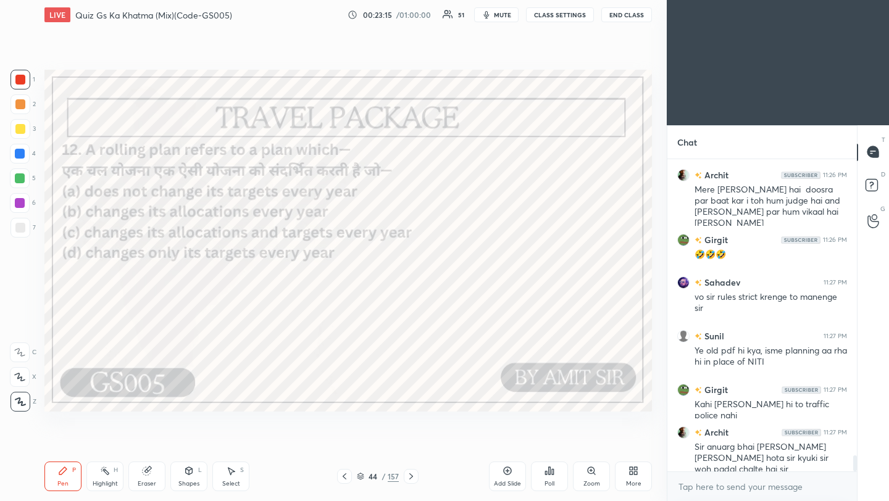
scroll to position [5859, 0]
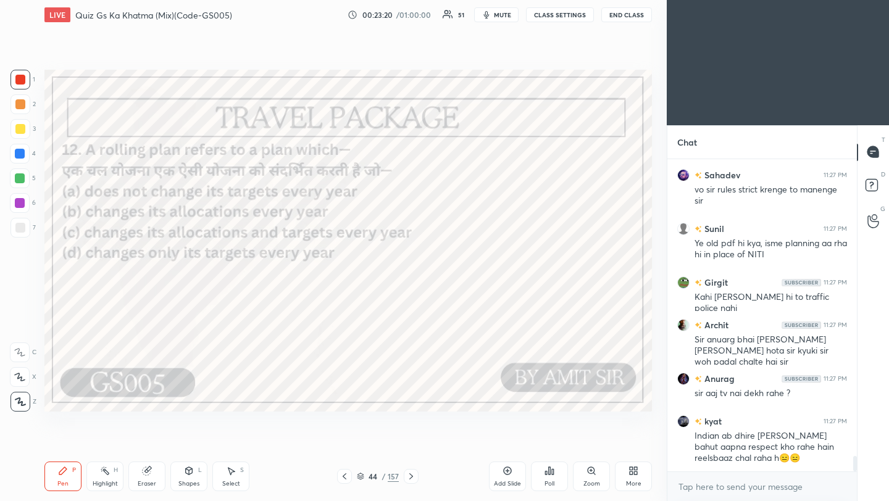
click at [553, 476] on div "Poll" at bounding box center [549, 477] width 37 height 30
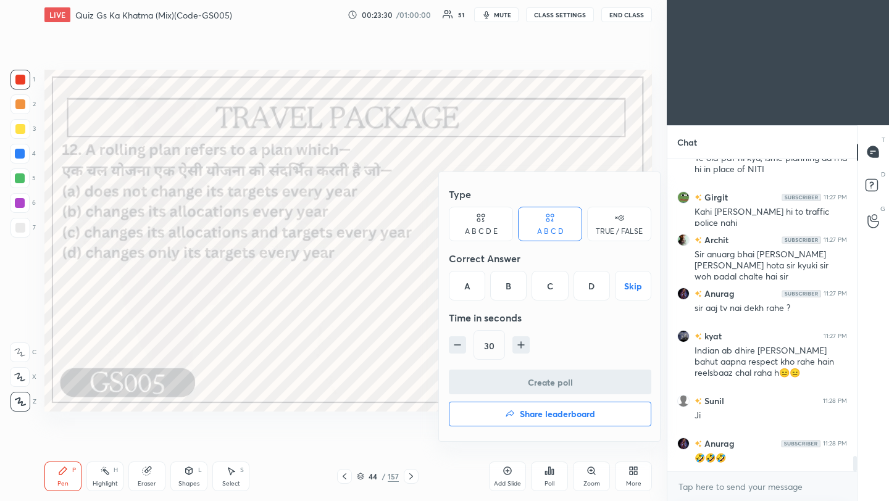
click at [555, 293] on div "C" at bounding box center [550, 286] width 36 height 30
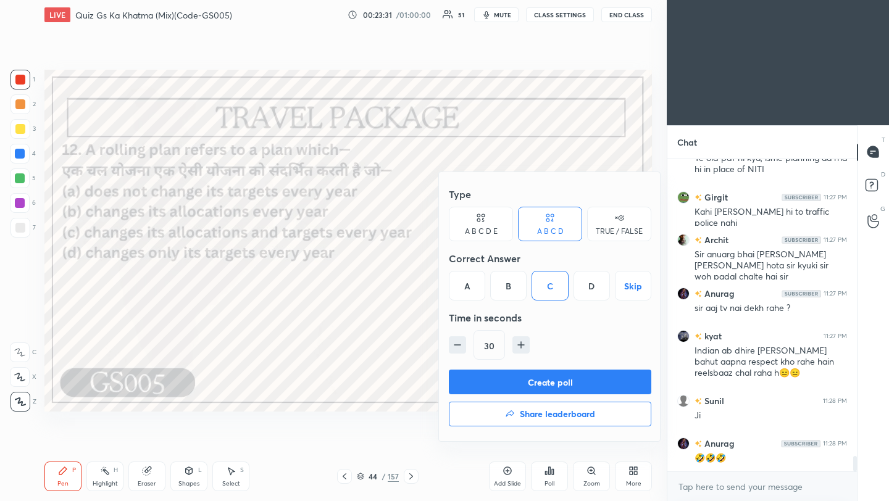
click at [564, 385] on button "Create poll" at bounding box center [550, 382] width 203 height 25
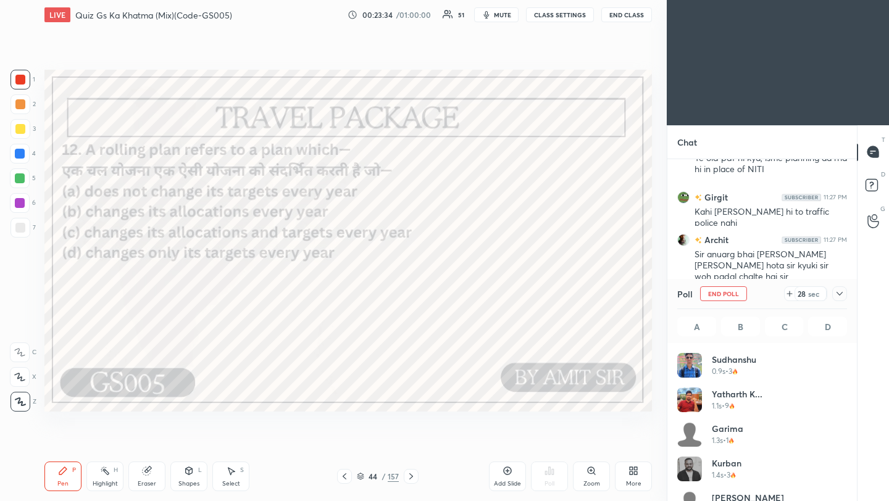
click at [836, 293] on icon at bounding box center [840, 294] width 10 height 10
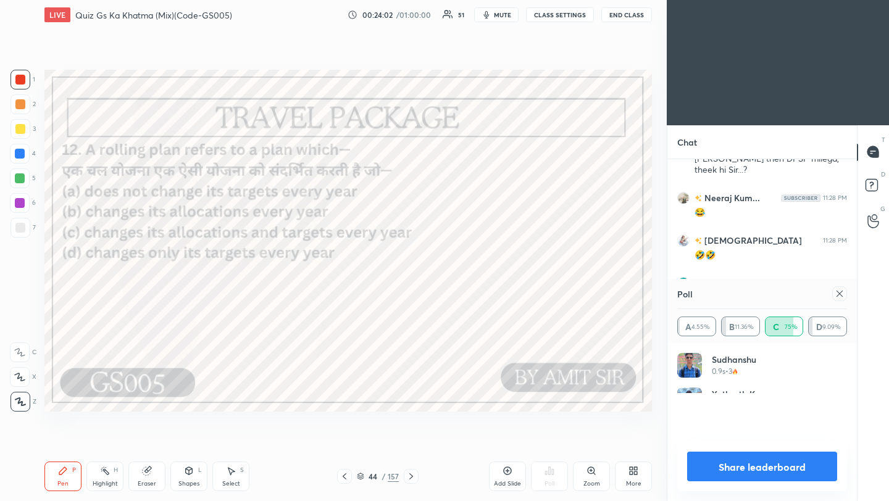
scroll to position [144, 166]
click at [842, 296] on icon at bounding box center [840, 294] width 10 height 10
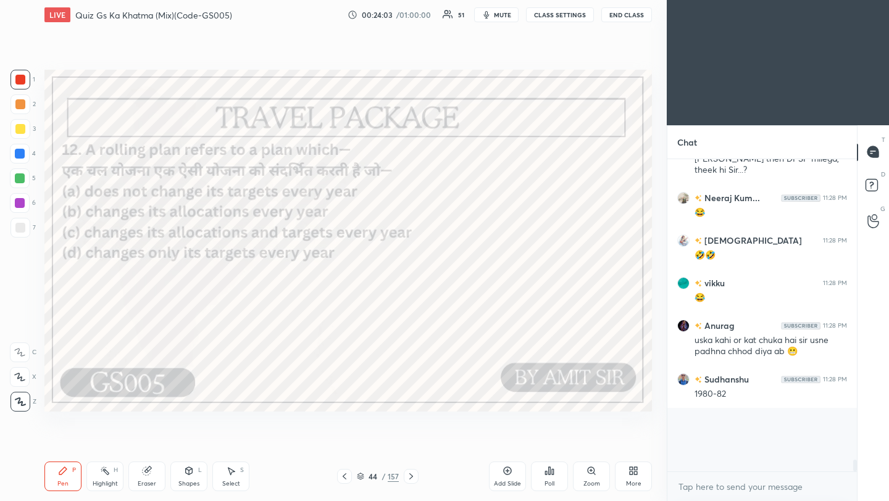
scroll to position [4, 4]
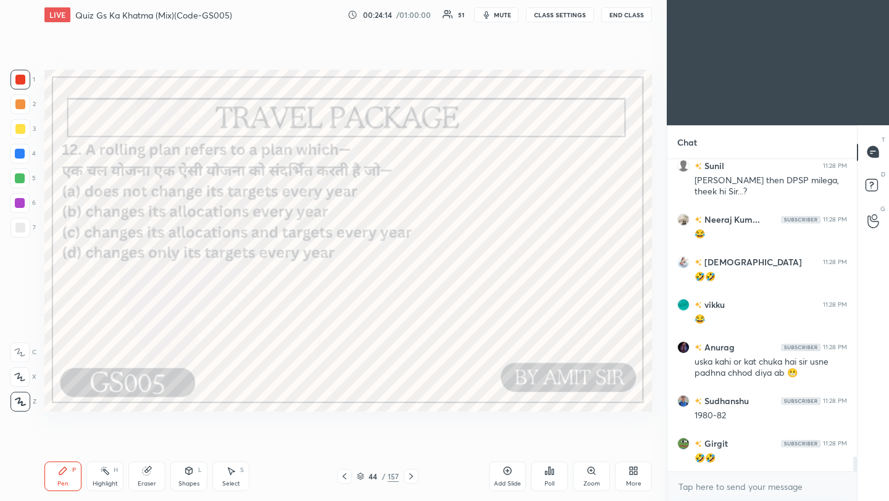
click at [412, 477] on icon at bounding box center [411, 477] width 10 height 10
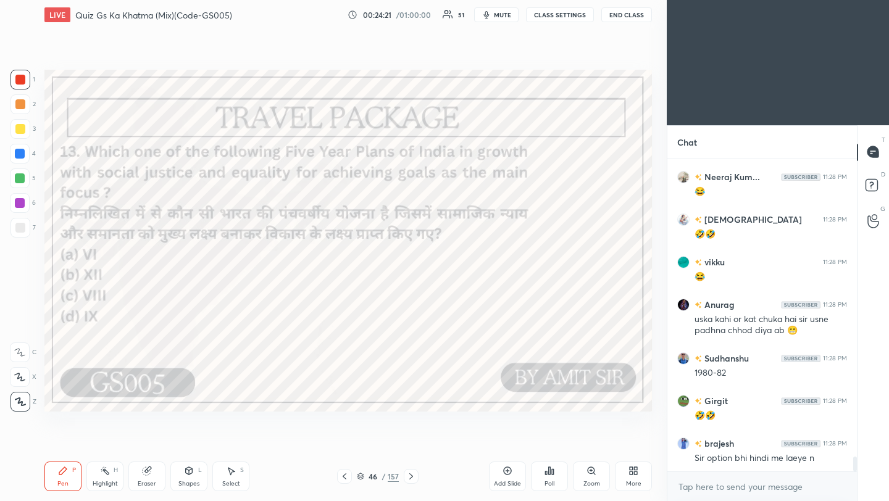
click at [551, 473] on icon at bounding box center [550, 471] width 10 height 10
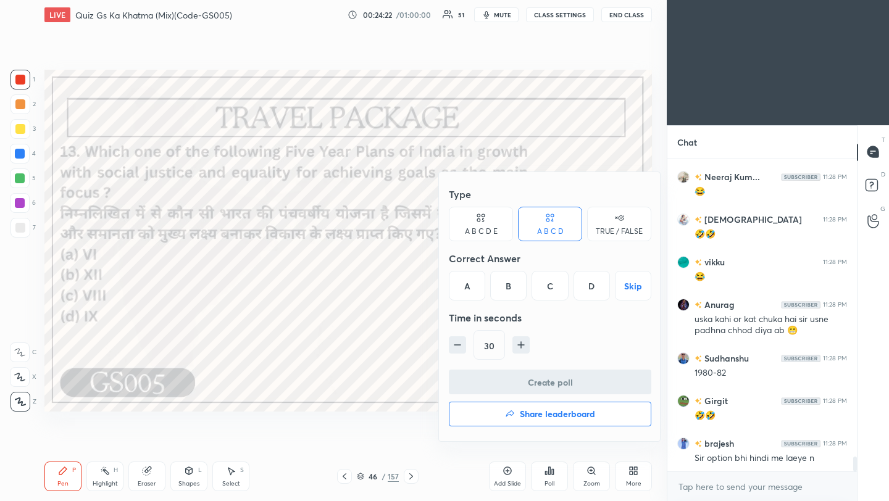
drag, startPoint x: 592, startPoint y: 284, endPoint x: 591, endPoint y: 290, distance: 6.3
click at [592, 283] on div "D" at bounding box center [592, 286] width 36 height 30
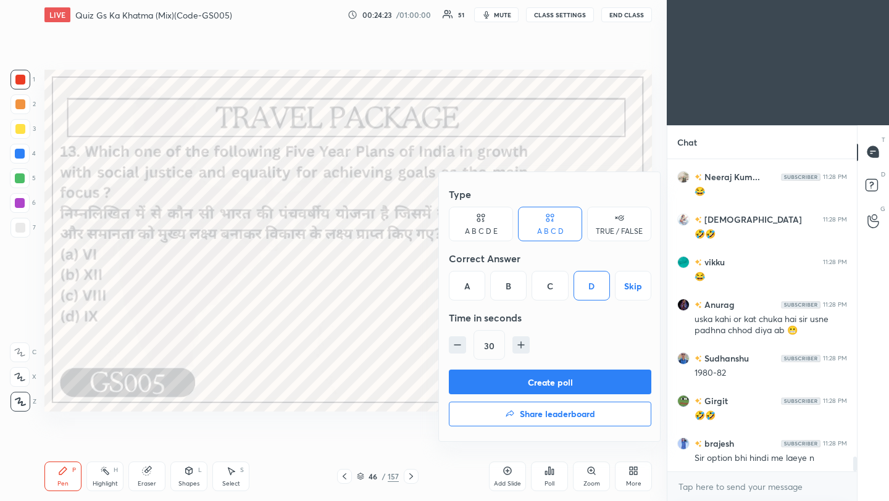
click at [558, 383] on button "Create poll" at bounding box center [550, 382] width 203 height 25
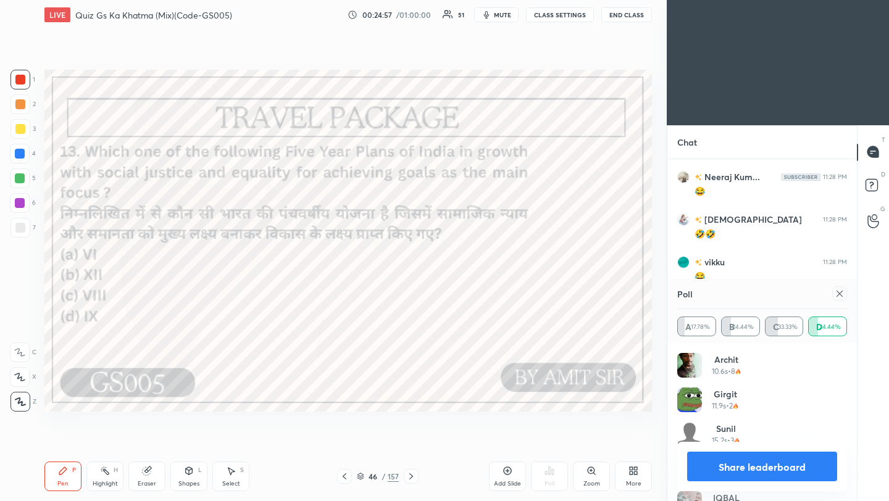
click at [845, 302] on div "Poll" at bounding box center [762, 294] width 170 height 30
click at [840, 296] on icon at bounding box center [840, 294] width 10 height 10
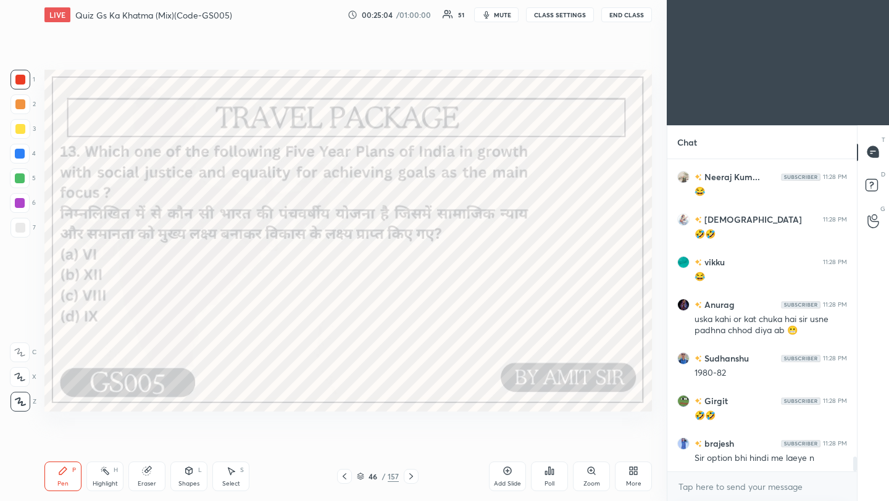
click at [411, 475] on icon at bounding box center [411, 477] width 10 height 10
click at [408, 475] on icon at bounding box center [411, 477] width 10 height 10
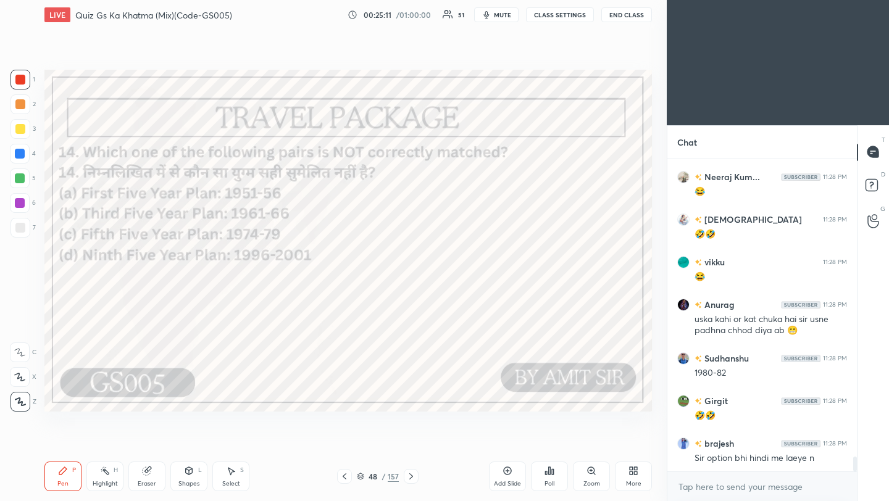
click at [547, 474] on icon at bounding box center [550, 471] width 10 height 10
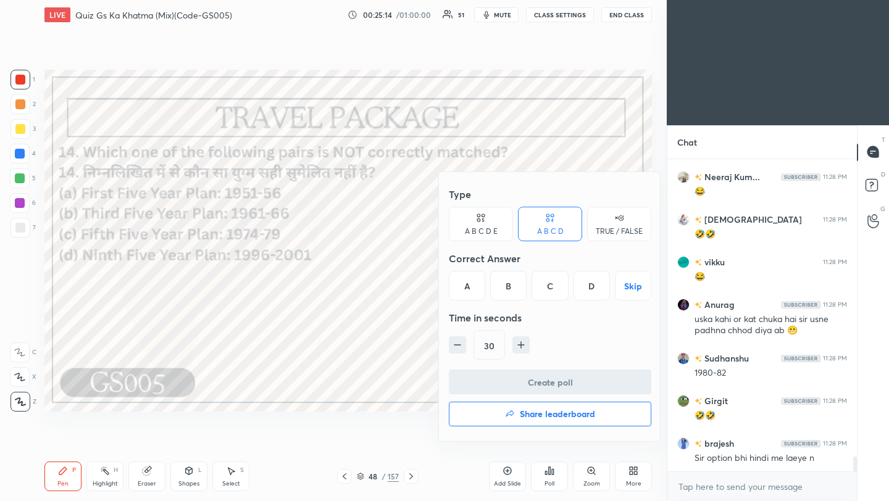
drag, startPoint x: 598, startPoint y: 286, endPoint x: 589, endPoint y: 332, distance: 46.6
click at [598, 288] on div "D" at bounding box center [592, 286] width 36 height 30
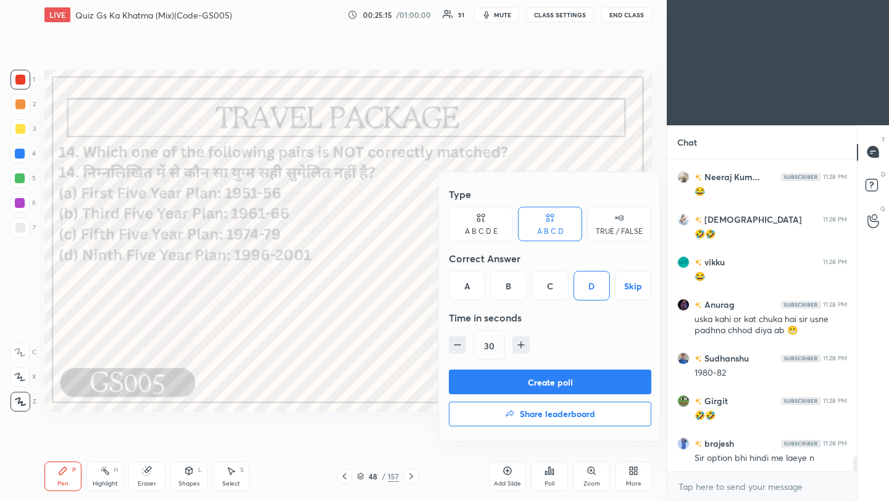
click at [567, 386] on button "Create poll" at bounding box center [550, 382] width 203 height 25
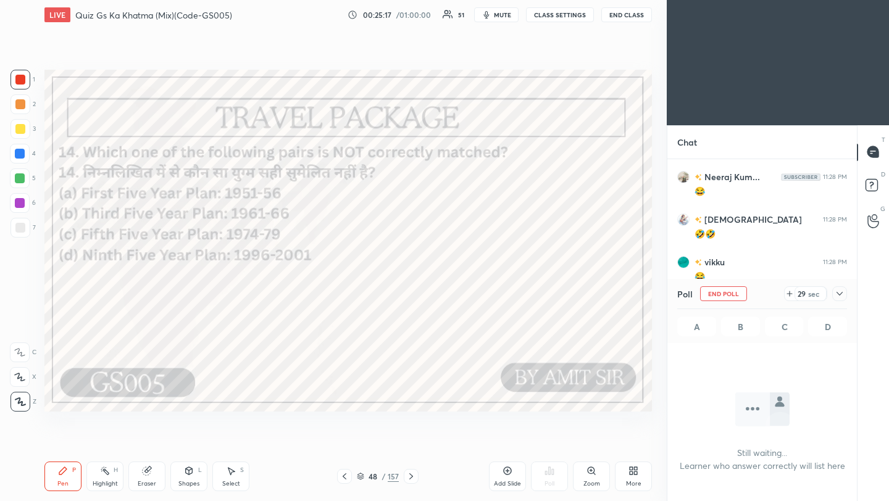
click at [843, 294] on icon at bounding box center [840, 294] width 10 height 10
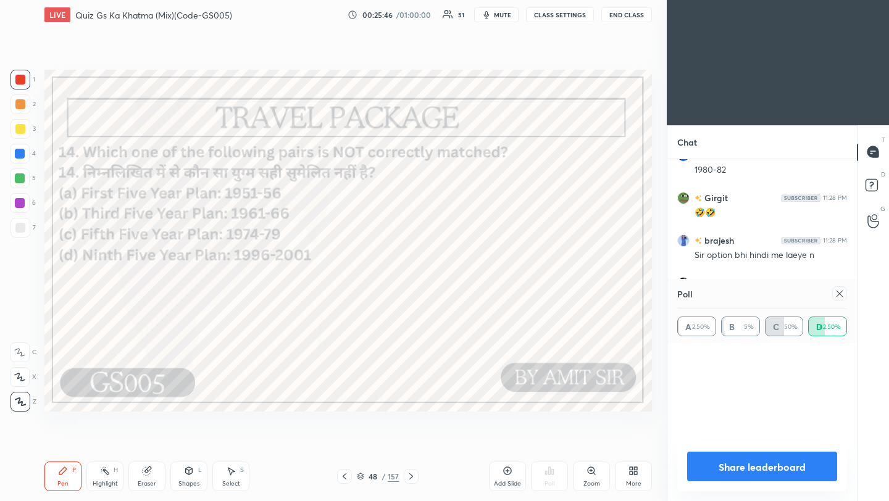
scroll to position [80, 166]
click at [839, 293] on icon at bounding box center [840, 294] width 6 height 6
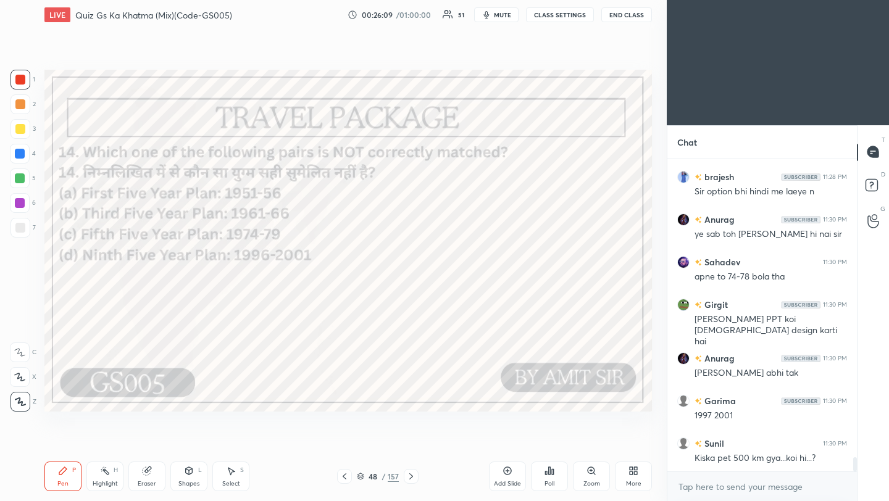
click at [412, 479] on icon at bounding box center [411, 477] width 10 height 10
click at [411, 478] on icon at bounding box center [411, 477] width 10 height 10
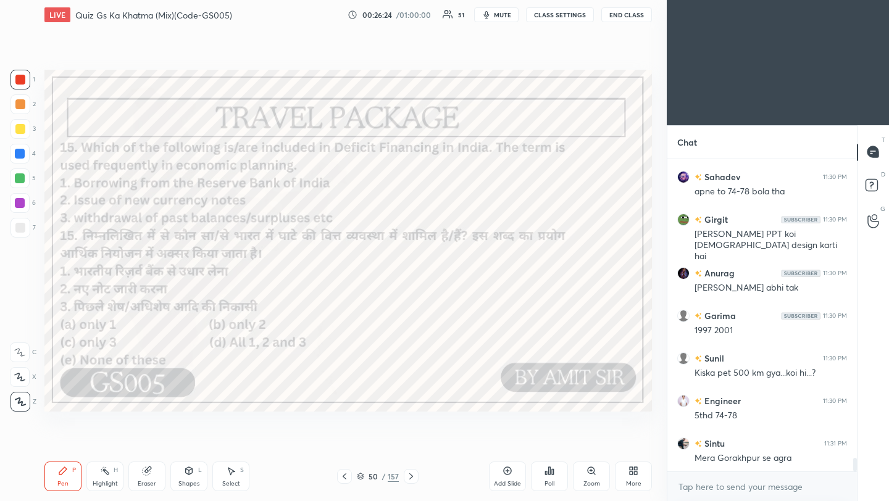
click at [548, 477] on div "Poll" at bounding box center [549, 477] width 37 height 30
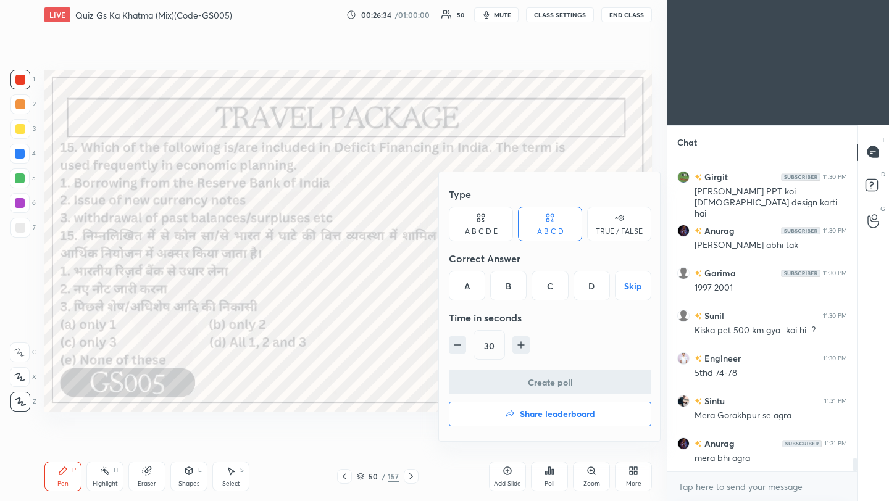
click at [596, 288] on div "D" at bounding box center [592, 286] width 36 height 30
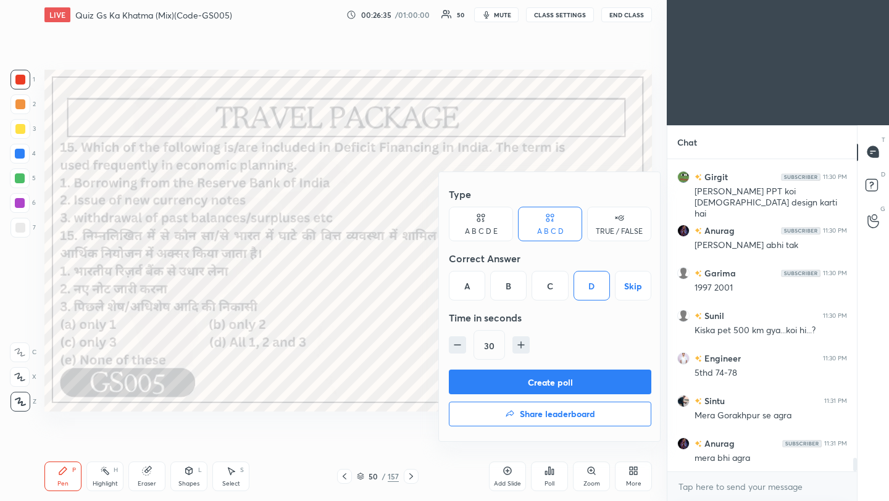
click at [569, 384] on button "Create poll" at bounding box center [550, 382] width 203 height 25
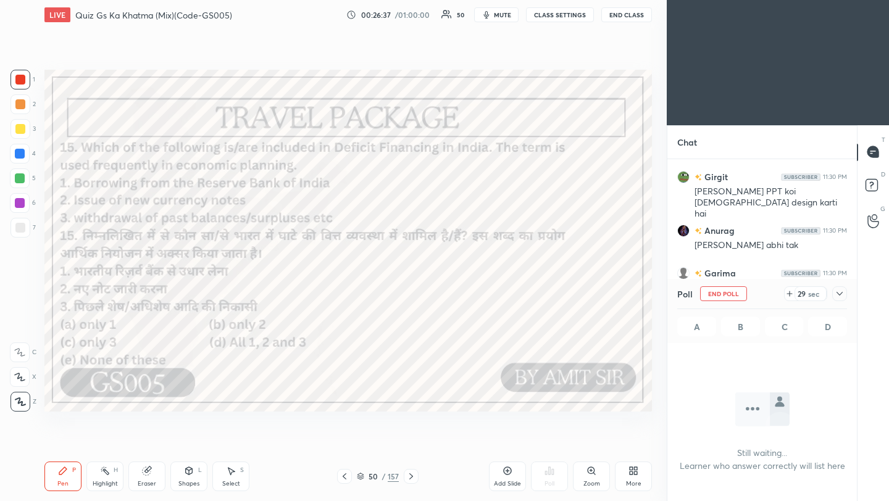
click at [843, 295] on icon at bounding box center [840, 294] width 10 height 10
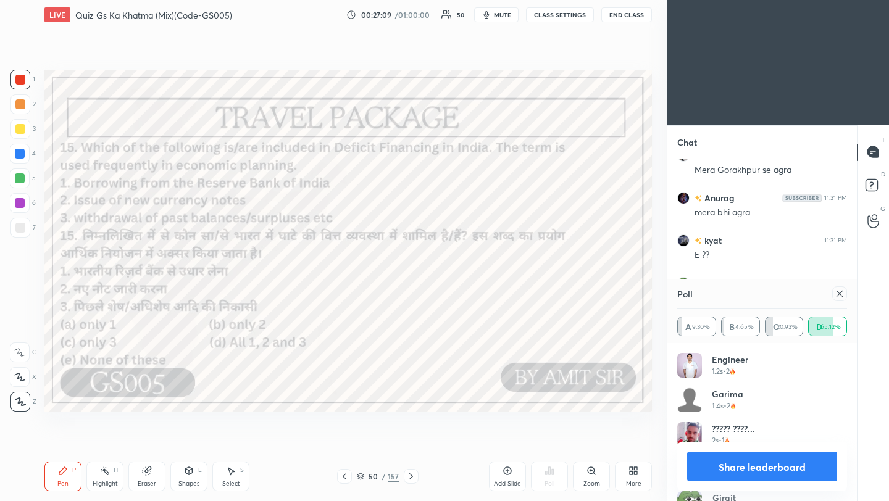
scroll to position [7109, 0]
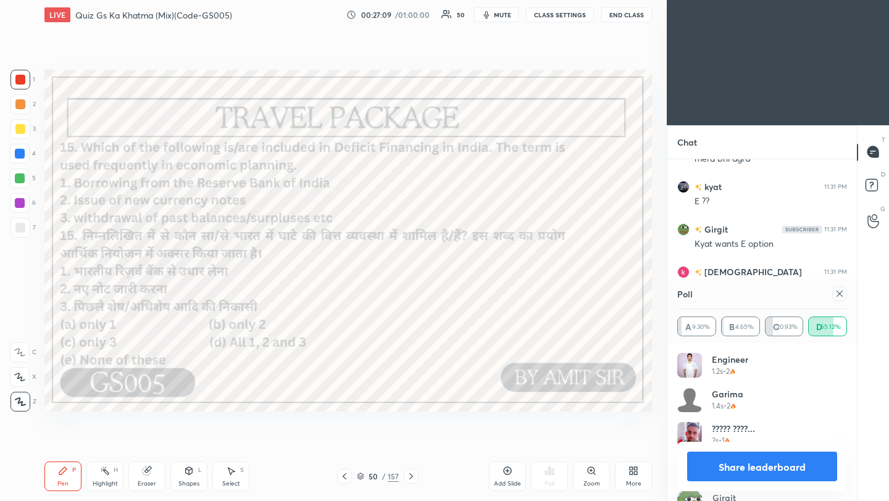
click at [844, 295] on icon at bounding box center [840, 294] width 10 height 10
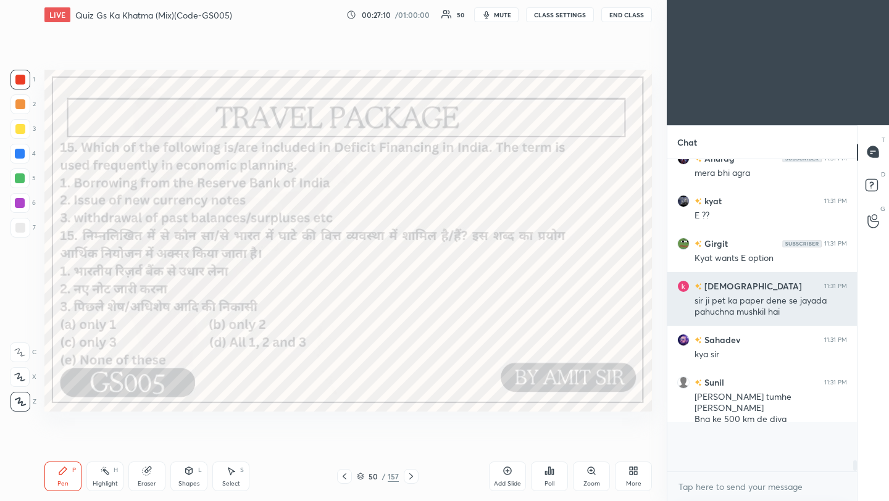
scroll to position [7083, 0]
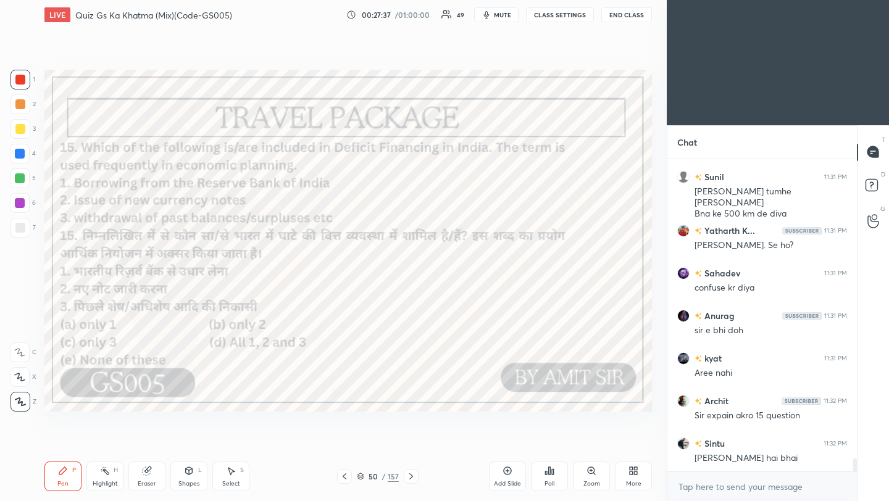
click at [410, 477] on icon at bounding box center [411, 477] width 10 height 10
click at [409, 477] on icon at bounding box center [411, 477] width 10 height 10
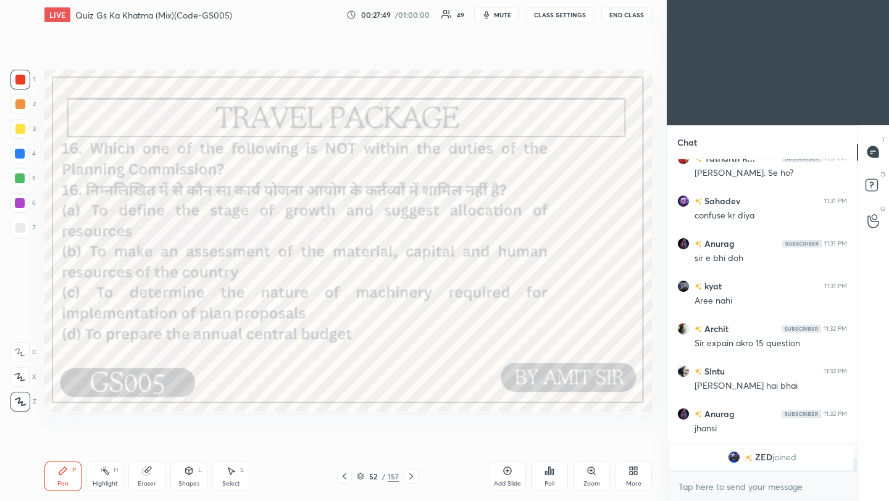
click at [553, 481] on div "Poll" at bounding box center [550, 484] width 10 height 6
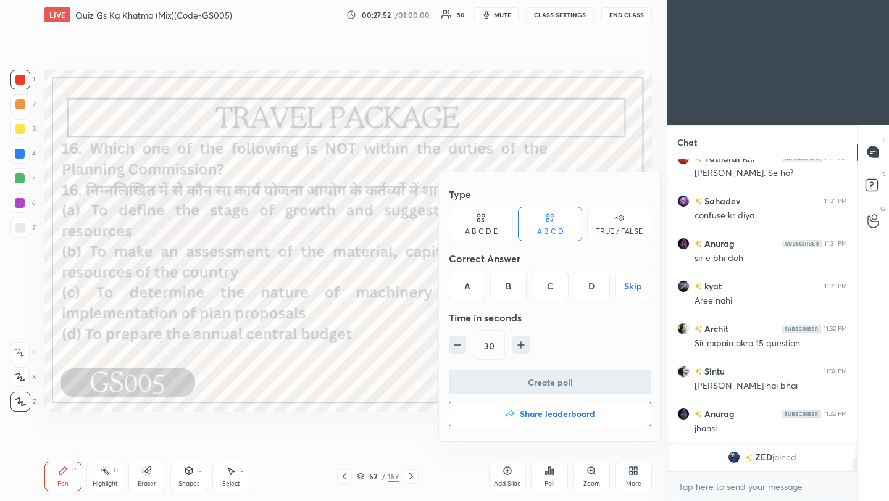
drag, startPoint x: 553, startPoint y: 288, endPoint x: 550, endPoint y: 337, distance: 48.9
click at [553, 288] on div "C" at bounding box center [550, 286] width 36 height 30
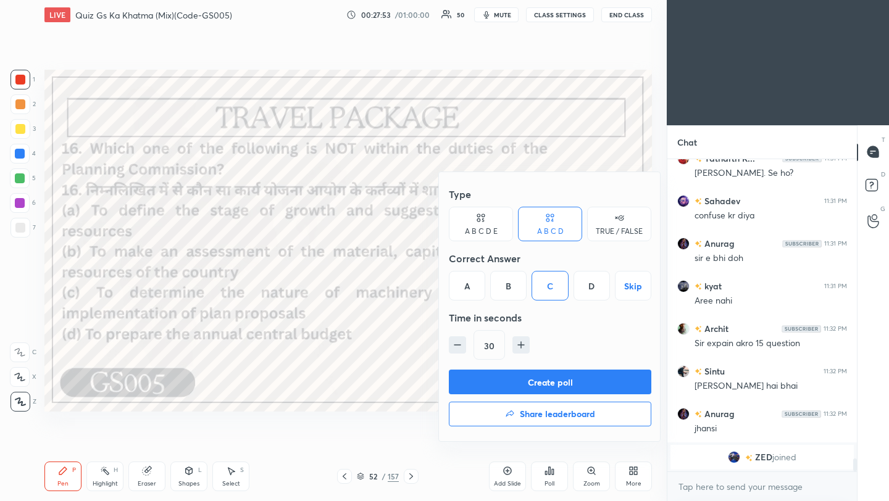
click at [545, 384] on button "Create poll" at bounding box center [550, 382] width 203 height 25
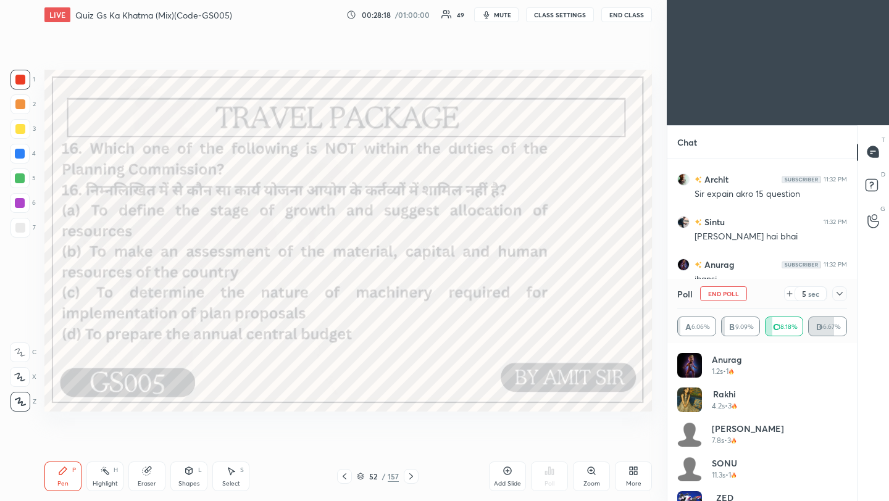
scroll to position [6768, 0]
click at [840, 295] on icon at bounding box center [840, 294] width 6 height 4
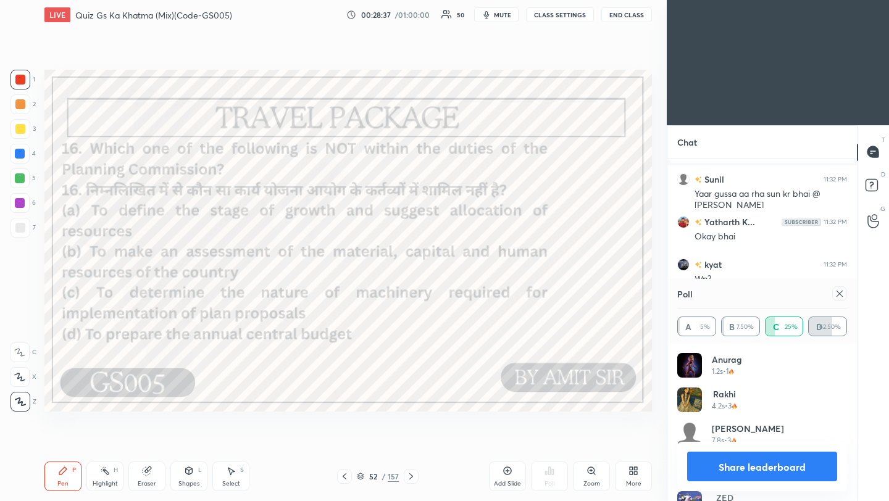
scroll to position [6878, 0]
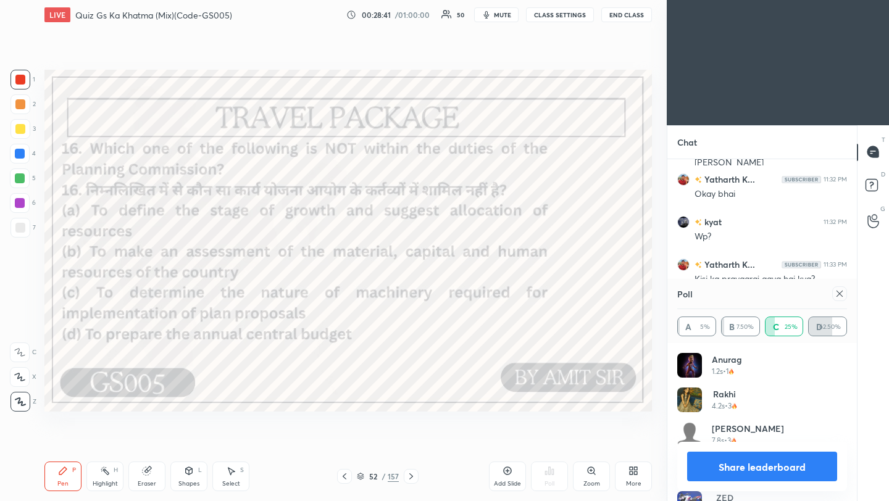
click at [838, 294] on icon at bounding box center [840, 294] width 10 height 10
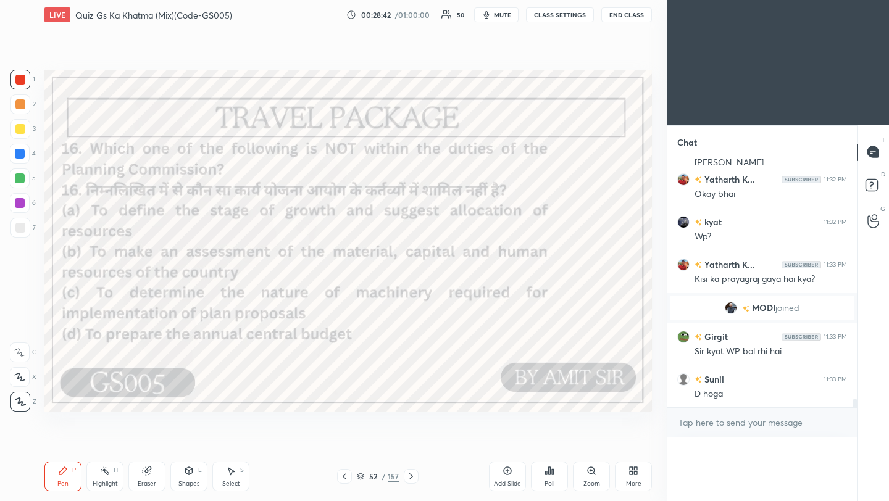
scroll to position [0, 0]
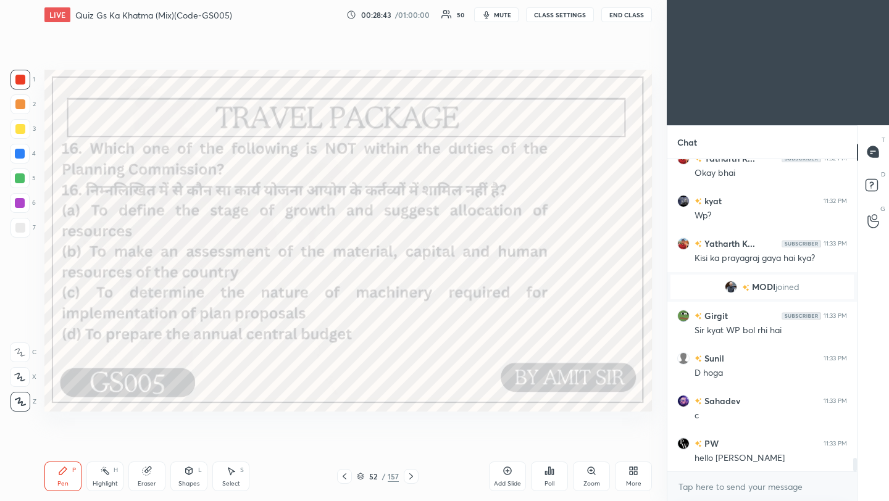
click at [554, 481] on div "Poll" at bounding box center [550, 484] width 10 height 6
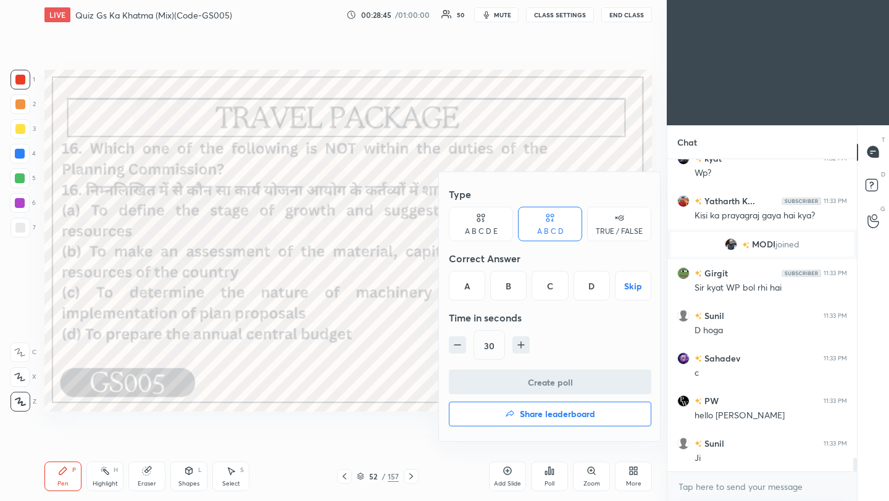
click at [593, 290] on div "D" at bounding box center [592, 286] width 36 height 30
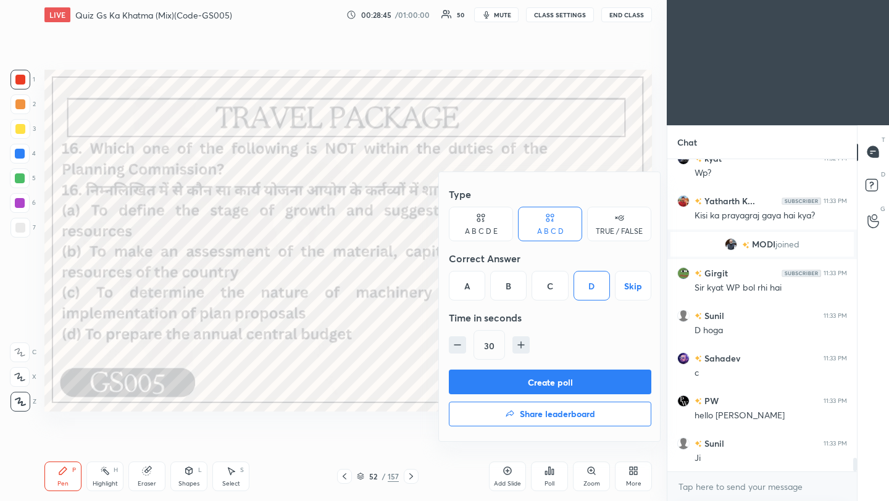
click at [572, 380] on button "Create poll" at bounding box center [550, 382] width 203 height 25
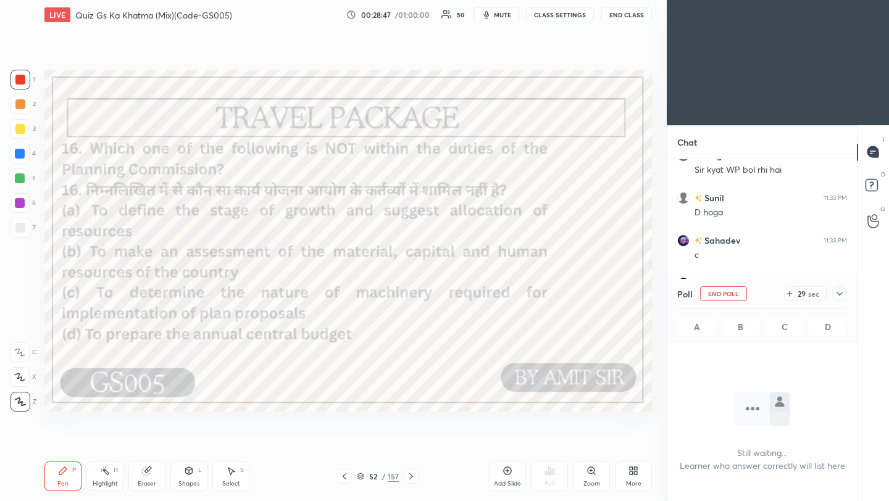
click at [837, 295] on icon at bounding box center [840, 294] width 10 height 10
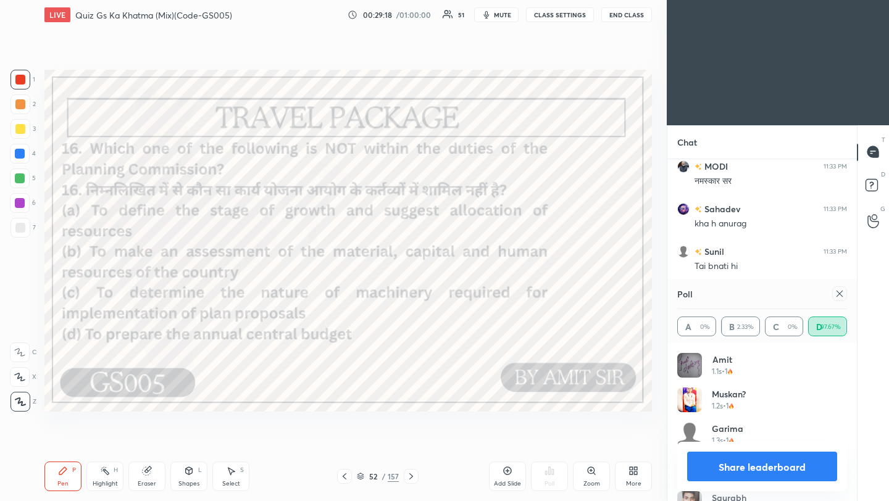
click at [859, 297] on div "T Messages (T) D Doubts (D) G Raise Hand (G)" at bounding box center [873, 313] width 32 height 377
click at [842, 296] on icon at bounding box center [840, 294] width 6 height 6
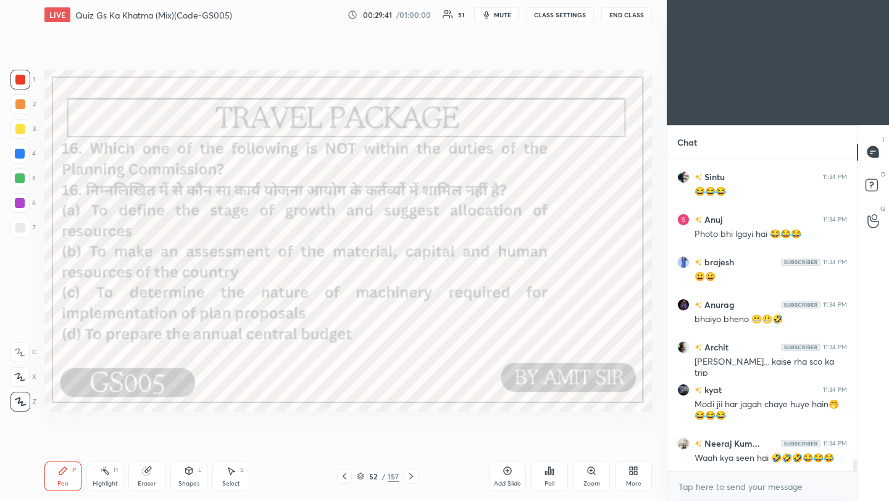
click at [412, 477] on icon at bounding box center [411, 477] width 10 height 10
click at [412, 477] on icon at bounding box center [411, 477] width 4 height 6
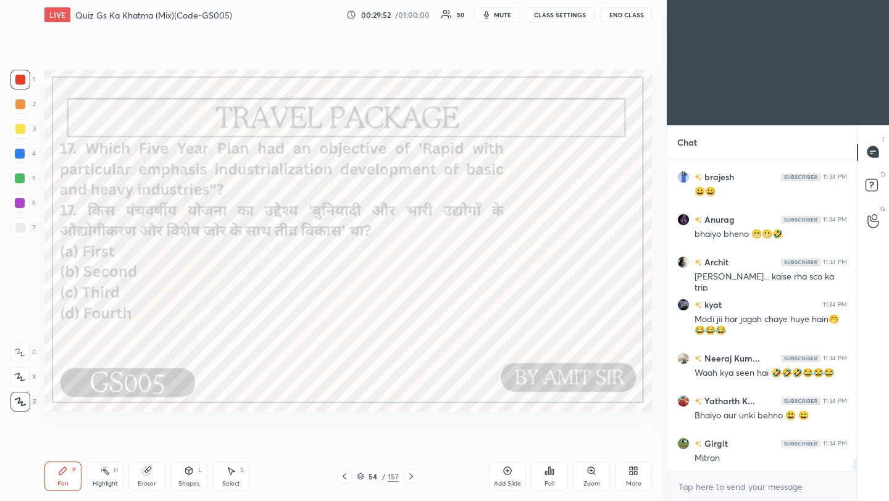
click at [548, 485] on div "Poll" at bounding box center [550, 484] width 10 height 6
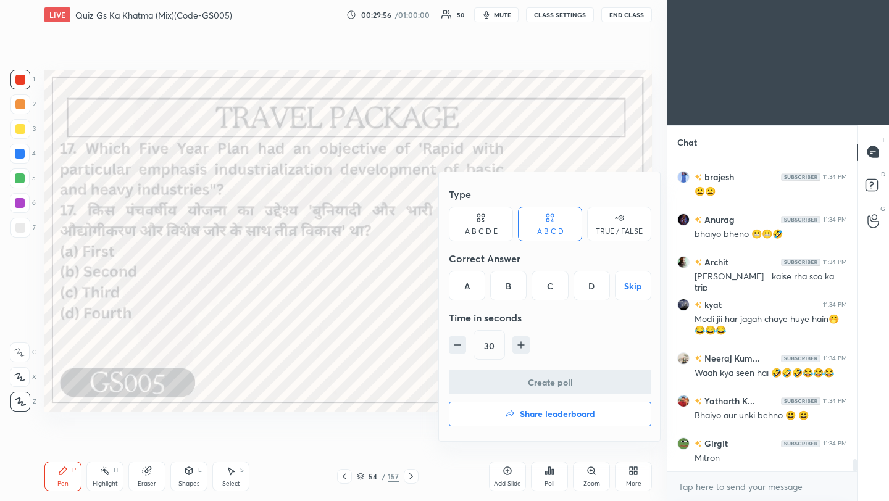
click at [509, 289] on div "B" at bounding box center [508, 286] width 36 height 30
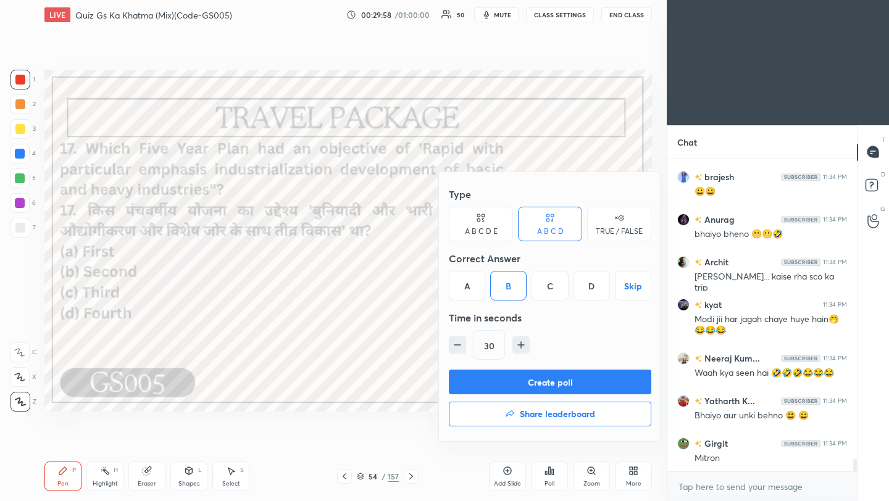
click at [530, 390] on button "Create poll" at bounding box center [550, 382] width 203 height 25
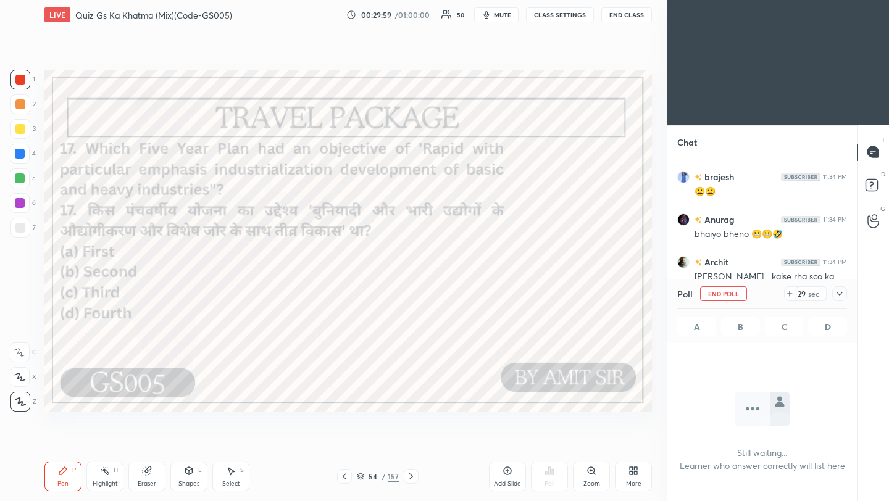
click at [842, 293] on icon at bounding box center [840, 294] width 10 height 10
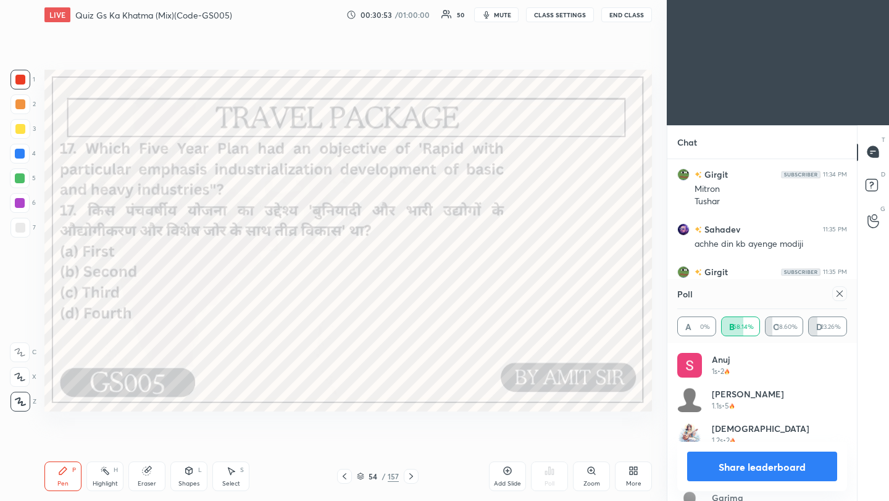
scroll to position [8085, 0]
click at [845, 290] on div "Chat [PERSON_NAME].. 11:34 PM Bhaiyo aur unki behno 😃 😀 Girgit 11:34 PM Mitron …" at bounding box center [778, 313] width 222 height 377
click at [838, 293] on icon at bounding box center [840, 294] width 10 height 10
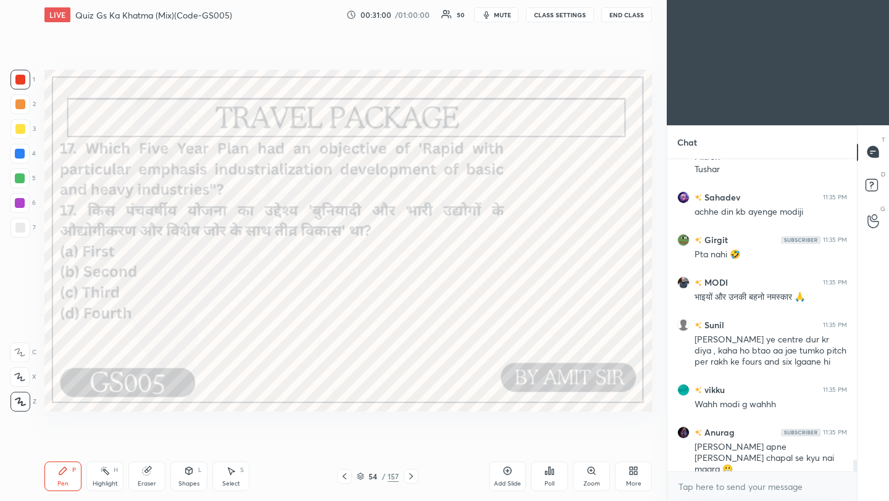
scroll to position [8117, 0]
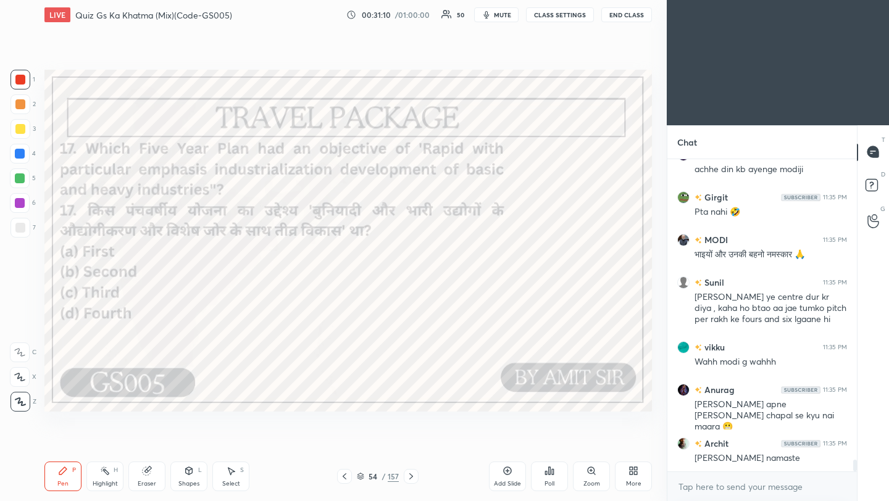
click at [409, 479] on icon at bounding box center [411, 477] width 10 height 10
click at [407, 480] on icon at bounding box center [411, 477] width 10 height 10
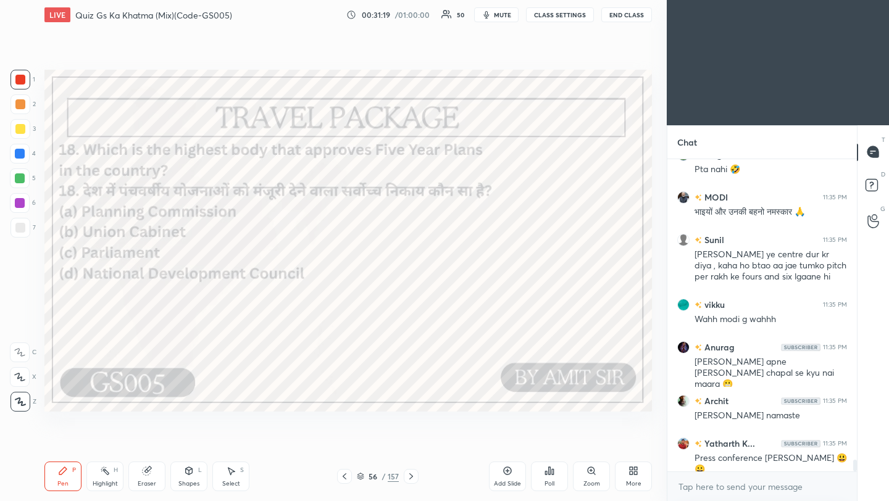
scroll to position [8203, 0]
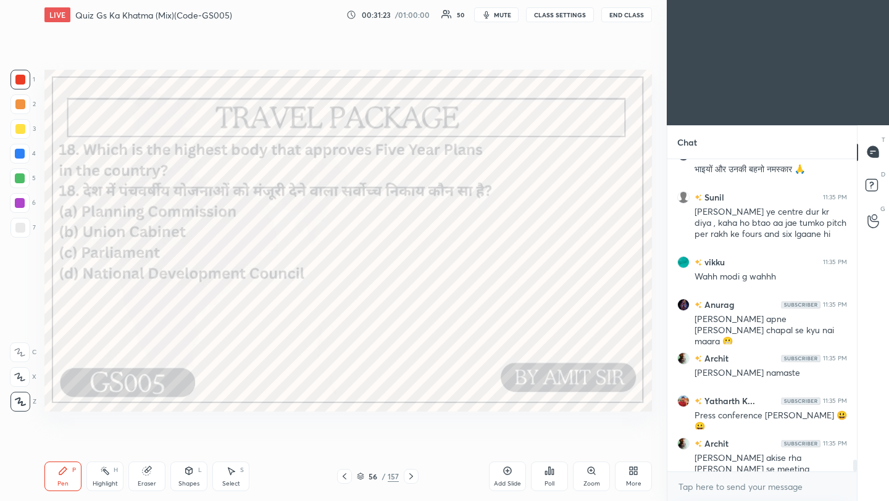
click at [552, 477] on div "Poll" at bounding box center [549, 477] width 37 height 30
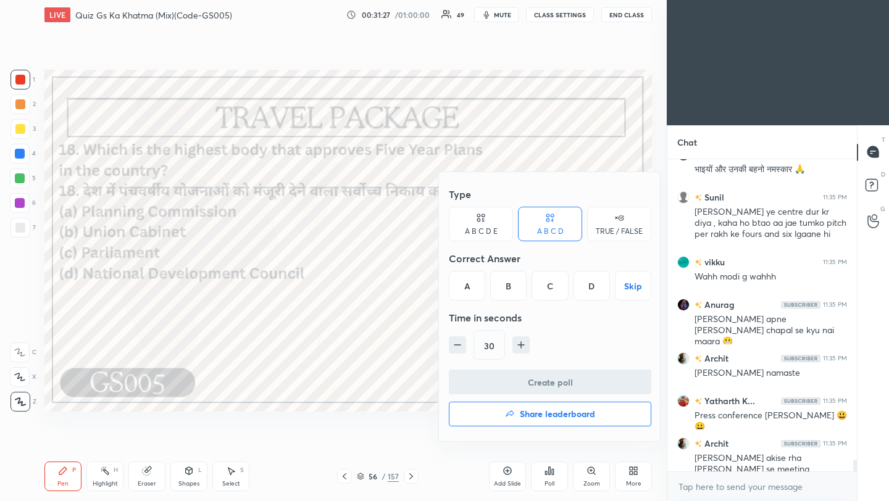
drag, startPoint x: 601, startPoint y: 289, endPoint x: 595, endPoint y: 301, distance: 14.1
click at [601, 289] on div "D" at bounding box center [592, 286] width 36 height 30
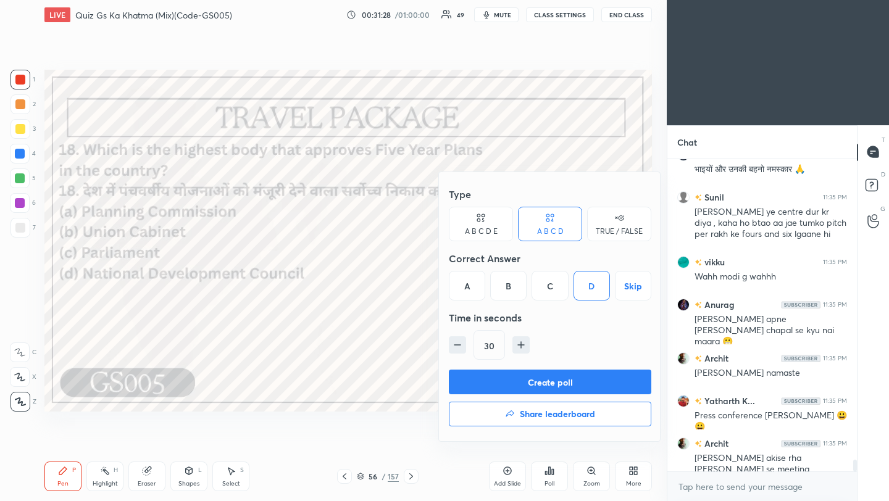
click at [568, 389] on button "Create poll" at bounding box center [550, 382] width 203 height 25
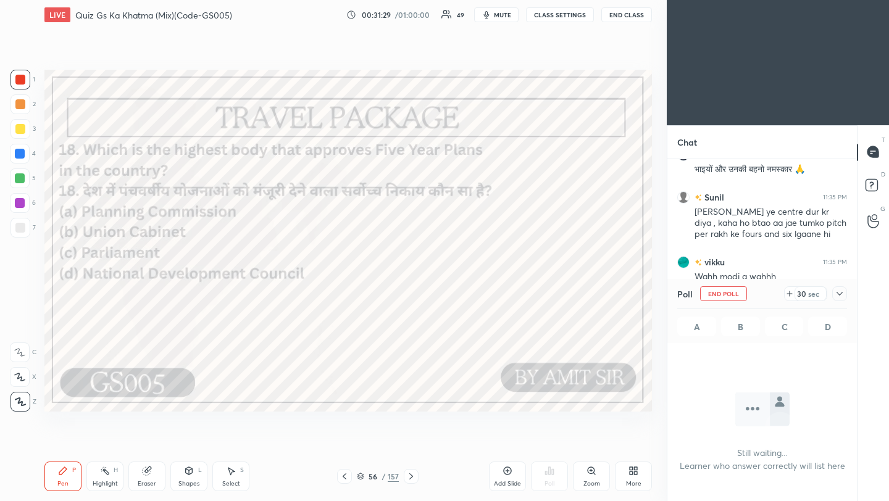
scroll to position [4, 4]
click at [843, 296] on icon at bounding box center [840, 294] width 10 height 10
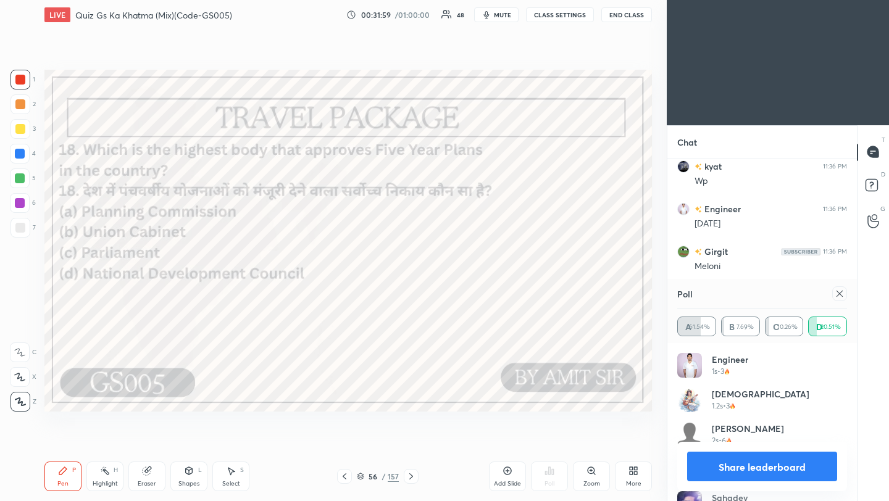
scroll to position [144, 166]
click at [775, 285] on div "Poll" at bounding box center [762, 294] width 170 height 30
click at [843, 291] on icon at bounding box center [840, 294] width 10 height 10
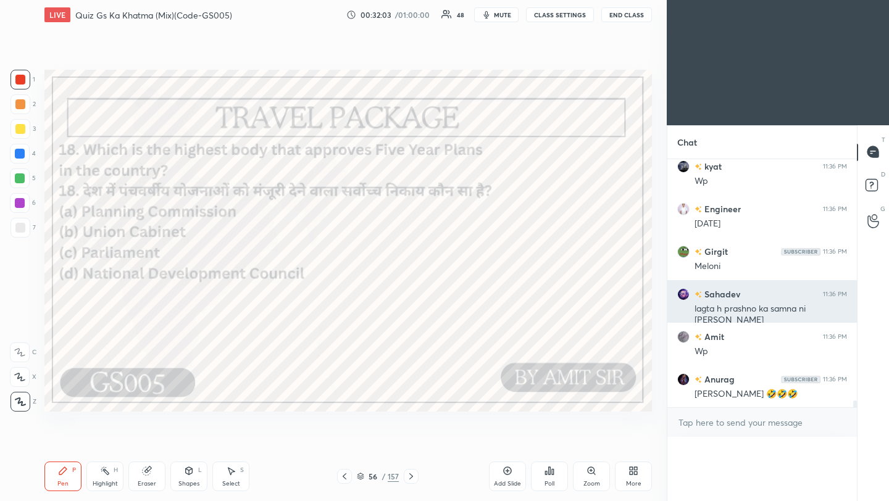
scroll to position [270, 186]
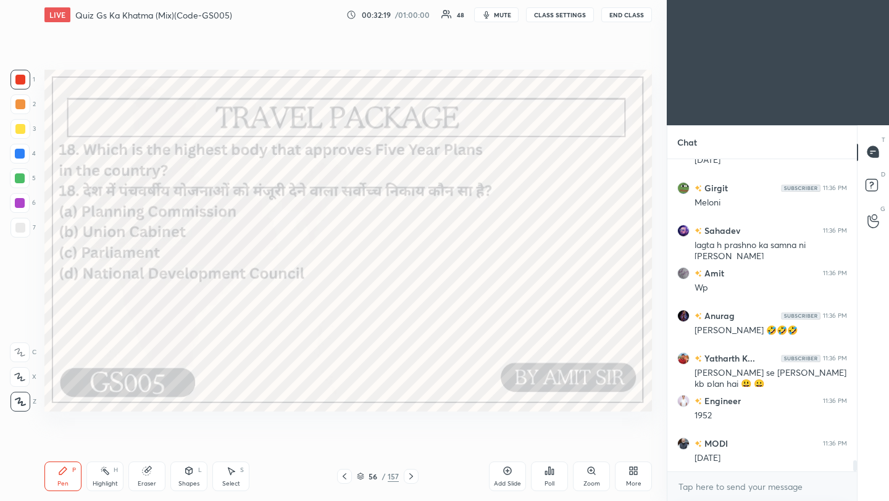
click at [412, 478] on icon at bounding box center [411, 477] width 10 height 10
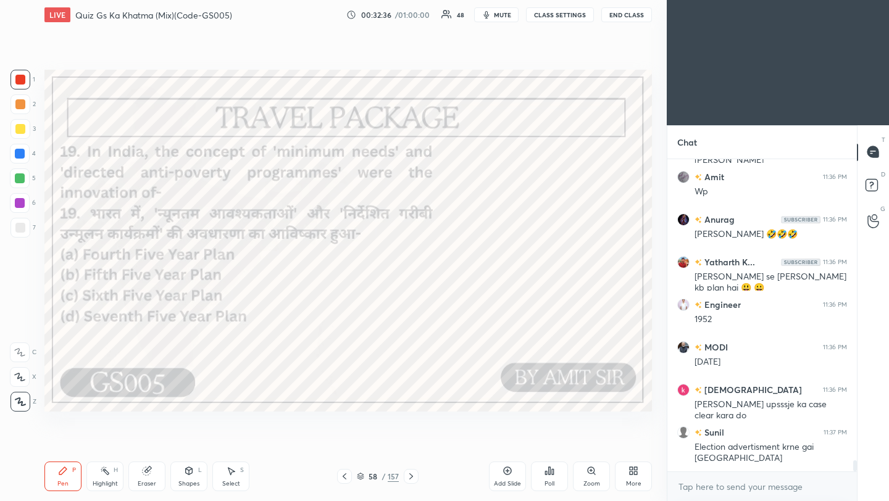
click at [556, 479] on div "Poll" at bounding box center [549, 477] width 37 height 30
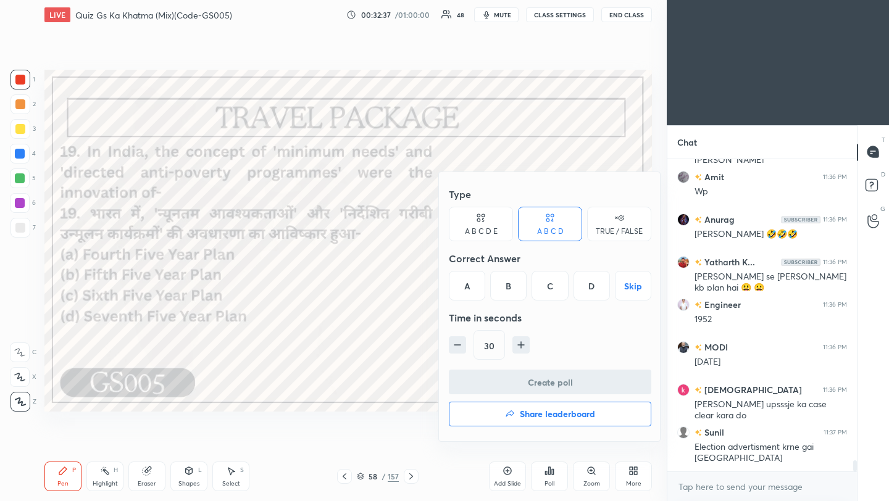
click at [512, 291] on div "B" at bounding box center [508, 286] width 36 height 30
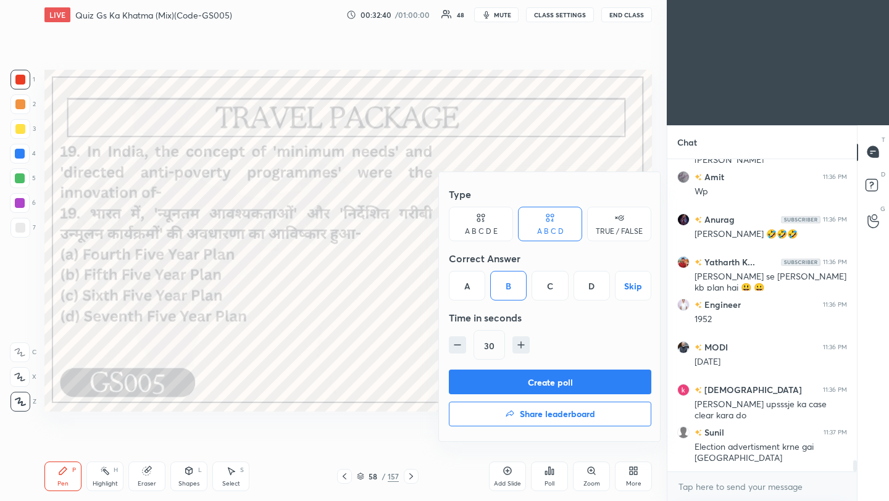
click at [514, 384] on button "Create poll" at bounding box center [550, 382] width 203 height 25
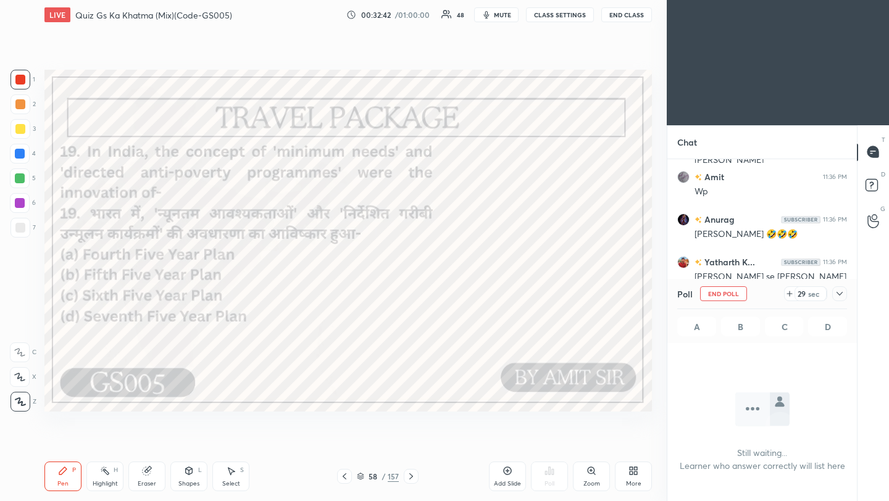
click at [842, 295] on icon at bounding box center [840, 294] width 10 height 10
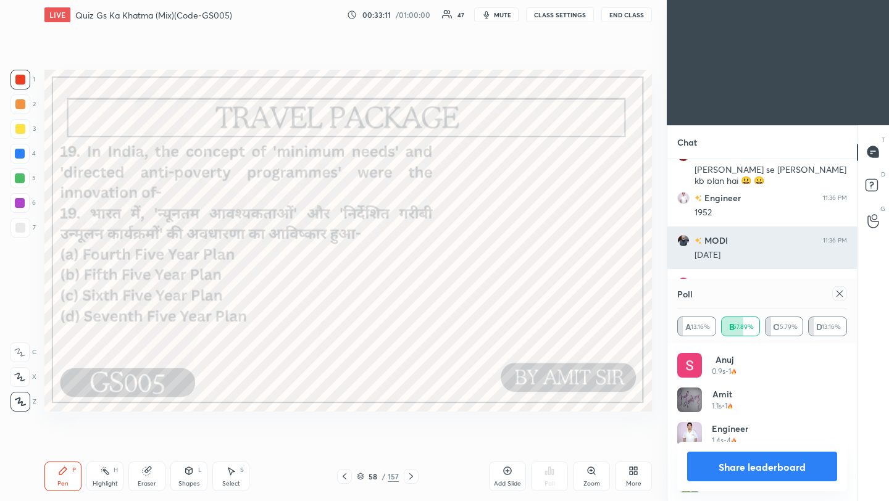
scroll to position [144, 166]
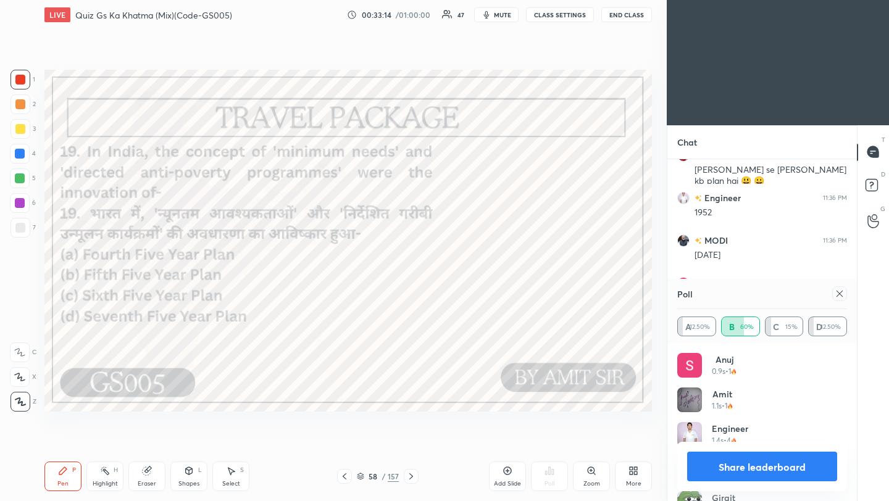
click at [842, 295] on div at bounding box center [839, 293] width 15 height 15
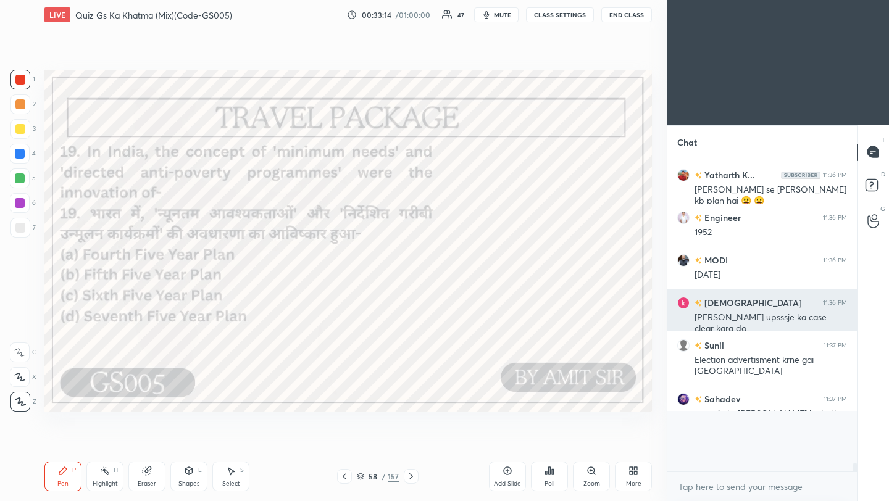
scroll to position [199, 186]
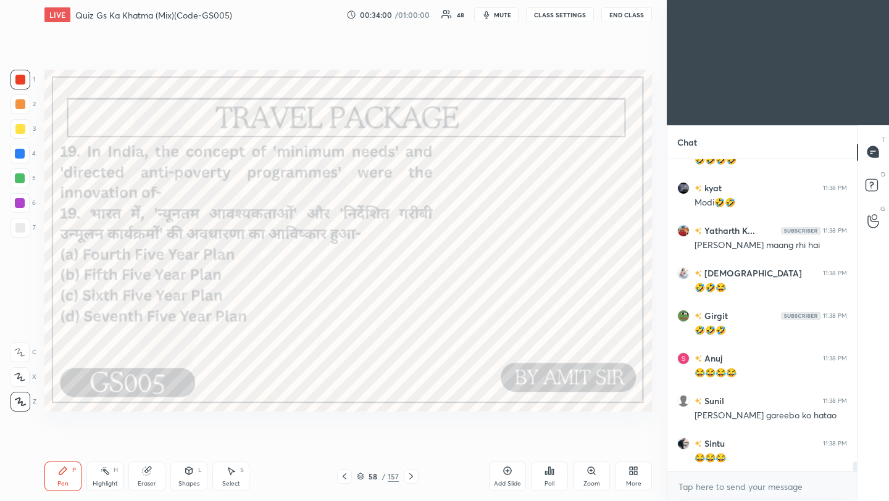
click at [408, 479] on icon at bounding box center [411, 477] width 10 height 10
click at [409, 479] on icon at bounding box center [411, 477] width 4 height 6
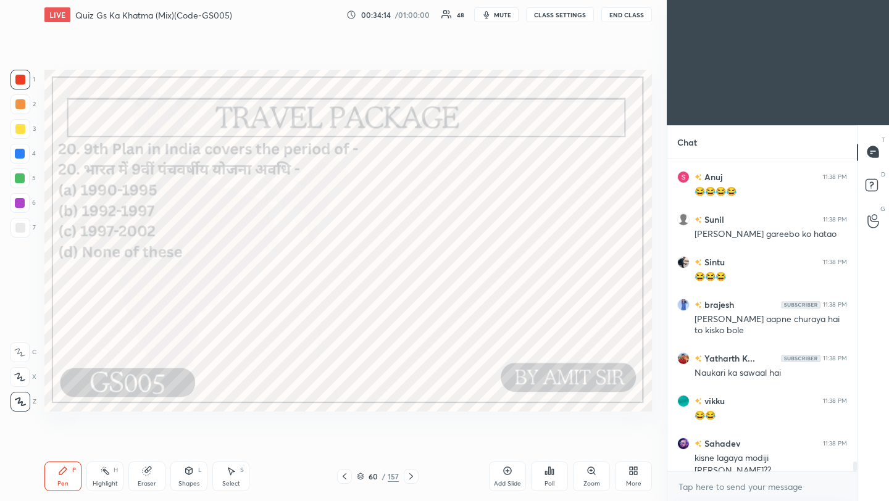
scroll to position [9726, 0]
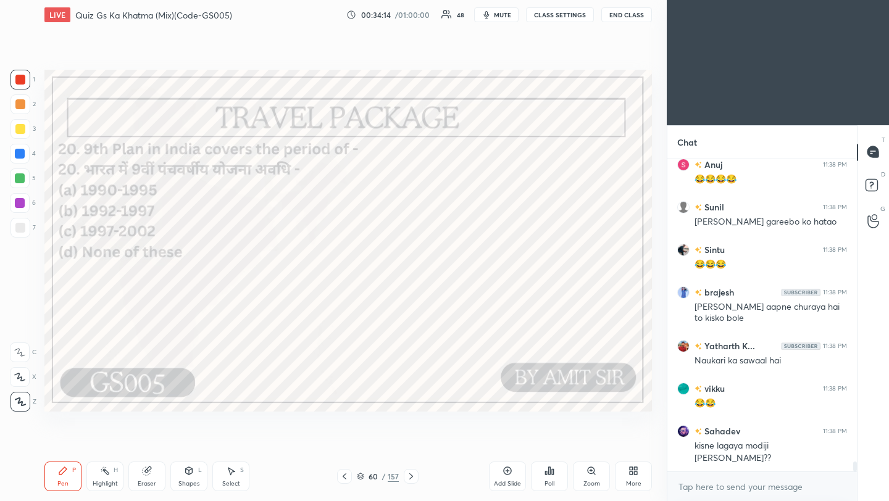
click at [552, 479] on div "Poll" at bounding box center [549, 477] width 37 height 30
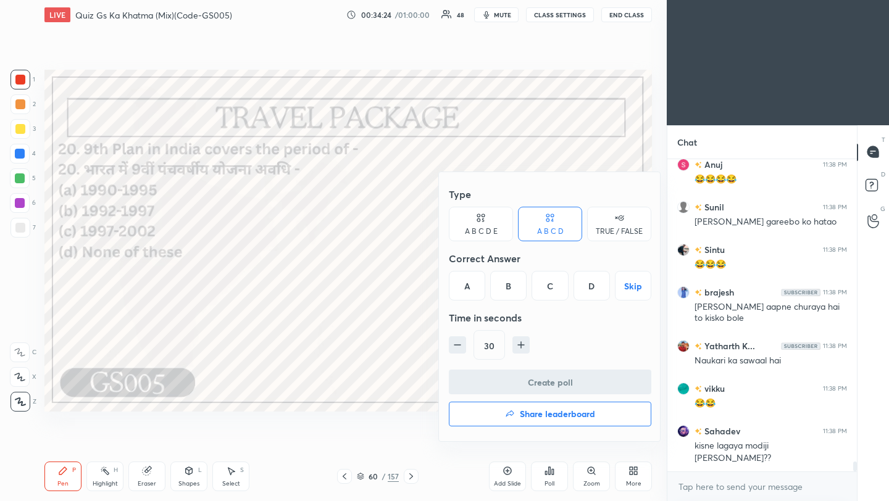
click at [553, 290] on div "C" at bounding box center [550, 286] width 36 height 30
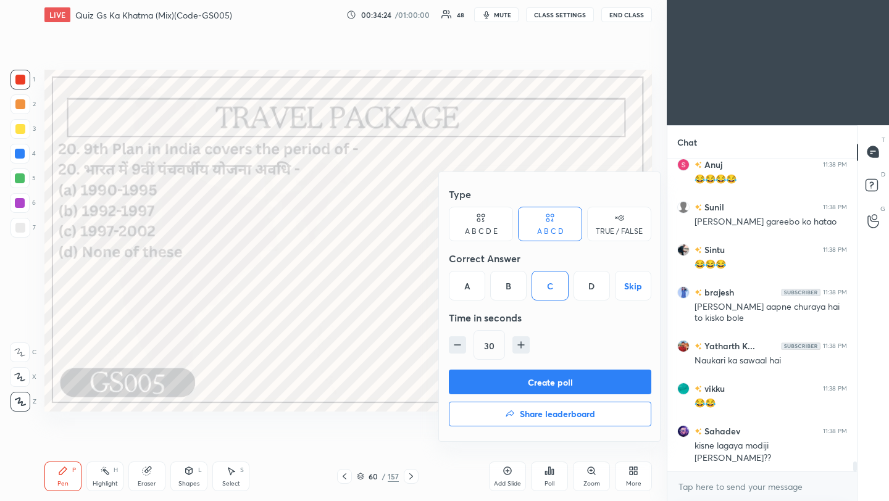
click at [539, 385] on button "Create poll" at bounding box center [550, 382] width 203 height 25
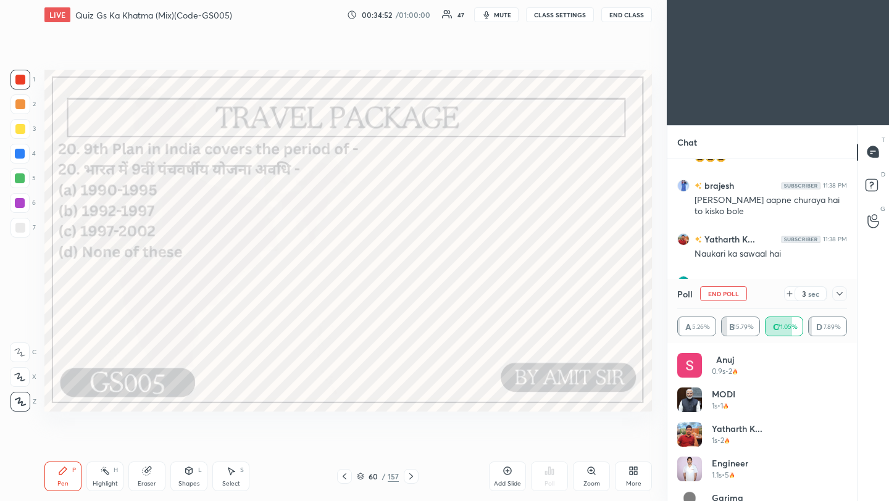
scroll to position [9876, 0]
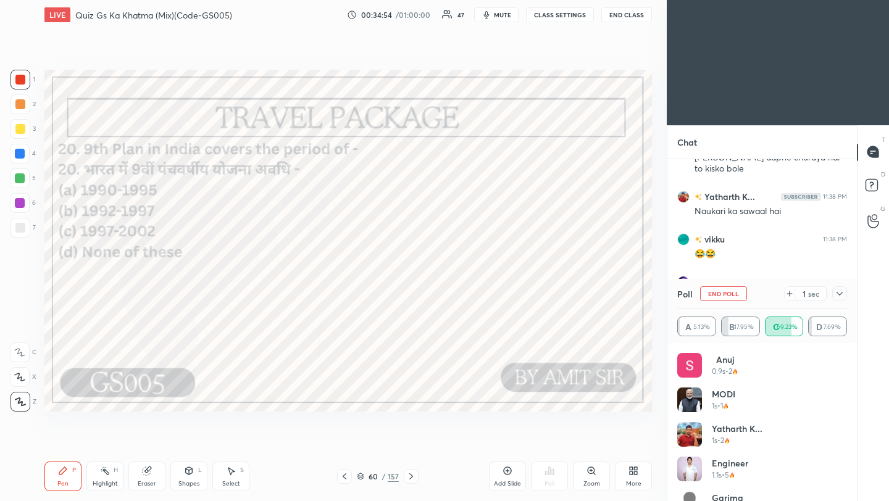
click at [841, 293] on icon at bounding box center [840, 294] width 10 height 10
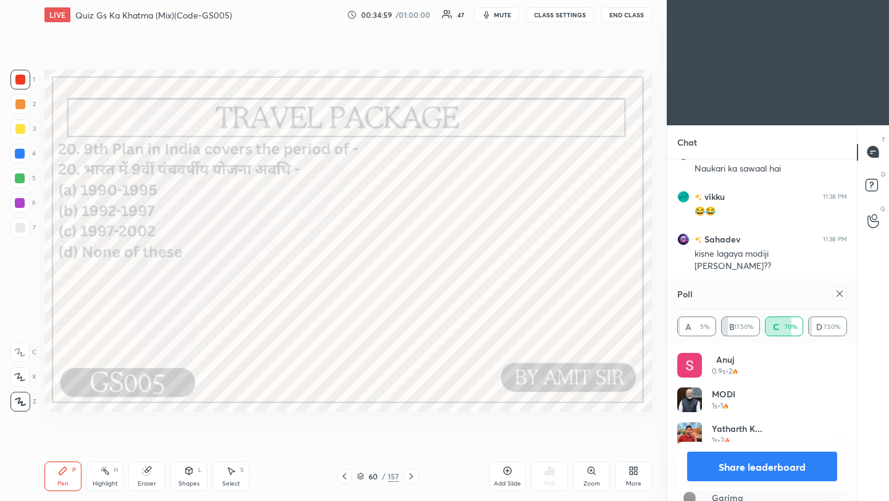
scroll to position [9983, 0]
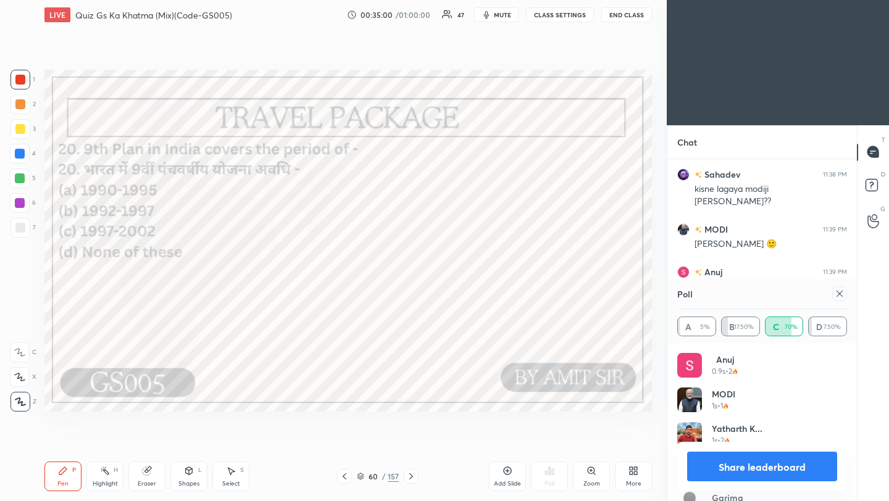
click at [840, 294] on icon at bounding box center [840, 294] width 6 height 6
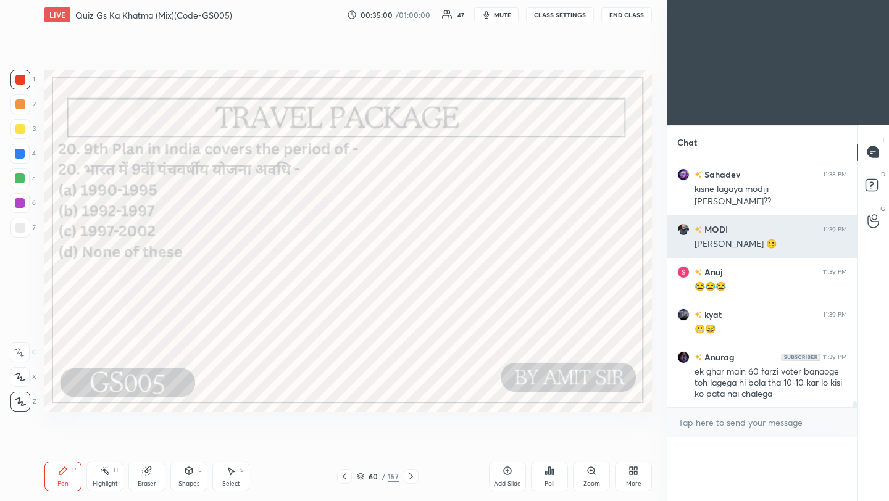
scroll to position [4, 4]
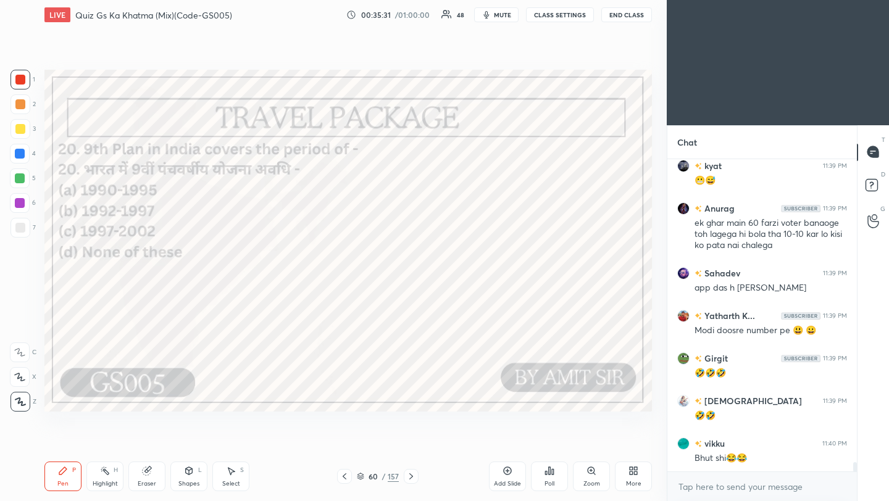
click at [410, 477] on icon at bounding box center [411, 477] width 10 height 10
click at [408, 477] on icon at bounding box center [411, 477] width 10 height 10
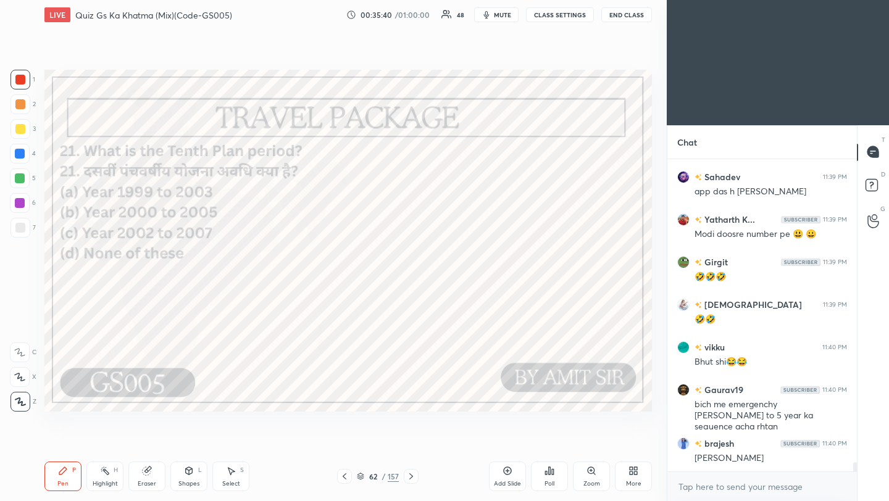
click at [556, 477] on div "Poll" at bounding box center [549, 477] width 37 height 30
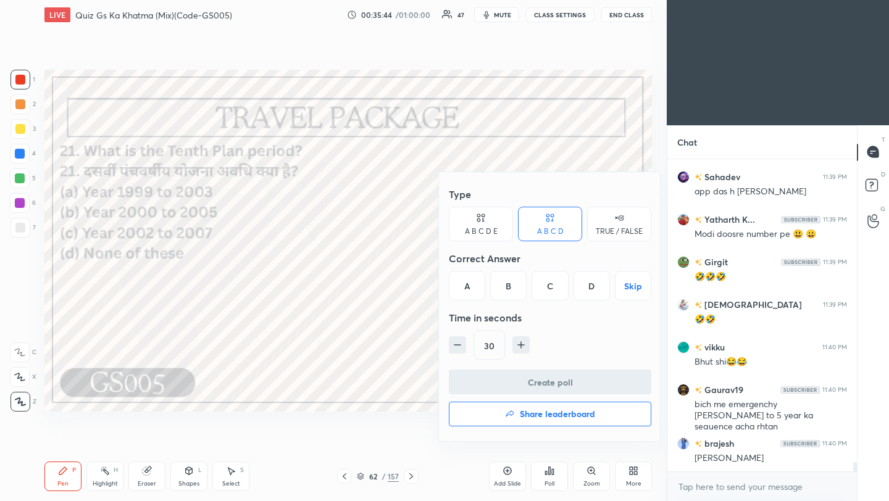
click at [546, 292] on div "C" at bounding box center [550, 286] width 36 height 30
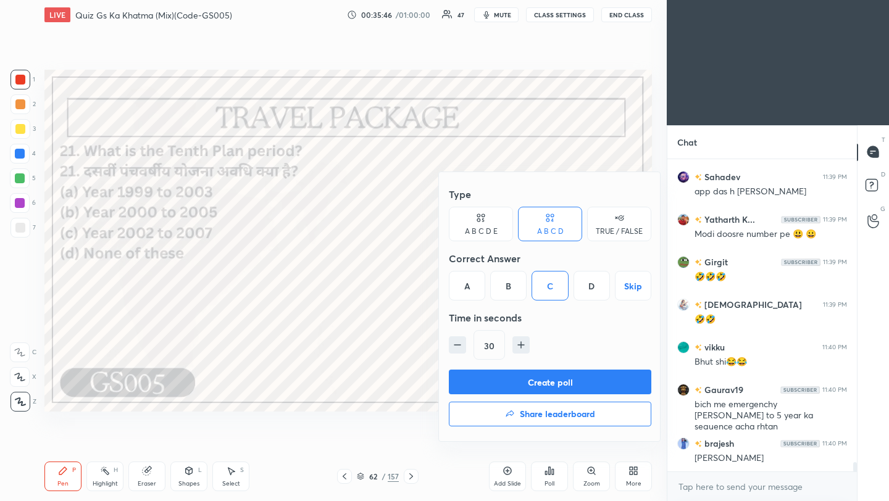
click at [572, 382] on button "Create poll" at bounding box center [550, 382] width 203 height 25
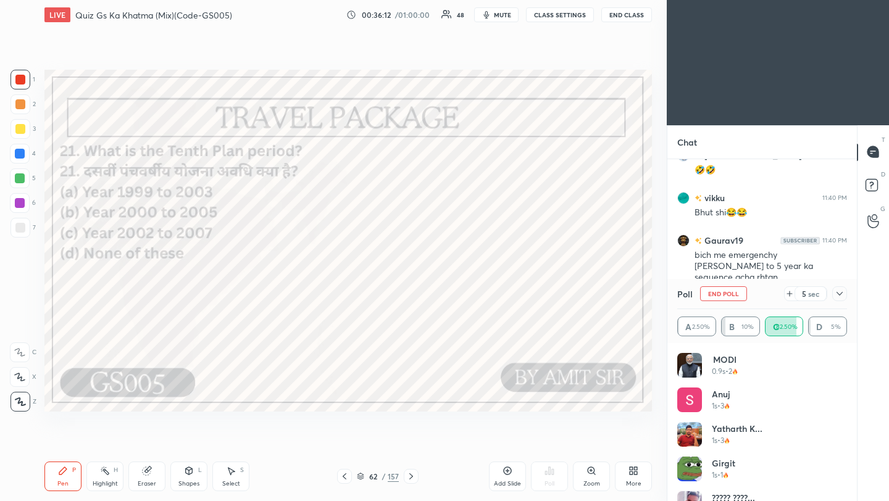
scroll to position [10420, 0]
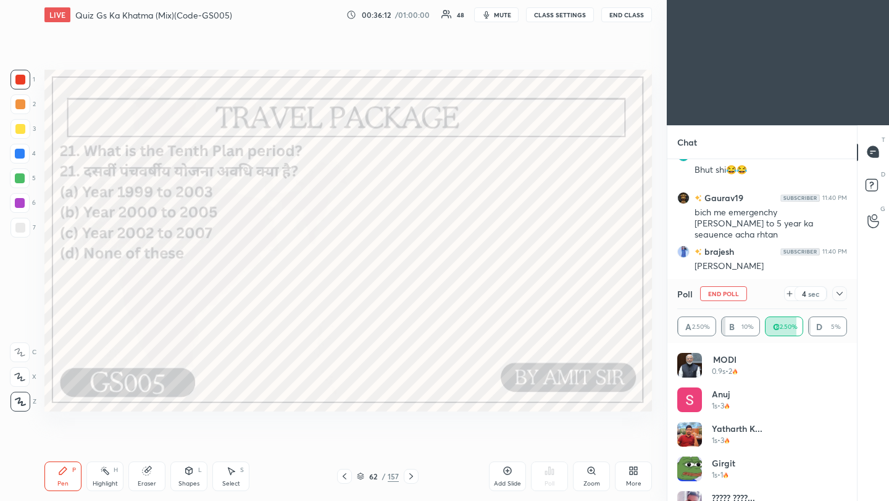
click at [840, 291] on icon at bounding box center [840, 294] width 10 height 10
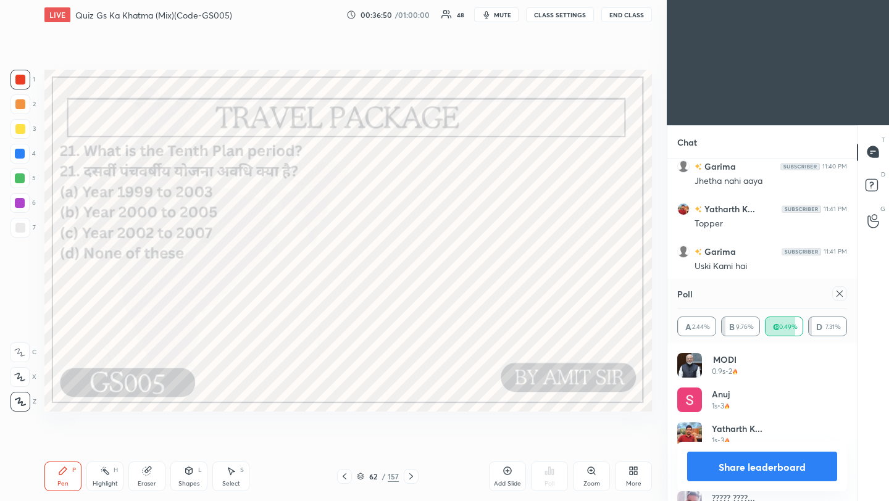
scroll to position [10719, 0]
click at [843, 295] on icon at bounding box center [840, 294] width 10 height 10
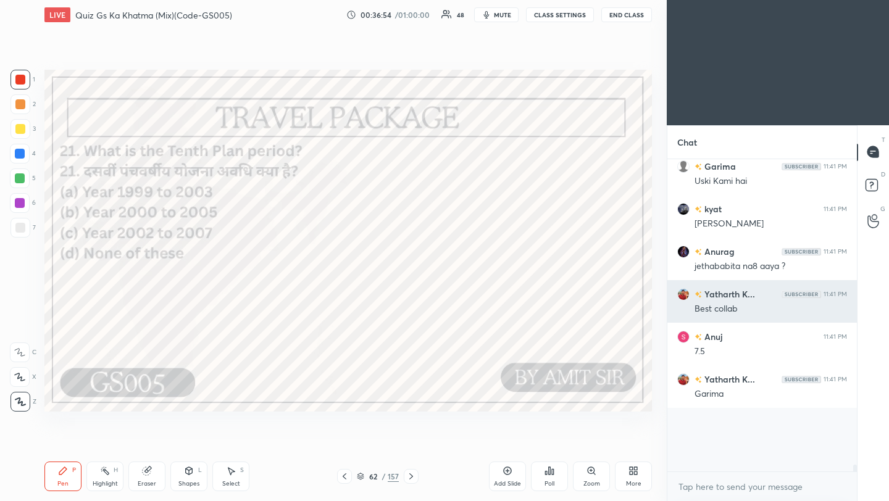
scroll to position [10723, 0]
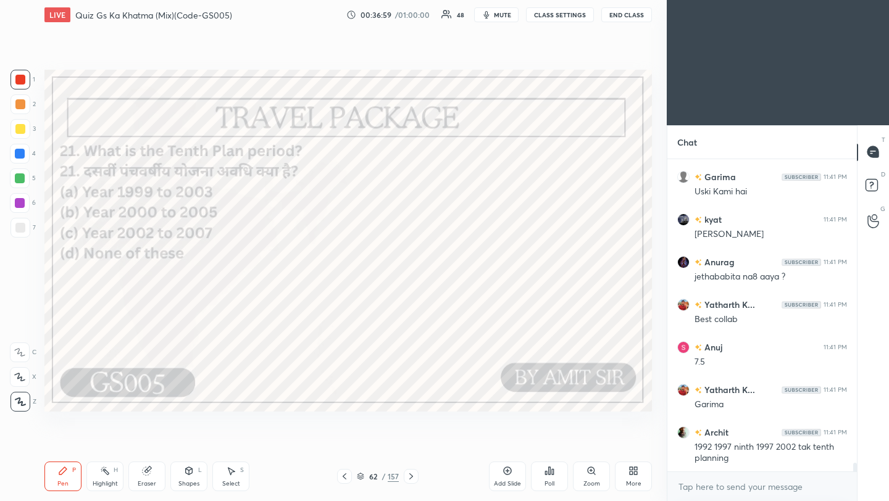
click at [412, 477] on icon at bounding box center [411, 477] width 4 height 6
click at [409, 477] on icon at bounding box center [411, 477] width 10 height 10
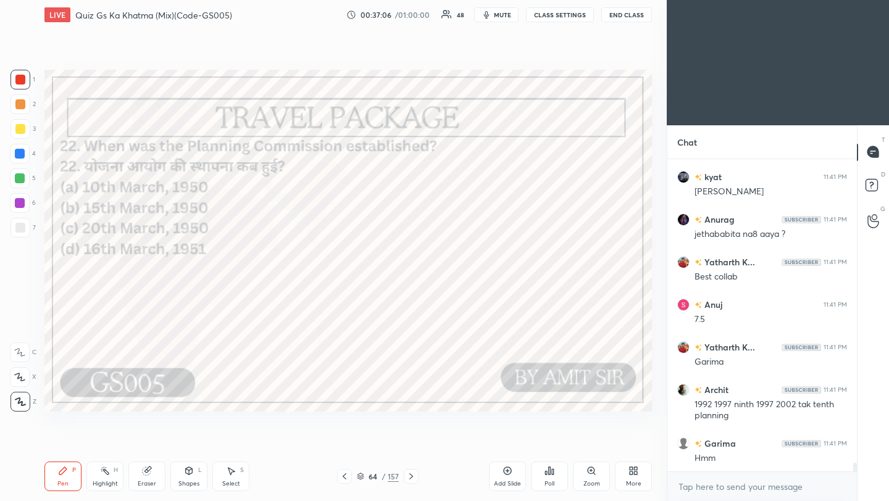
click at [554, 485] on div "Poll" at bounding box center [550, 484] width 10 height 6
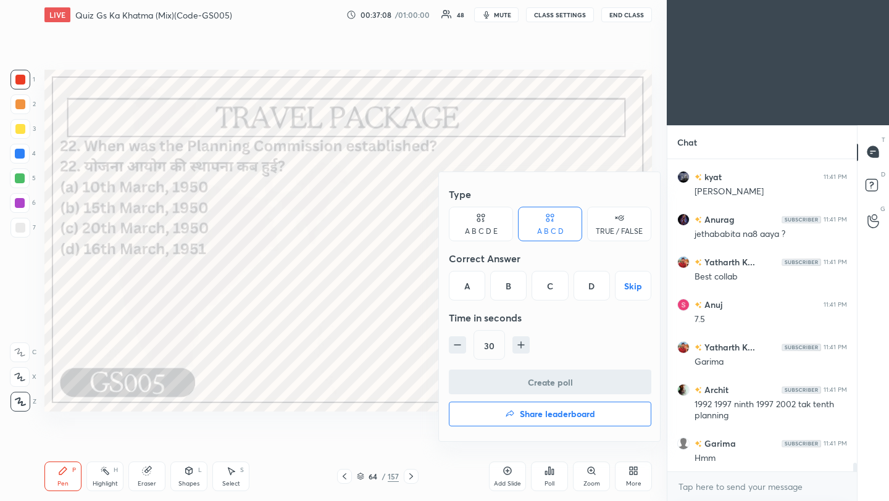
click at [509, 290] on div "B" at bounding box center [508, 286] width 36 height 30
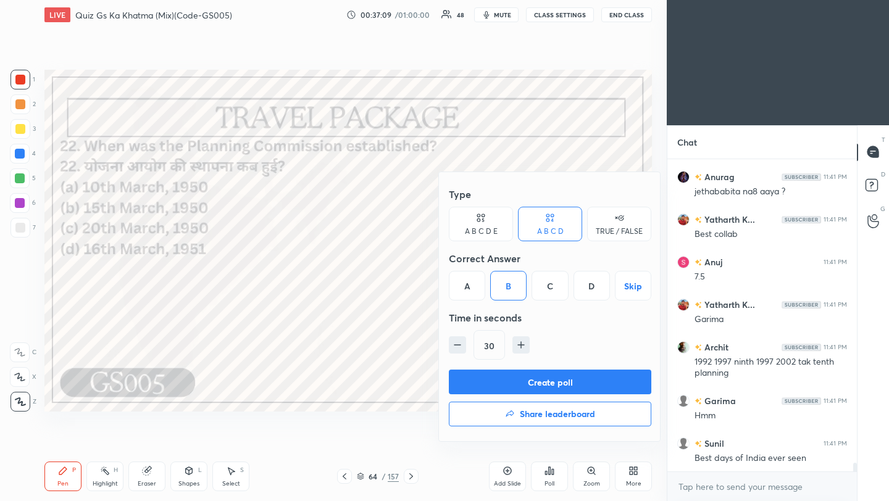
click at [500, 374] on button "Create poll" at bounding box center [550, 382] width 203 height 25
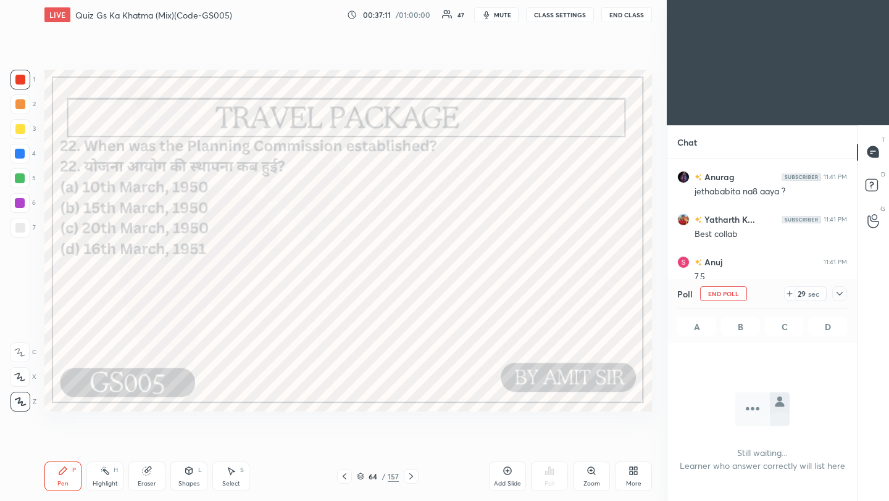
click at [842, 293] on icon at bounding box center [840, 294] width 10 height 10
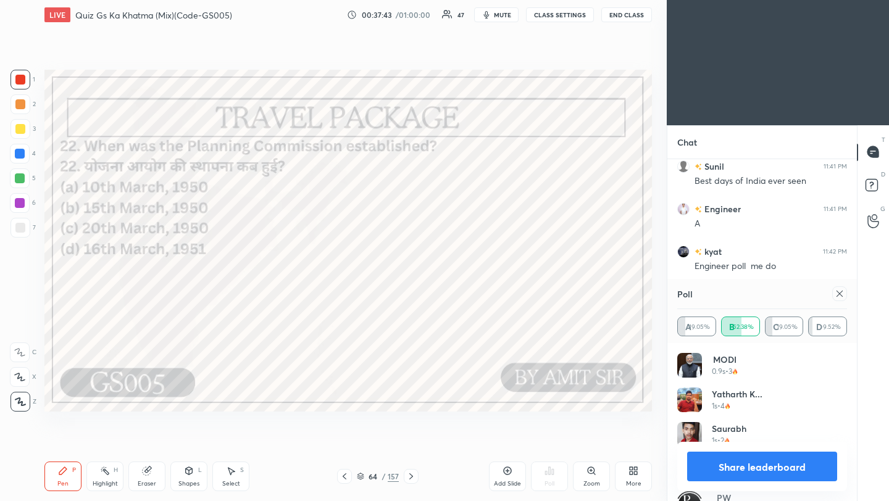
click at [837, 292] on icon at bounding box center [840, 294] width 10 height 10
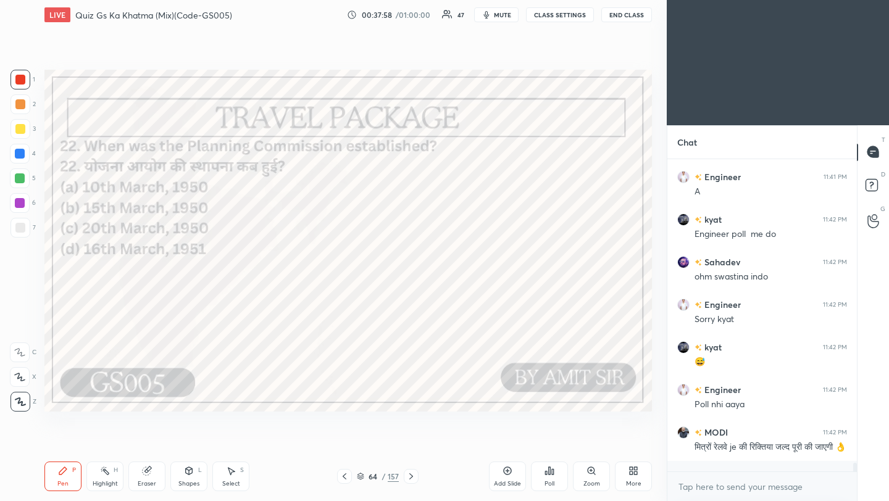
click at [408, 481] on icon at bounding box center [411, 477] width 10 height 10
click at [408, 481] on div at bounding box center [411, 476] width 15 height 15
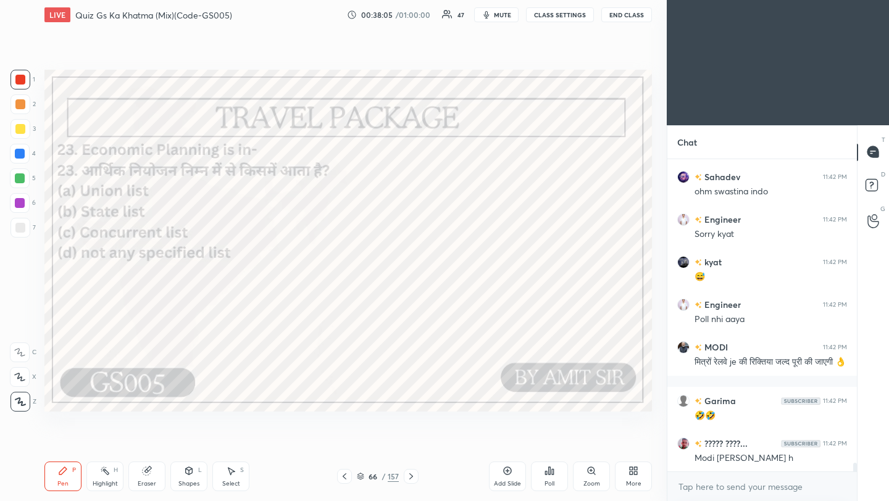
click at [547, 477] on div "Poll" at bounding box center [549, 477] width 37 height 30
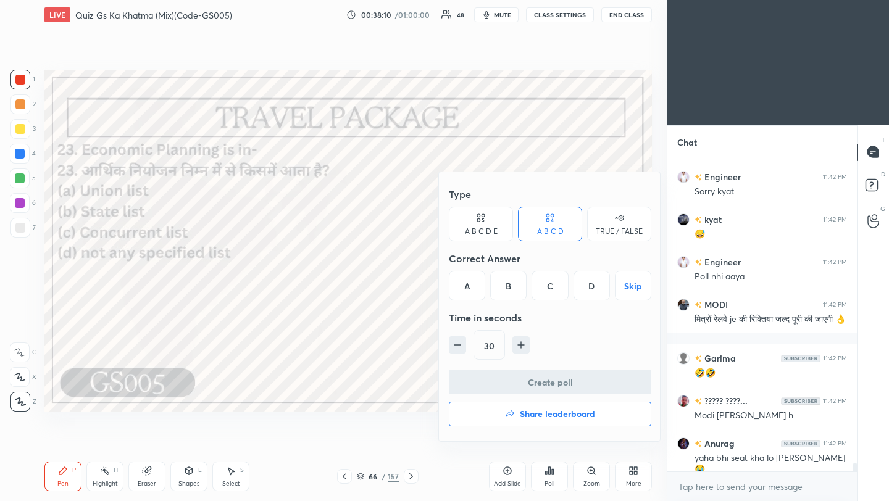
drag, startPoint x: 551, startPoint y: 290, endPoint x: 547, endPoint y: 312, distance: 22.5
click at [551, 290] on div "C" at bounding box center [550, 286] width 36 height 30
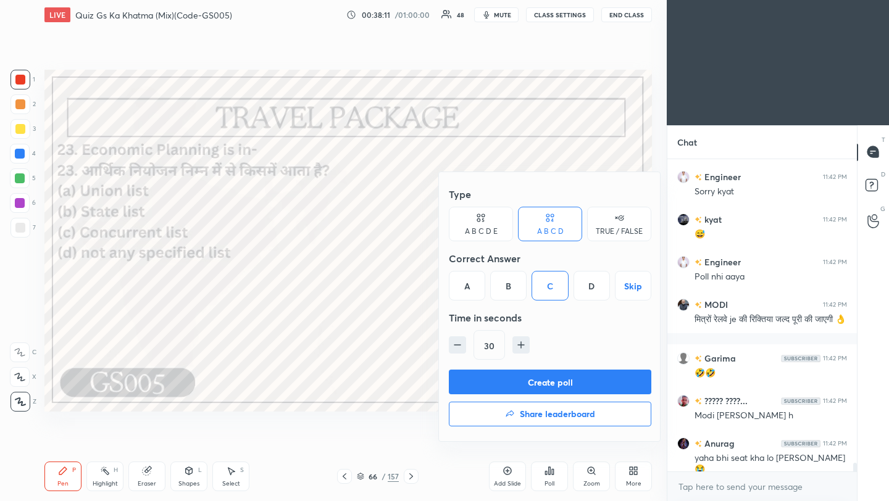
click at [537, 381] on button "Create poll" at bounding box center [550, 382] width 203 height 25
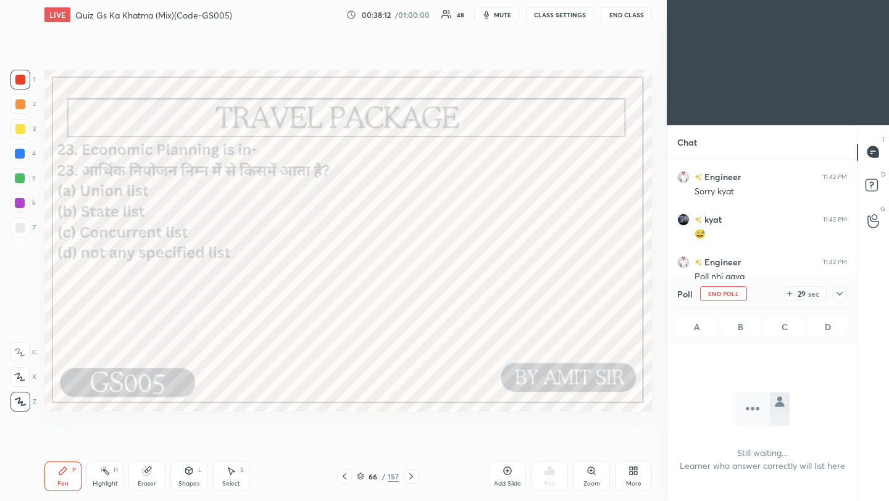
click at [840, 295] on icon at bounding box center [840, 294] width 10 height 10
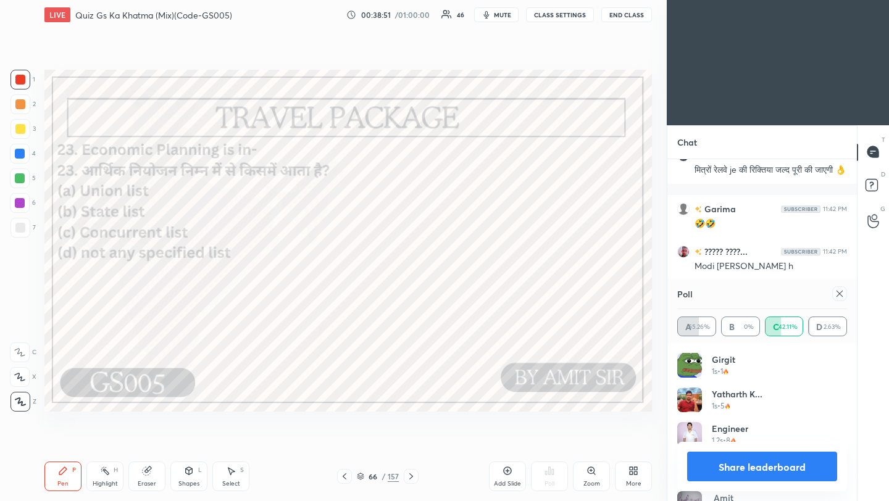
click at [411, 477] on icon at bounding box center [411, 477] width 10 height 10
drag, startPoint x: 411, startPoint y: 478, endPoint x: 410, endPoint y: 459, distance: 19.2
click at [411, 478] on icon at bounding box center [411, 477] width 4 height 6
drag, startPoint x: 843, startPoint y: 295, endPoint x: 833, endPoint y: 295, distance: 10.5
click at [843, 295] on icon at bounding box center [840, 294] width 10 height 10
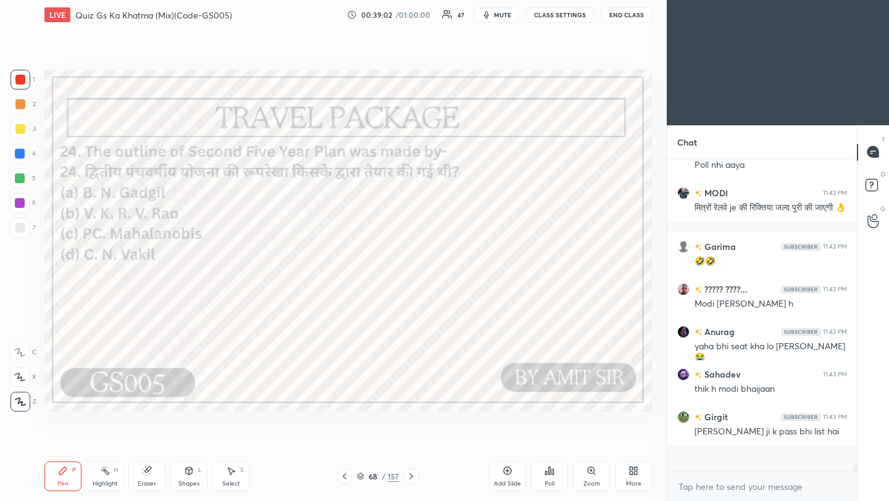
scroll to position [298, 186]
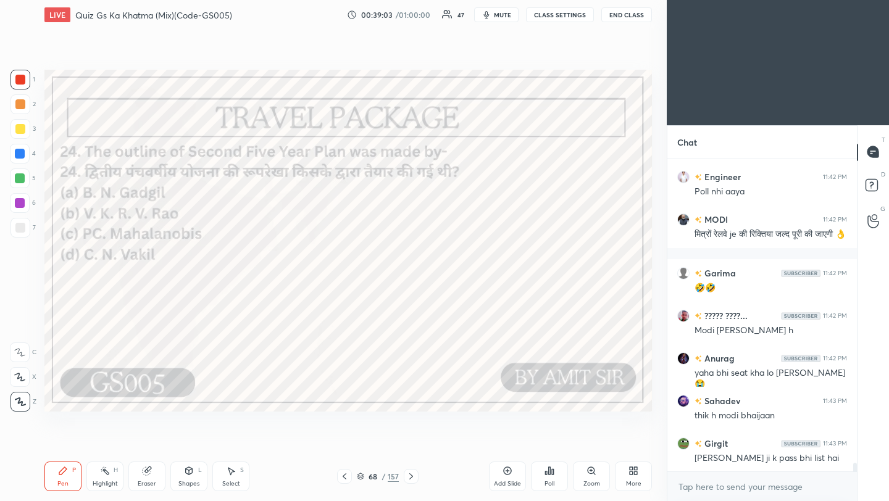
click at [555, 475] on div "Poll" at bounding box center [549, 477] width 37 height 30
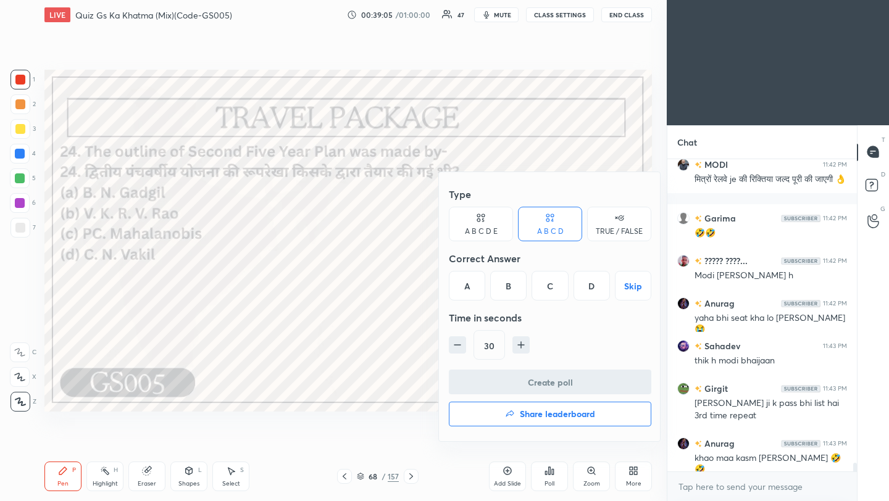
click at [549, 295] on div "C" at bounding box center [550, 286] width 36 height 30
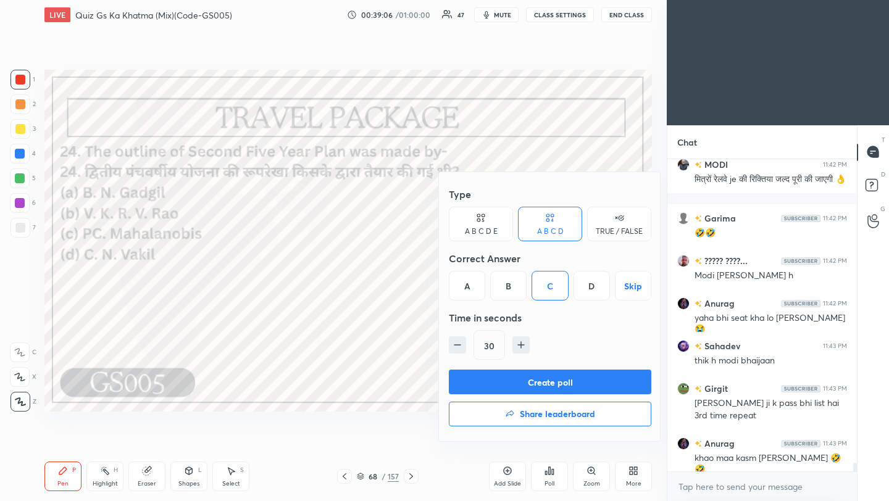
click at [554, 389] on button "Create poll" at bounding box center [550, 382] width 203 height 25
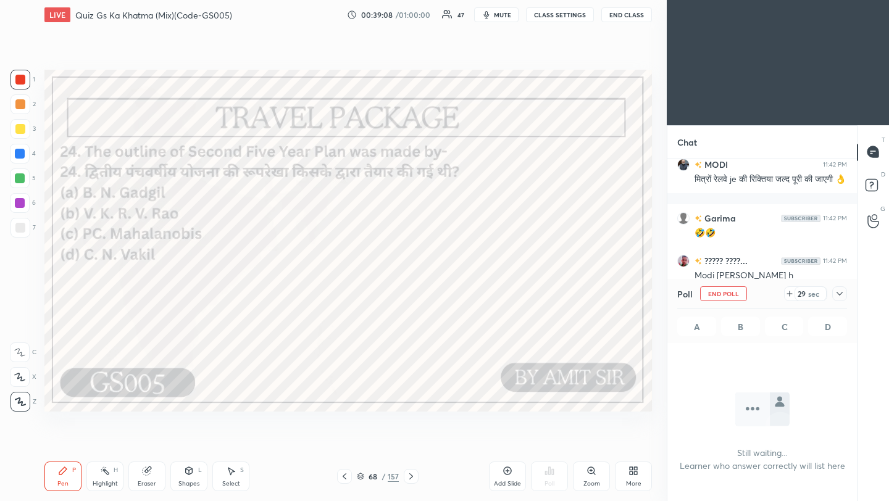
click at [842, 293] on icon at bounding box center [840, 294] width 6 height 4
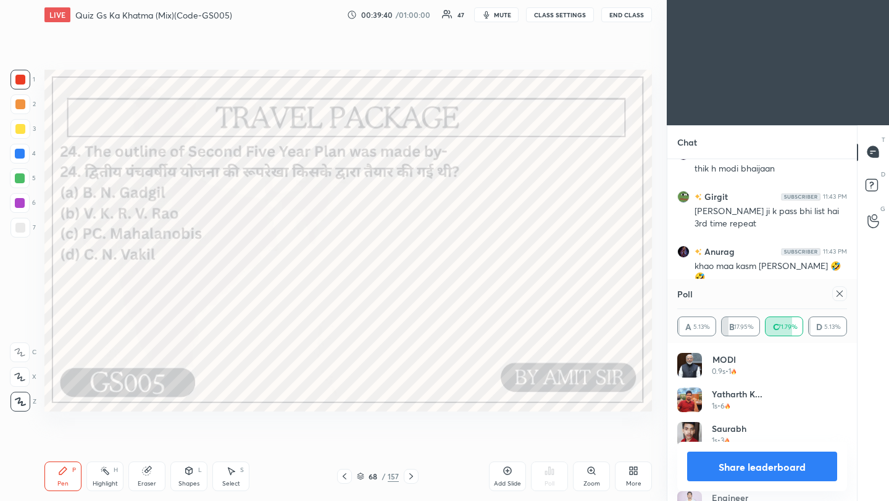
click at [838, 293] on icon at bounding box center [840, 294] width 10 height 10
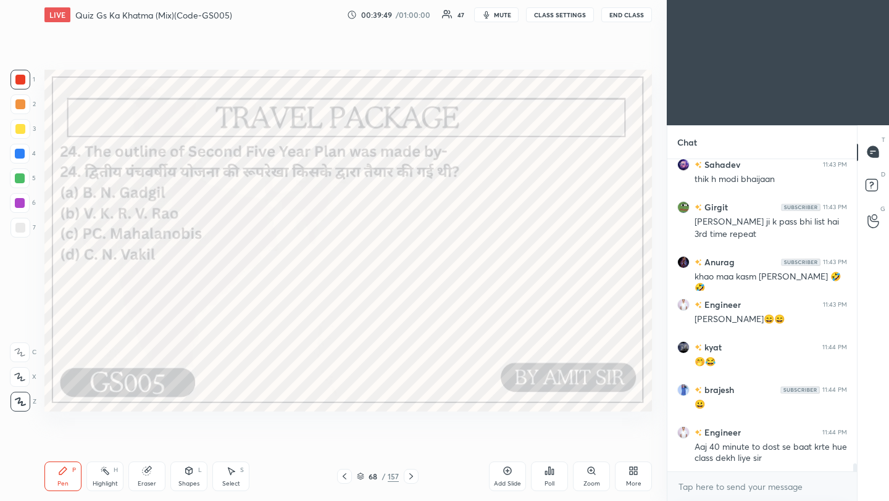
click at [409, 477] on icon at bounding box center [411, 477] width 10 height 10
click at [409, 475] on icon at bounding box center [411, 477] width 10 height 10
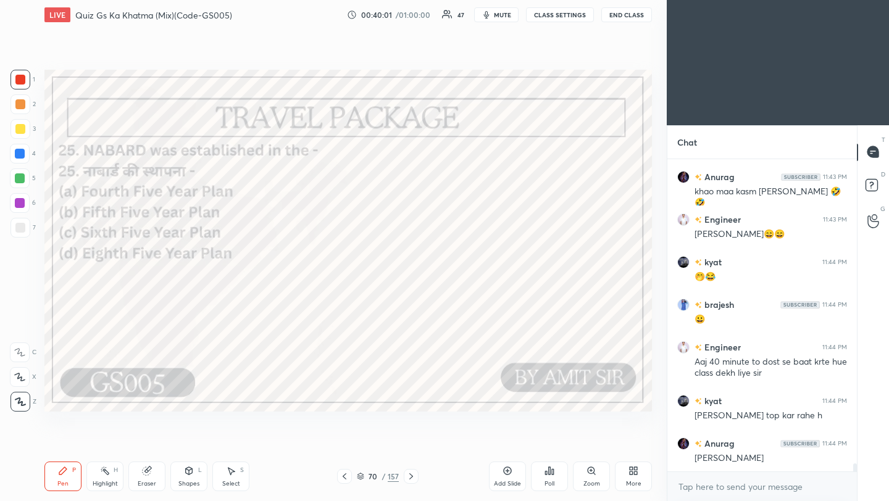
click at [541, 480] on div "Poll" at bounding box center [549, 477] width 37 height 30
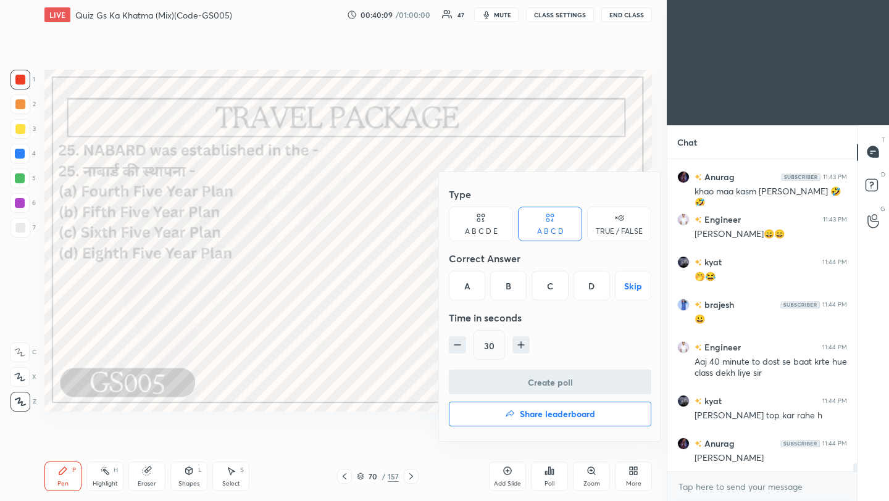
click at [552, 288] on div "C" at bounding box center [550, 286] width 36 height 30
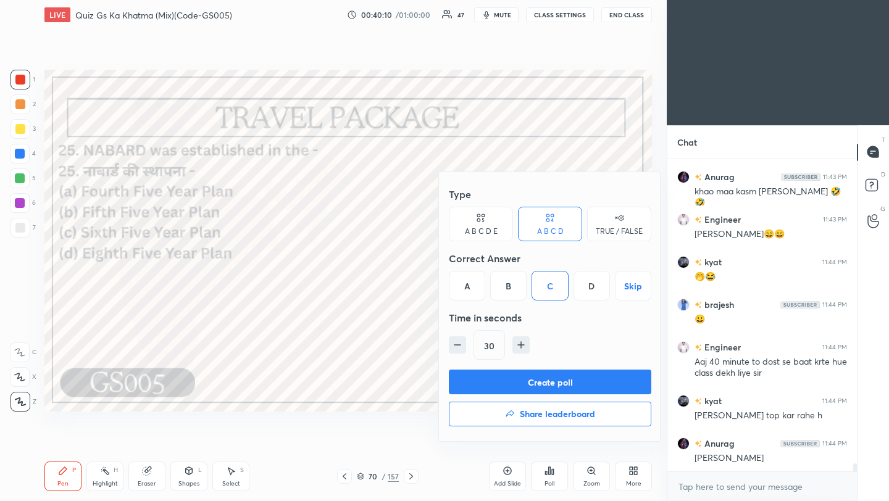
click at [537, 384] on button "Create poll" at bounding box center [550, 382] width 203 height 25
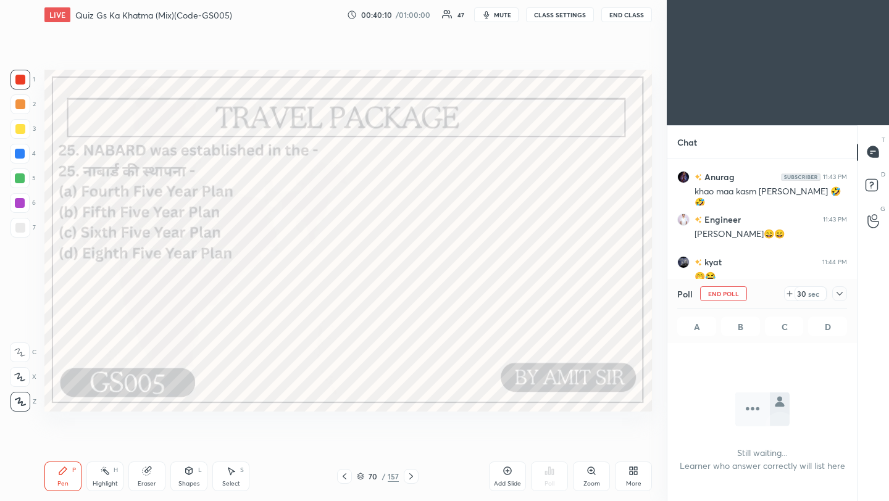
scroll to position [146, 186]
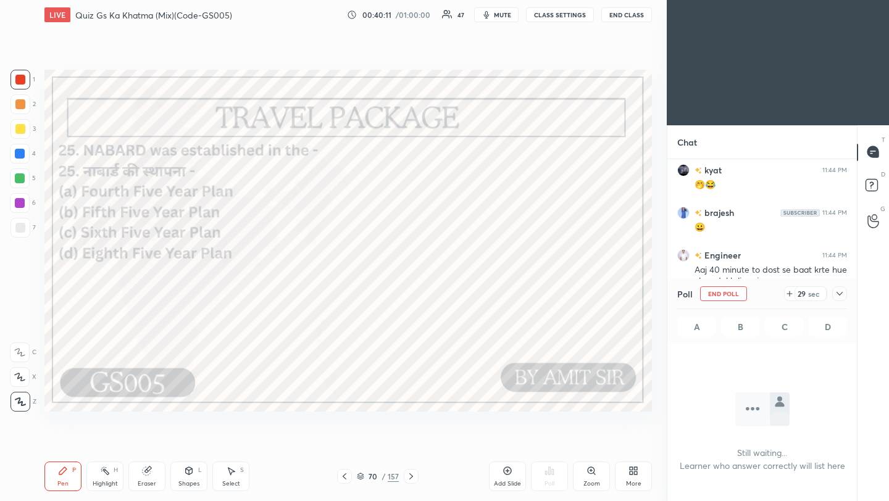
click at [846, 297] on div at bounding box center [839, 293] width 15 height 15
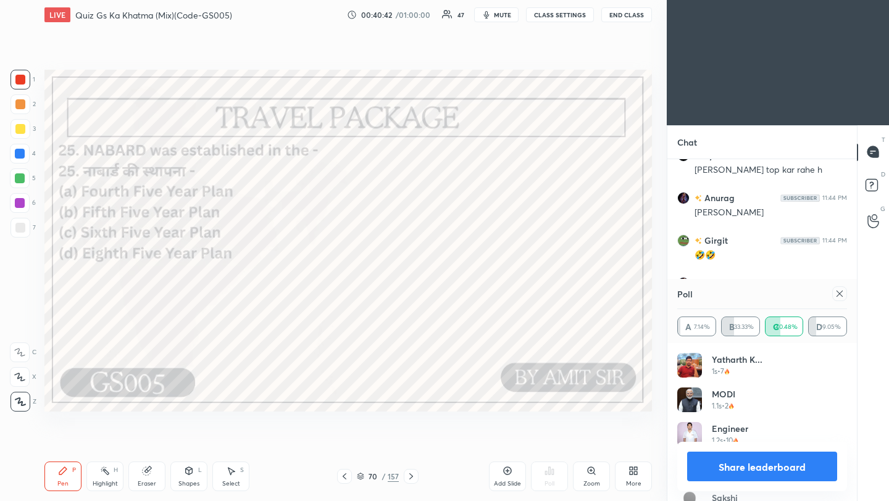
click at [840, 292] on icon at bounding box center [840, 294] width 10 height 10
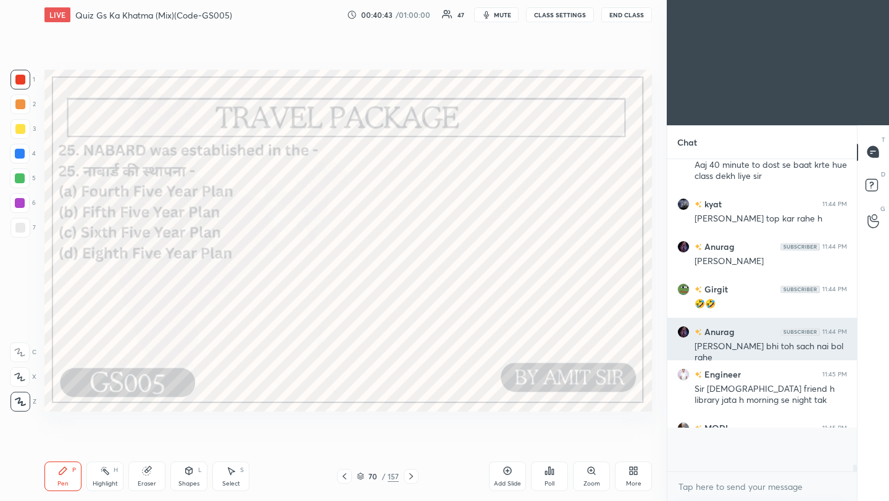
scroll to position [298, 186]
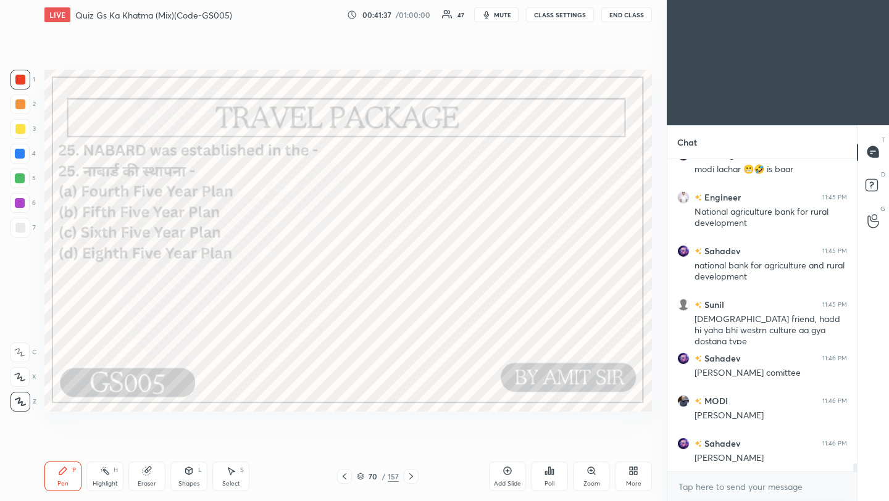
click at [411, 475] on icon at bounding box center [411, 477] width 4 height 6
click at [416, 475] on icon at bounding box center [411, 477] width 10 height 10
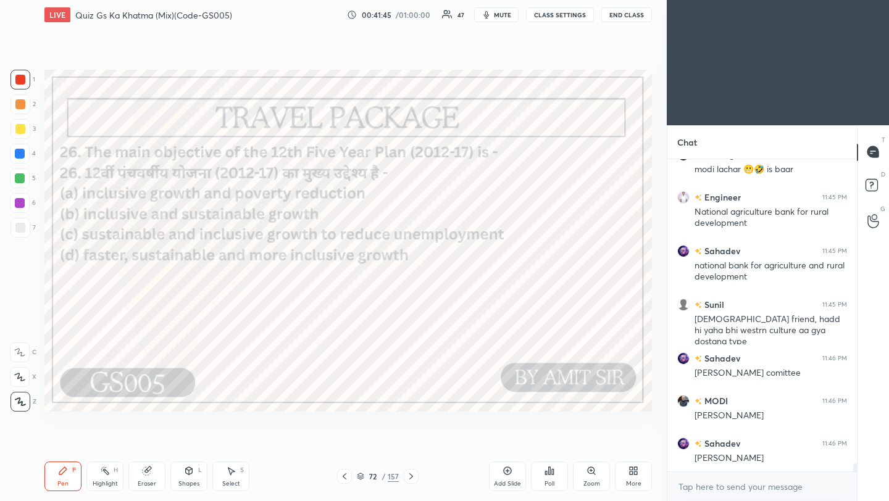
click at [554, 475] on div "Poll" at bounding box center [549, 477] width 37 height 30
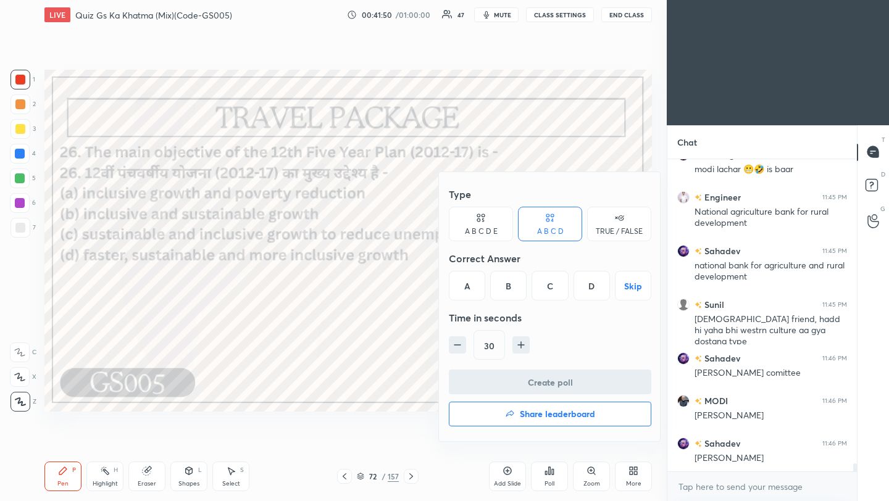
click at [592, 288] on div "D" at bounding box center [592, 286] width 36 height 30
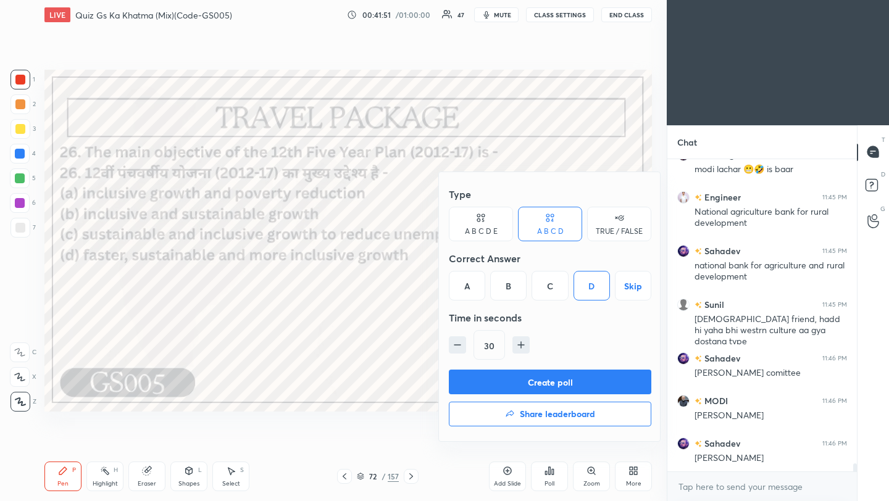
click at [588, 383] on button "Create poll" at bounding box center [550, 382] width 203 height 25
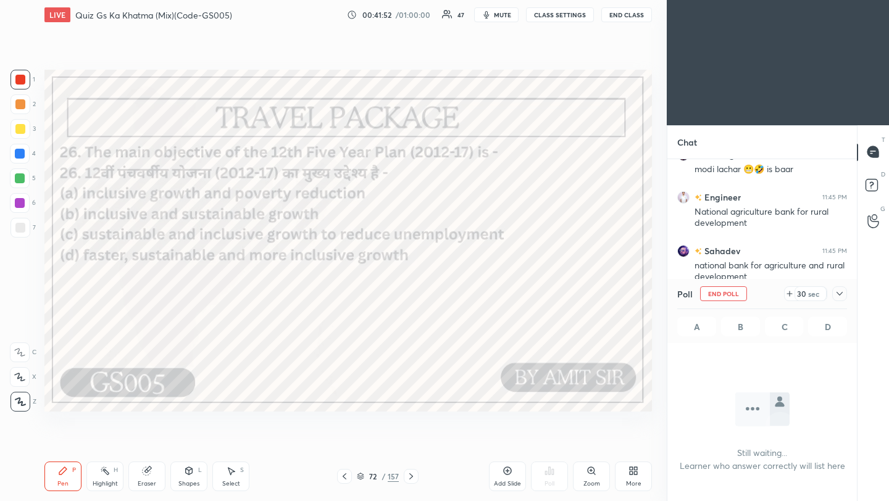
scroll to position [141, 186]
click at [844, 294] on icon at bounding box center [840, 294] width 10 height 10
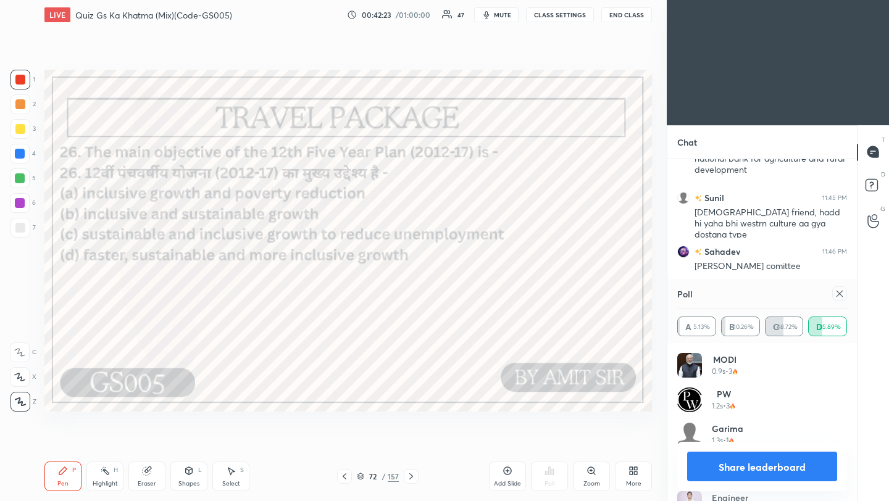
scroll to position [12513, 0]
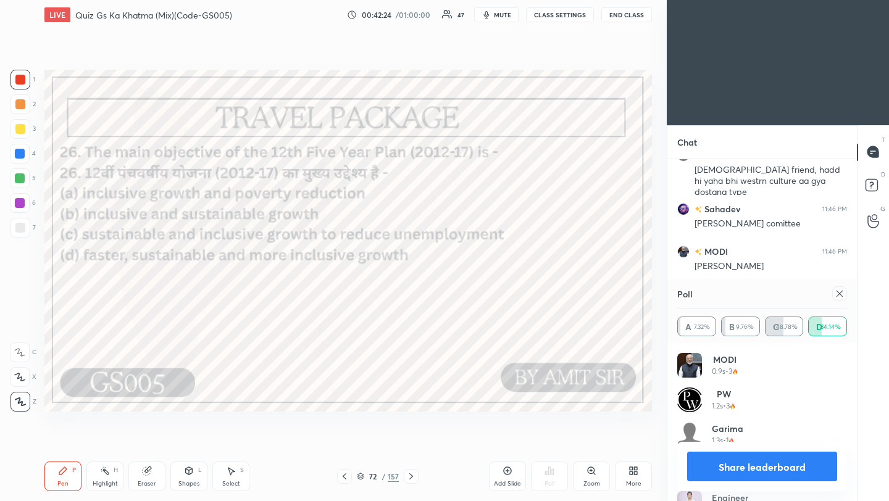
click at [843, 296] on icon at bounding box center [840, 294] width 10 height 10
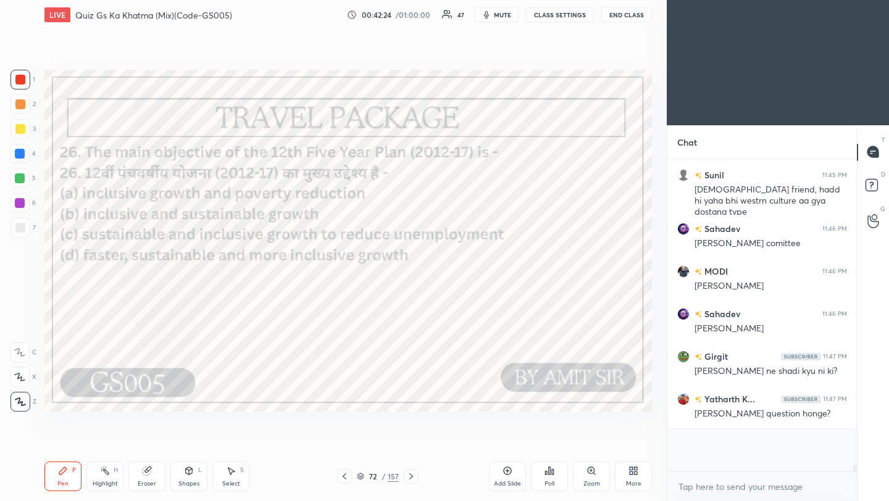
scroll to position [270, 186]
click at [411, 480] on icon at bounding box center [411, 477] width 10 height 10
click at [411, 479] on icon at bounding box center [411, 477] width 10 height 10
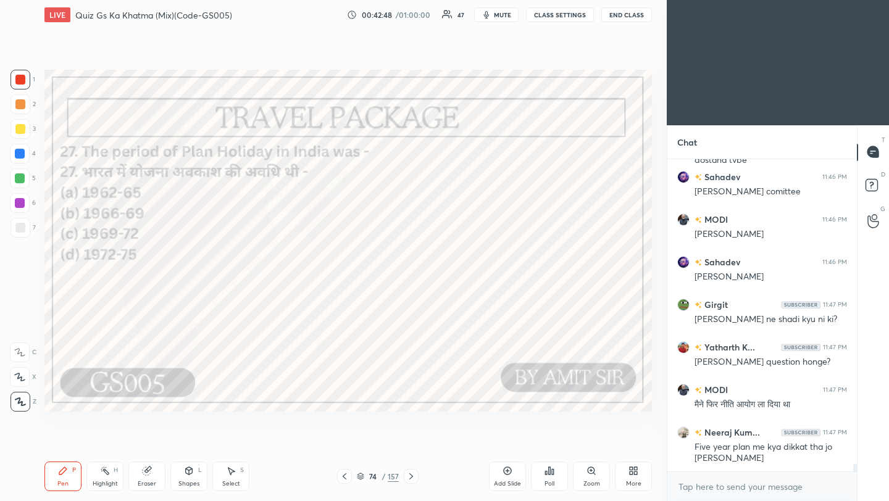
click at [556, 477] on div "Poll" at bounding box center [549, 477] width 37 height 30
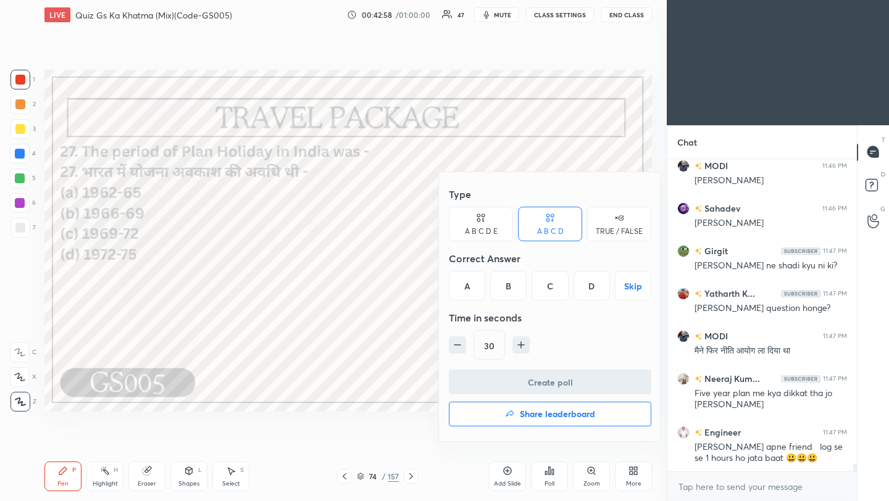
click at [511, 290] on div "B" at bounding box center [508, 286] width 36 height 30
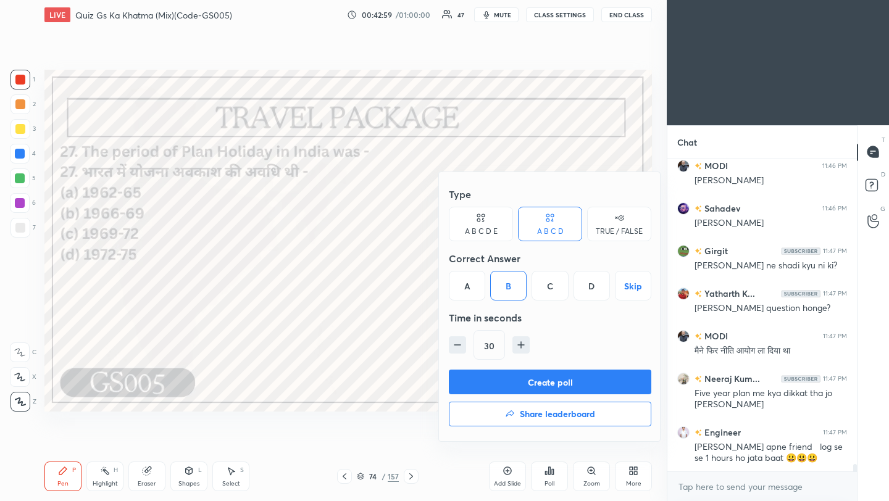
click at [550, 383] on button "Create poll" at bounding box center [550, 382] width 203 height 25
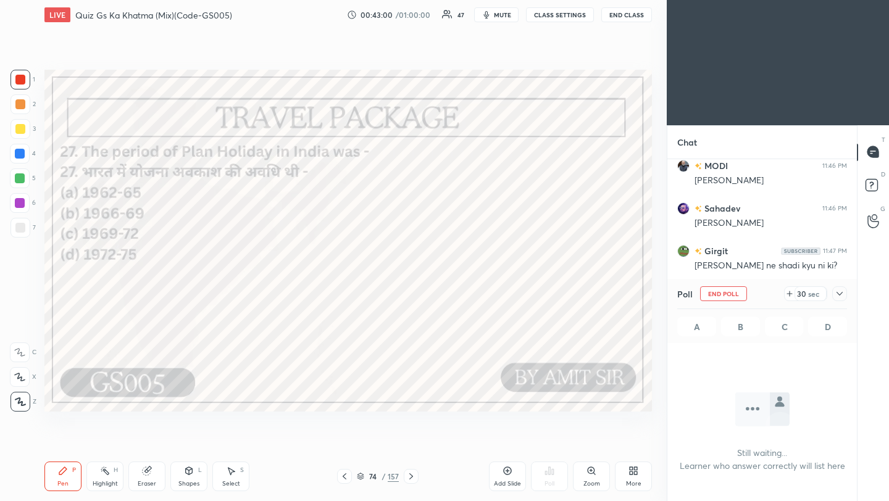
scroll to position [145, 186]
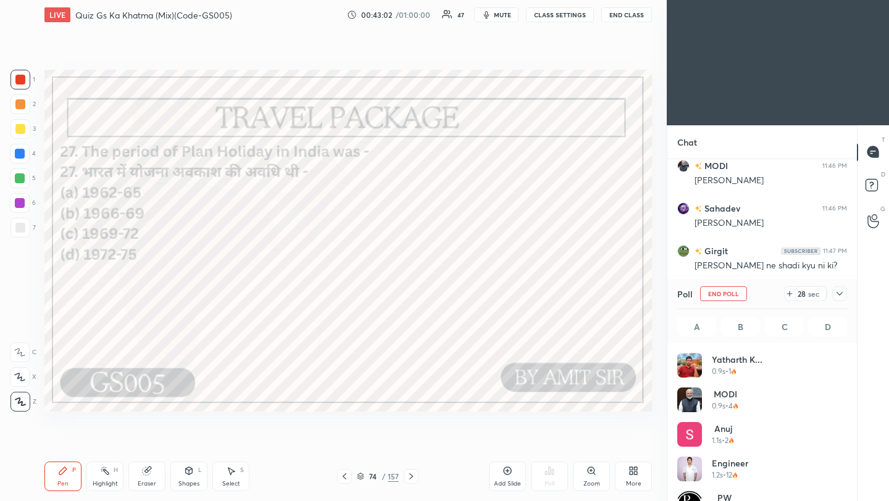
click at [837, 296] on icon at bounding box center [840, 294] width 10 height 10
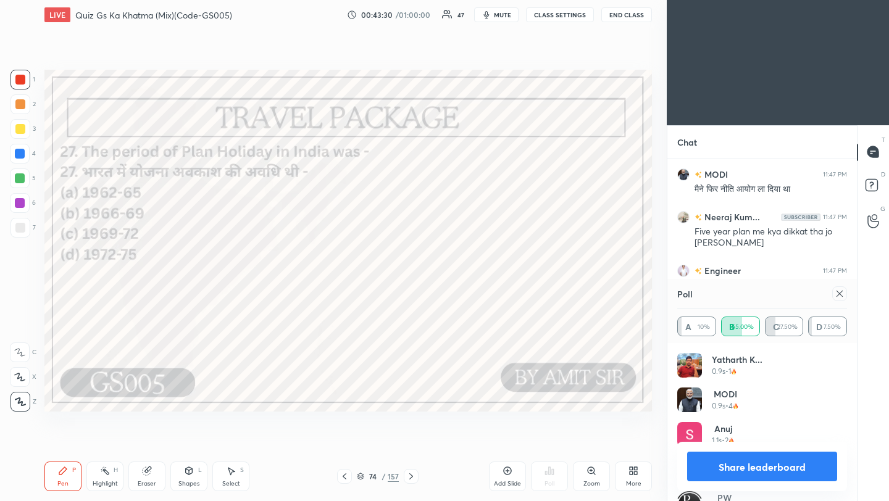
scroll to position [144, 166]
click at [840, 291] on icon at bounding box center [840, 294] width 10 height 10
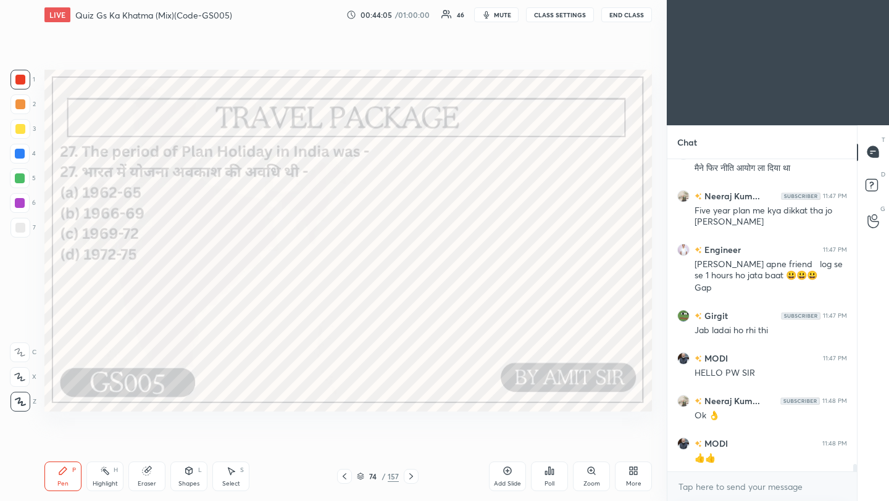
scroll to position [12824, 0]
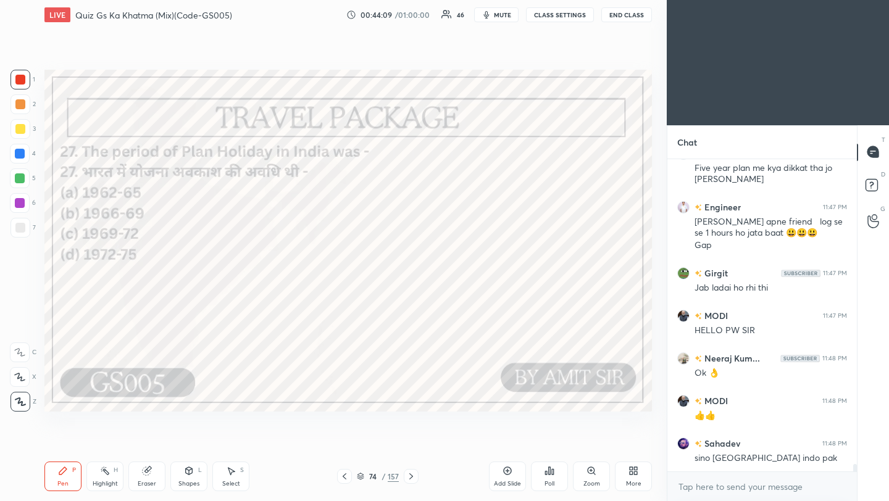
click at [411, 479] on icon at bounding box center [411, 477] width 10 height 10
click at [410, 475] on icon at bounding box center [411, 477] width 10 height 10
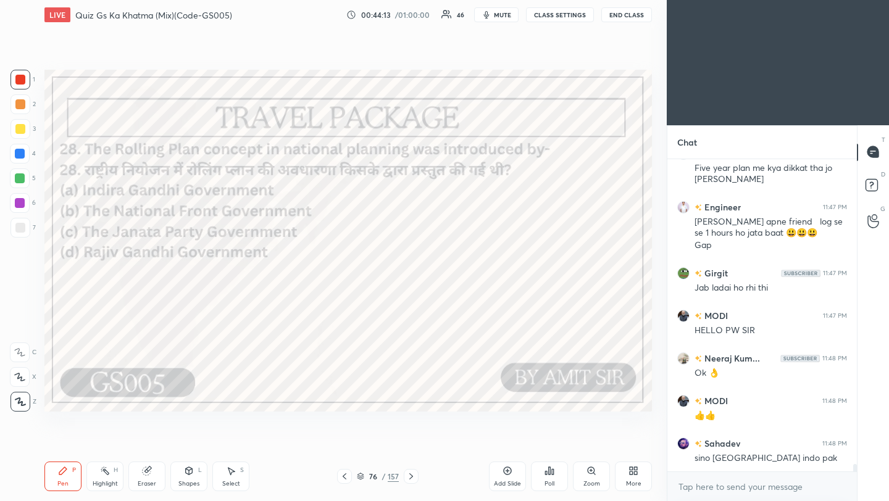
scroll to position [12867, 0]
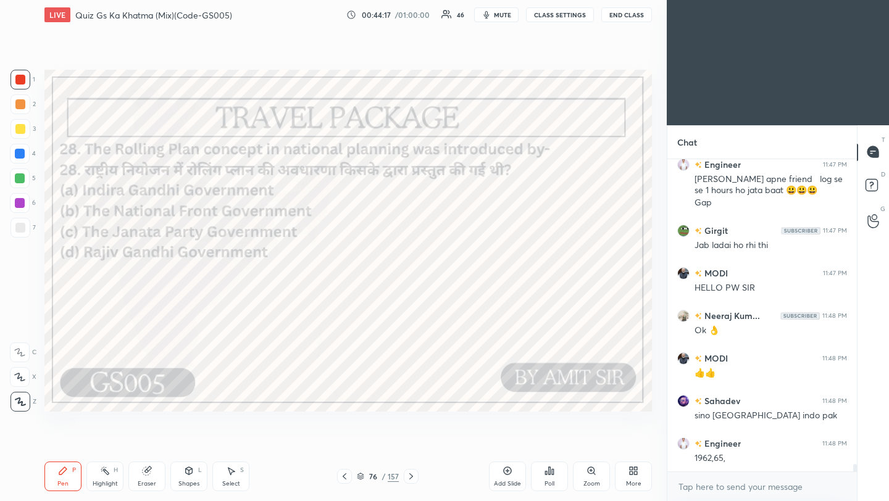
click at [556, 478] on div "Poll" at bounding box center [549, 477] width 37 height 30
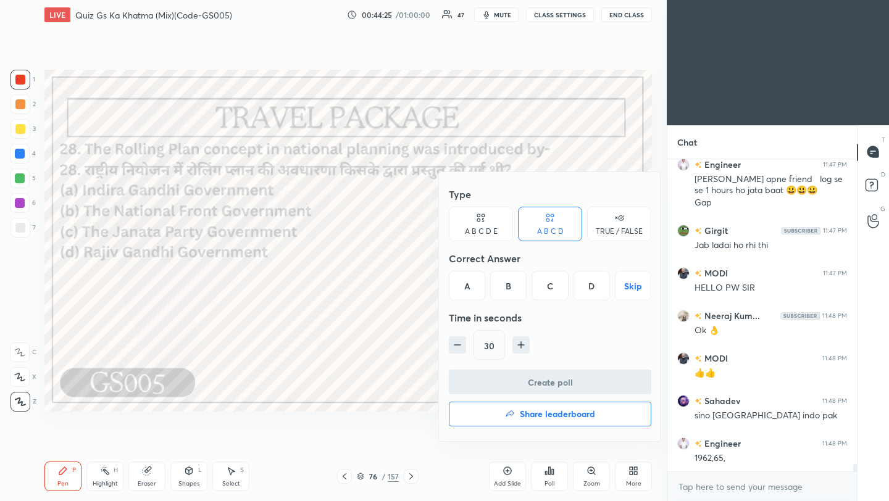
click at [552, 287] on div "C" at bounding box center [550, 286] width 36 height 30
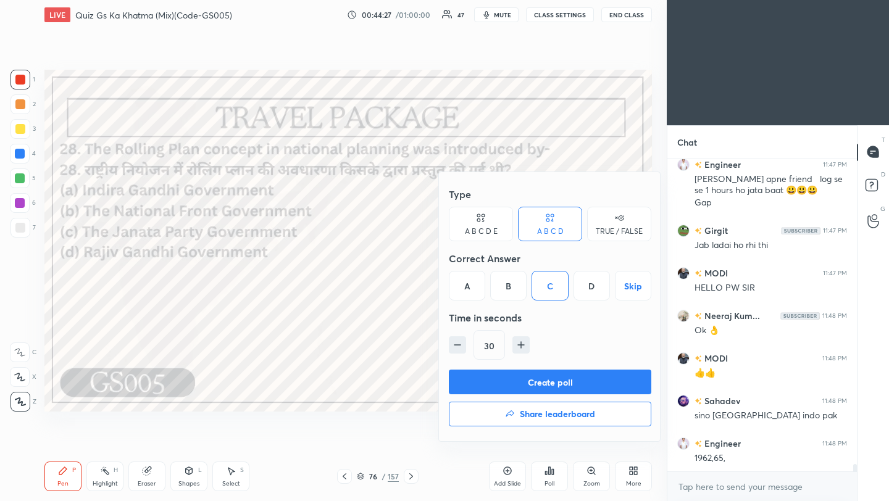
click at [560, 391] on button "Create poll" at bounding box center [550, 382] width 203 height 25
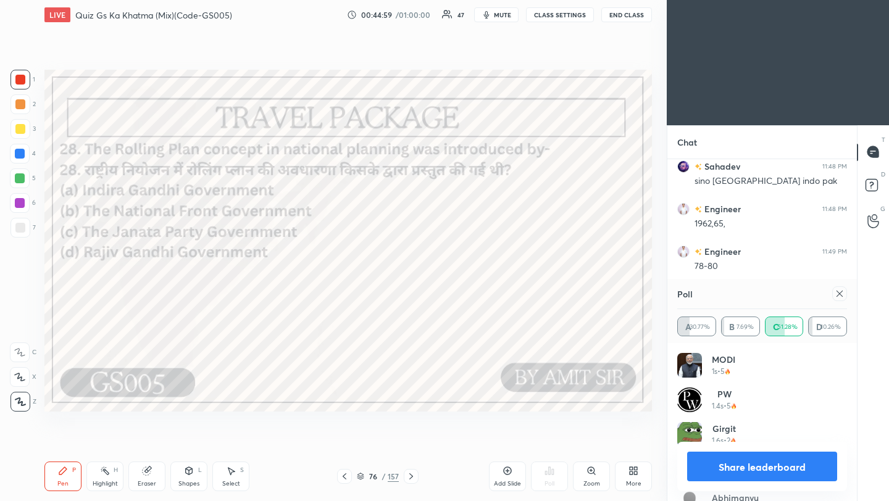
scroll to position [13144, 0]
click at [845, 290] on div at bounding box center [839, 293] width 15 height 15
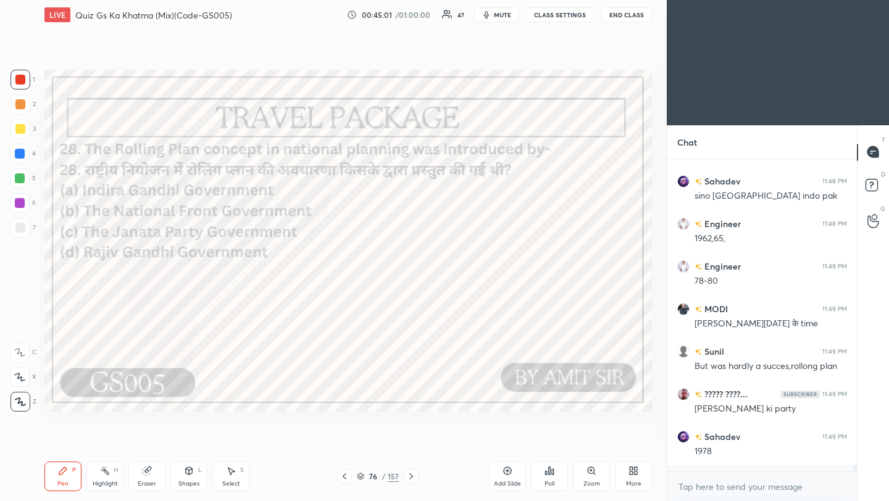
scroll to position [309, 186]
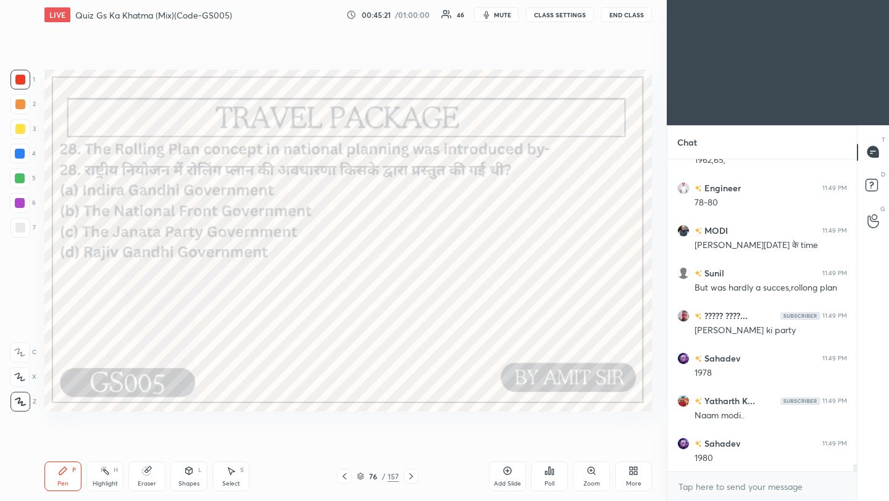
click at [414, 476] on icon at bounding box center [411, 477] width 10 height 10
click at [414, 475] on icon at bounding box center [411, 477] width 10 height 10
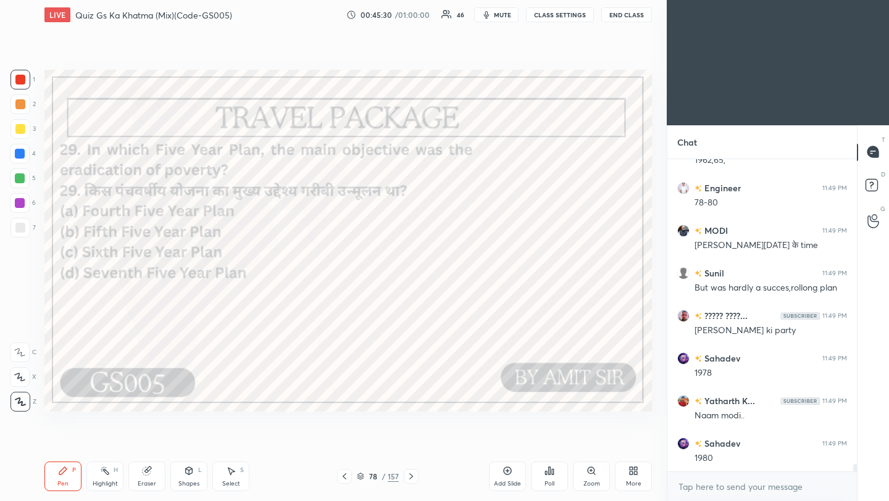
click at [543, 481] on div "Poll" at bounding box center [549, 477] width 37 height 30
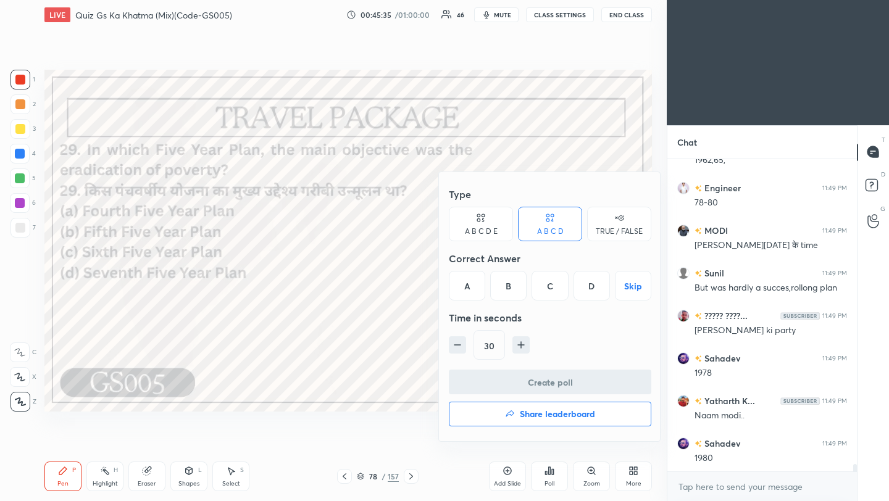
click at [509, 293] on div "B" at bounding box center [508, 286] width 36 height 30
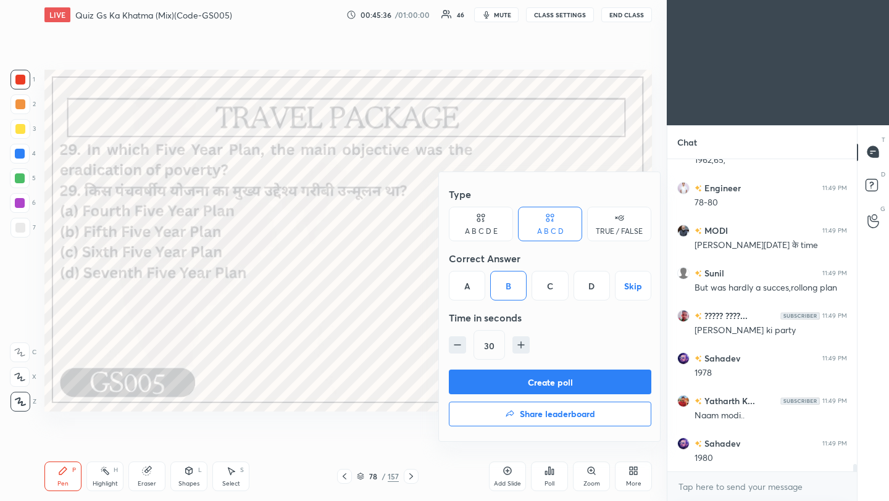
click at [516, 374] on button "Create poll" at bounding box center [550, 382] width 203 height 25
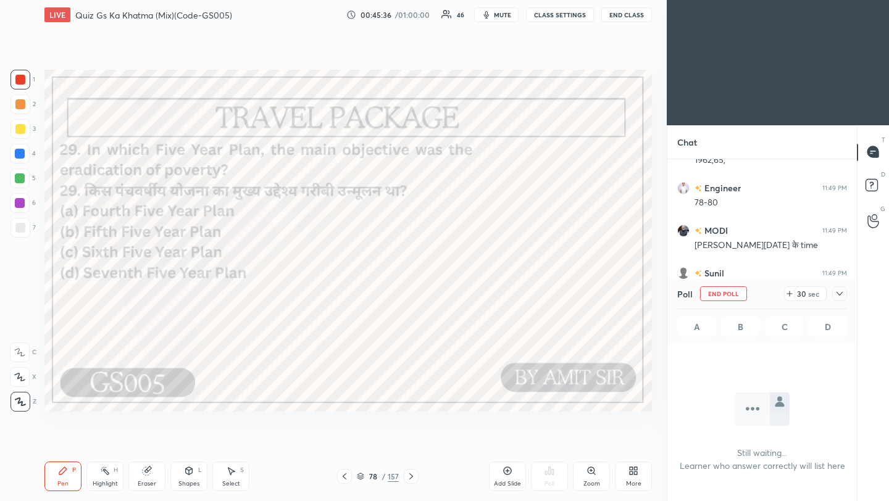
scroll to position [141, 186]
click at [842, 294] on icon at bounding box center [840, 294] width 10 height 10
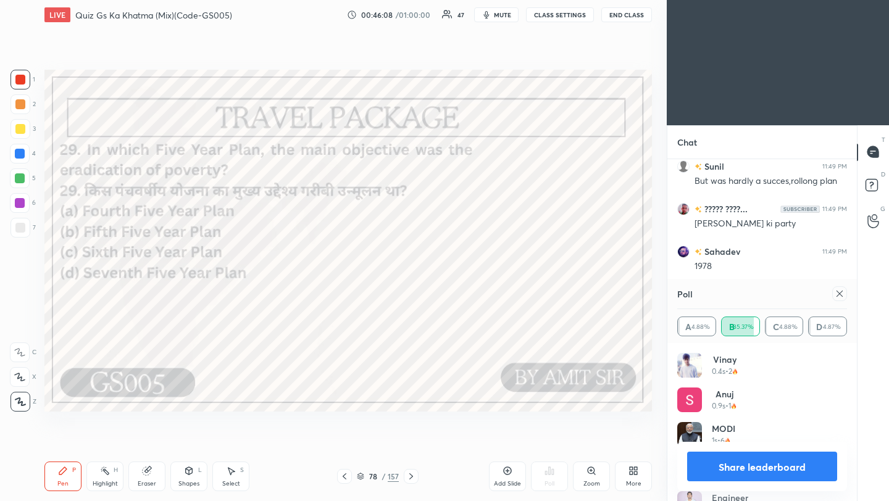
scroll to position [13314, 0]
click at [837, 293] on icon at bounding box center [840, 294] width 10 height 10
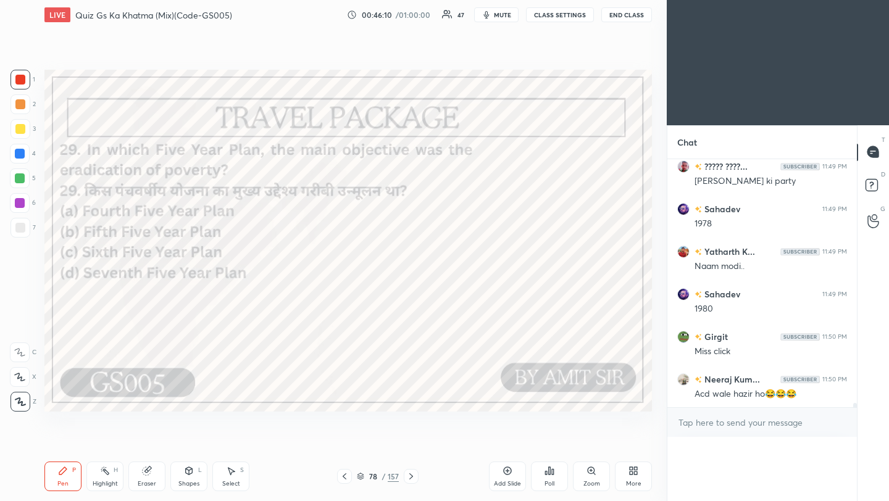
scroll to position [13276, 0]
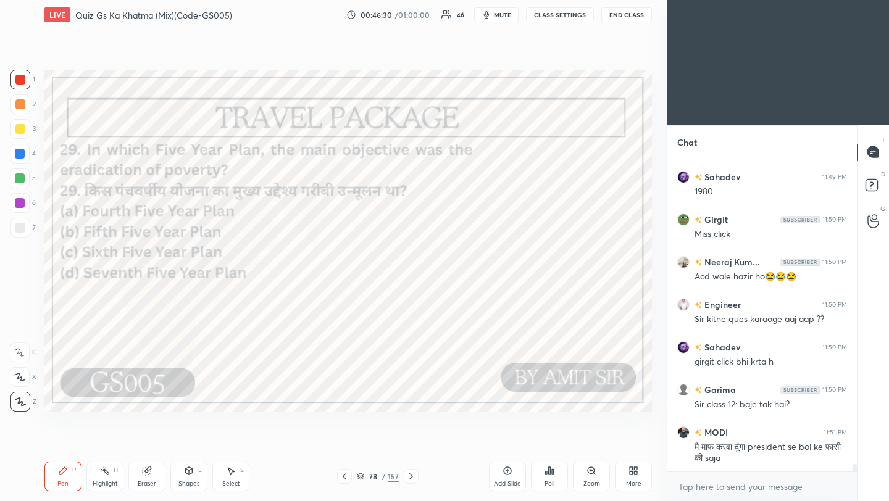
click at [412, 477] on icon at bounding box center [411, 477] width 4 height 6
click at [410, 478] on icon at bounding box center [411, 477] width 4 height 6
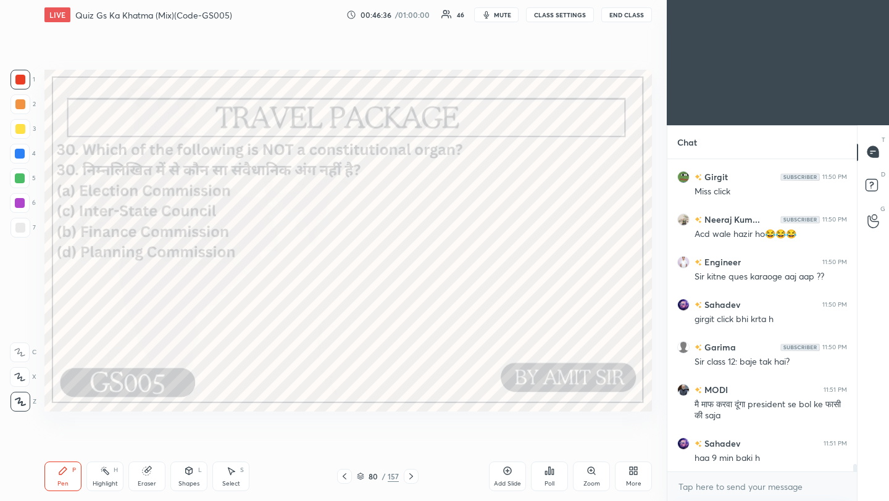
click at [554, 481] on div "Poll" at bounding box center [550, 484] width 10 height 6
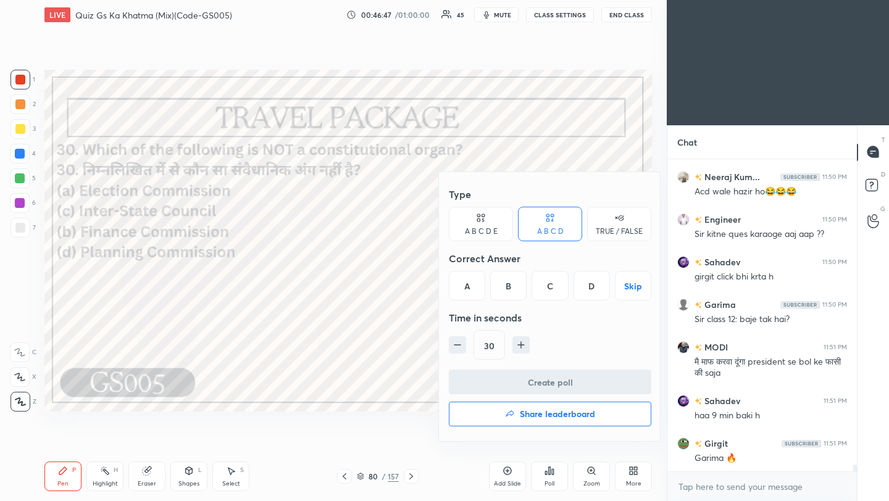
click at [595, 287] on div "D" at bounding box center [592, 286] width 36 height 30
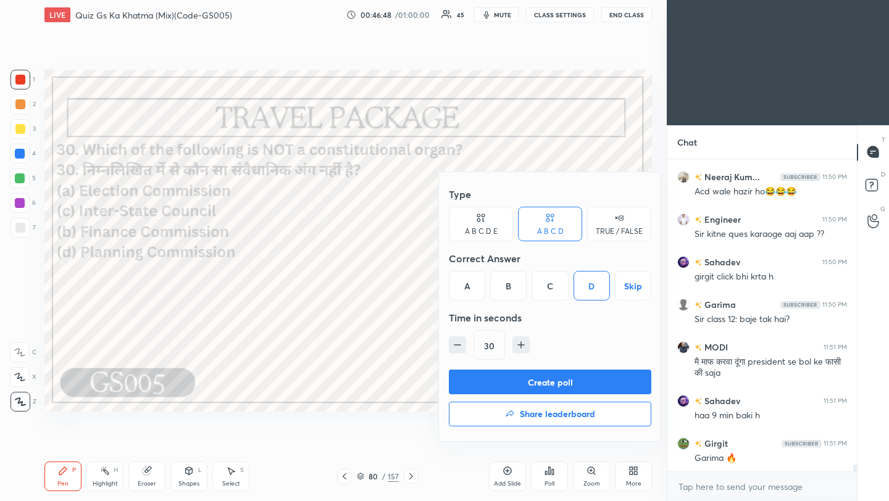
click at [587, 383] on button "Create poll" at bounding box center [550, 382] width 203 height 25
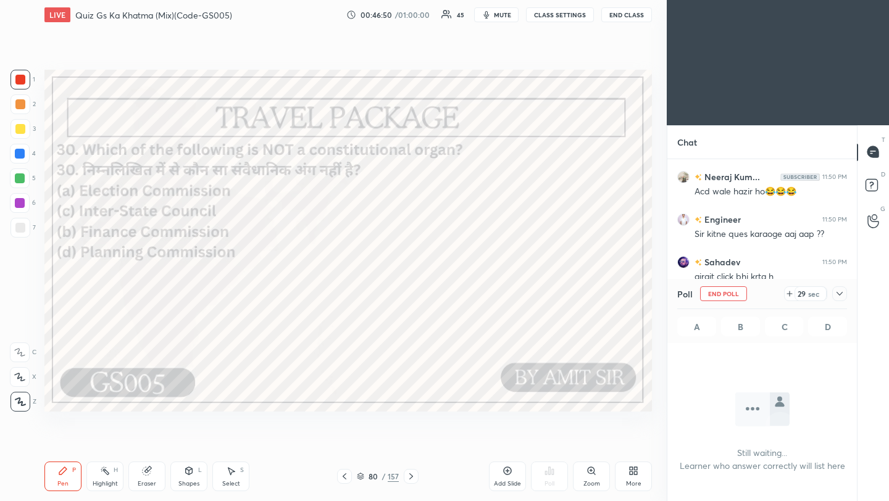
click at [841, 293] on icon at bounding box center [840, 294] width 10 height 10
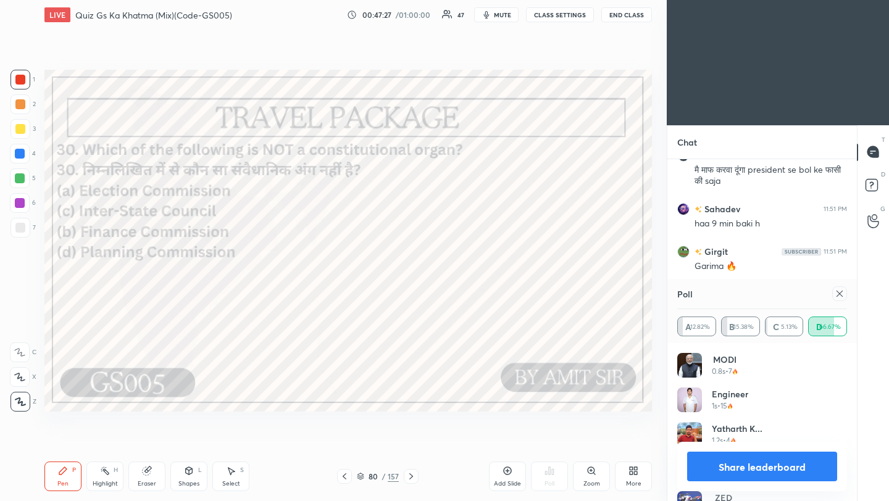
scroll to position [13751, 0]
click at [838, 295] on icon at bounding box center [840, 294] width 6 height 6
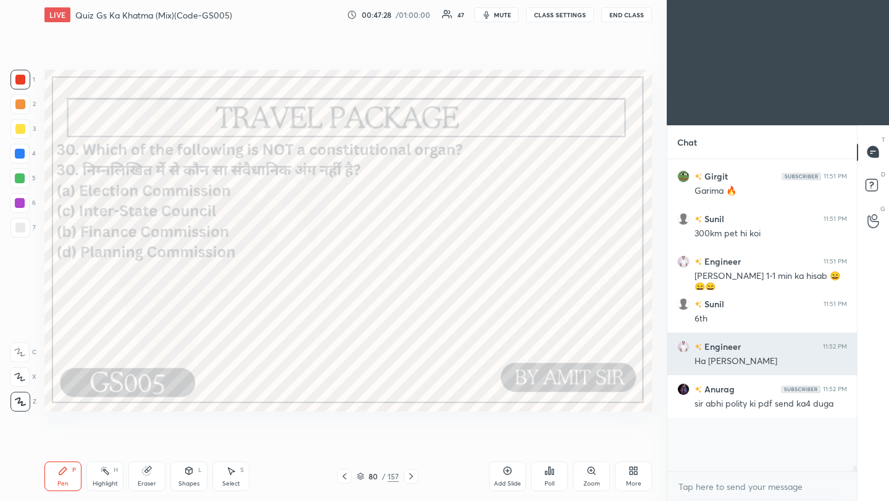
scroll to position [13734, 0]
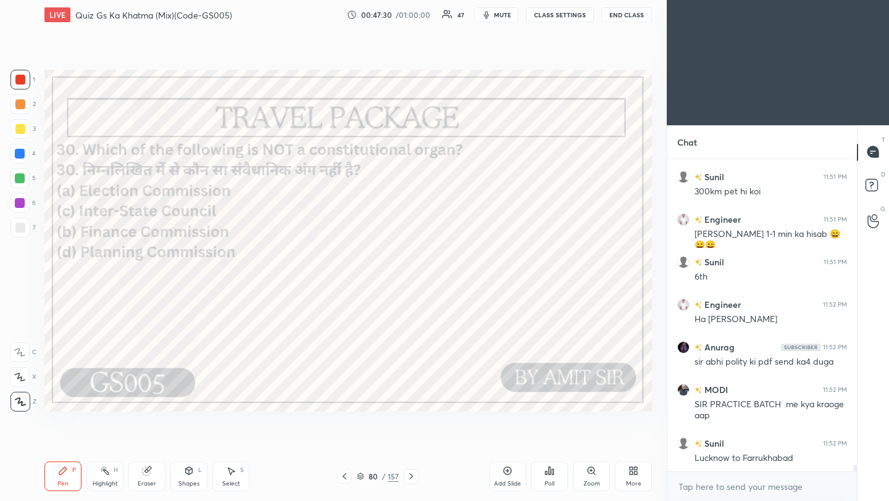
click at [550, 478] on div "Poll" at bounding box center [549, 477] width 37 height 30
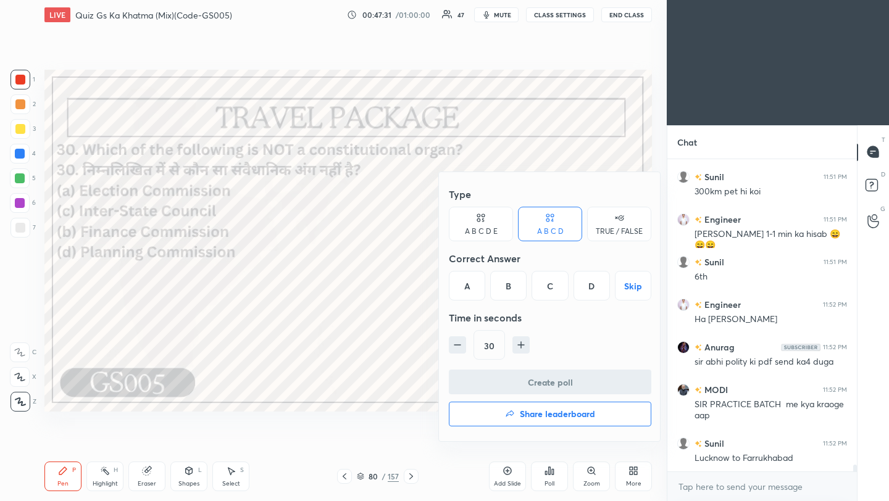
click at [551, 419] on h4 "Share leaderboard" at bounding box center [557, 414] width 75 height 9
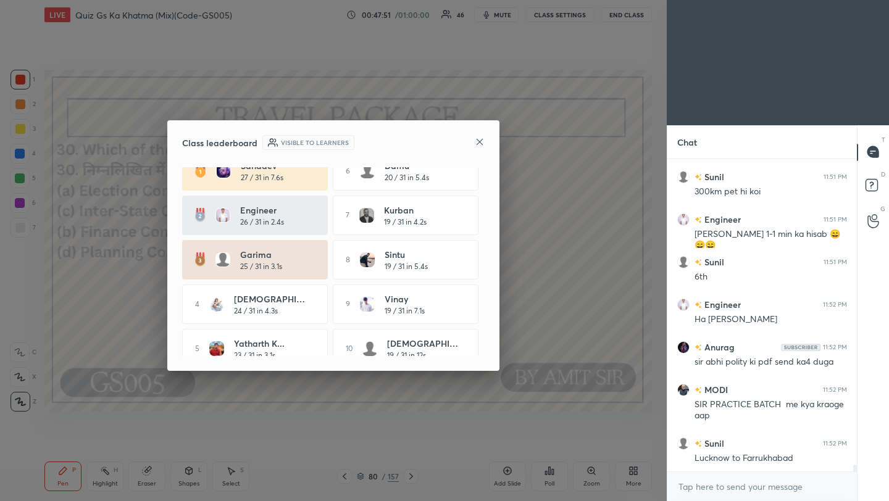
scroll to position [12, 0]
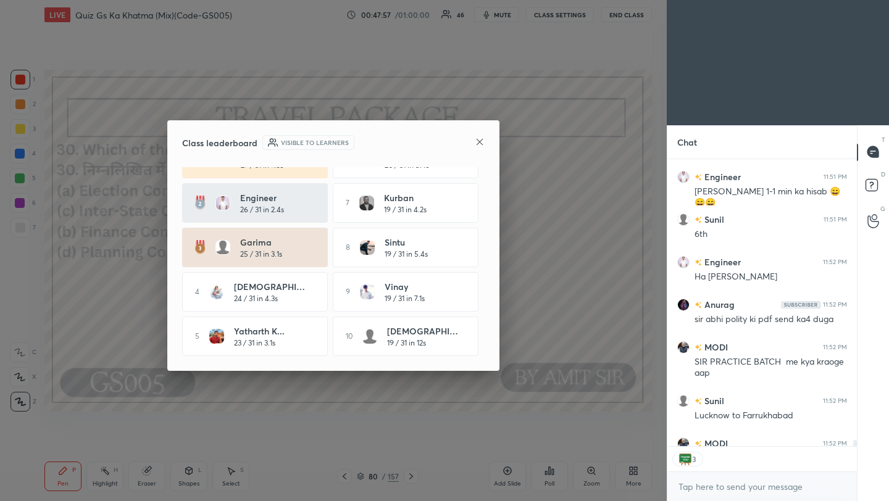
click at [482, 142] on icon at bounding box center [480, 142] width 10 height 10
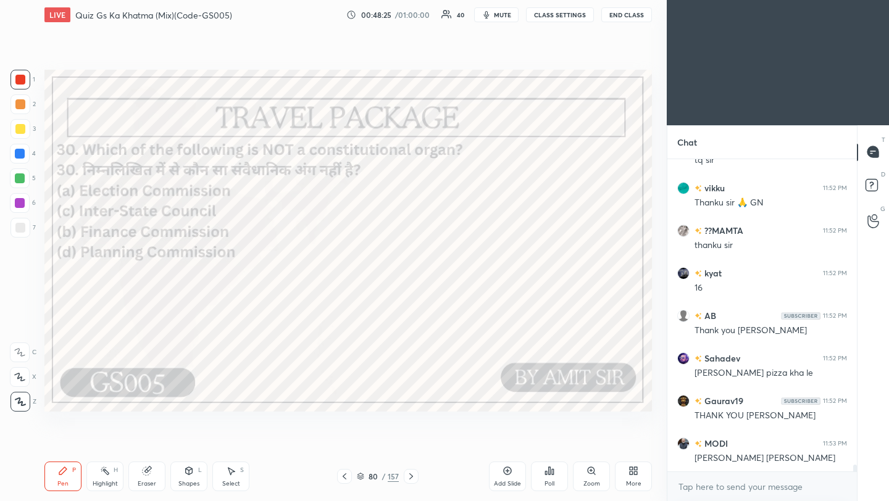
click at [625, 19] on button "End Class" at bounding box center [626, 14] width 51 height 15
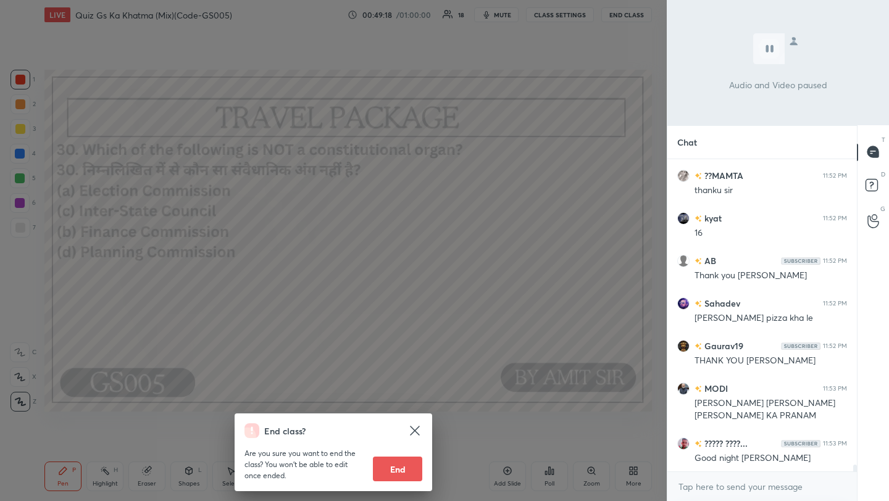
click at [398, 474] on button "End" at bounding box center [397, 469] width 49 height 25
type textarea "x"
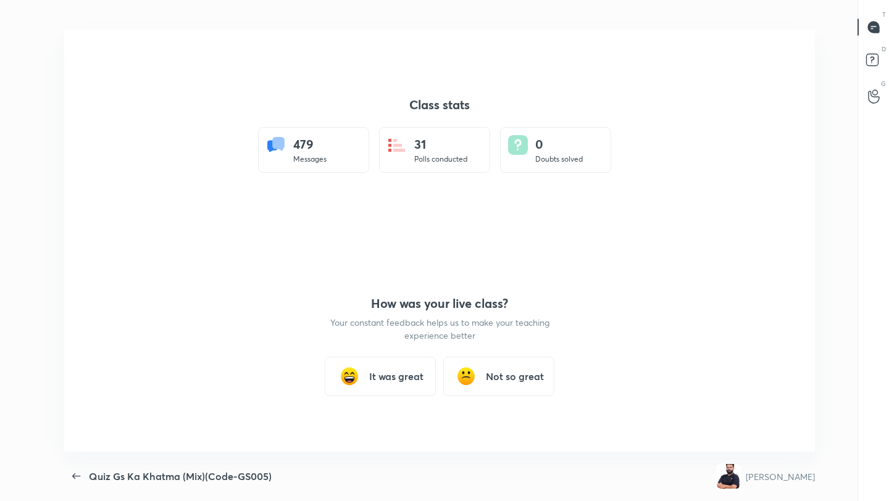
scroll to position [61321, 60872]
